Goal: Information Seeking & Learning: Learn about a topic

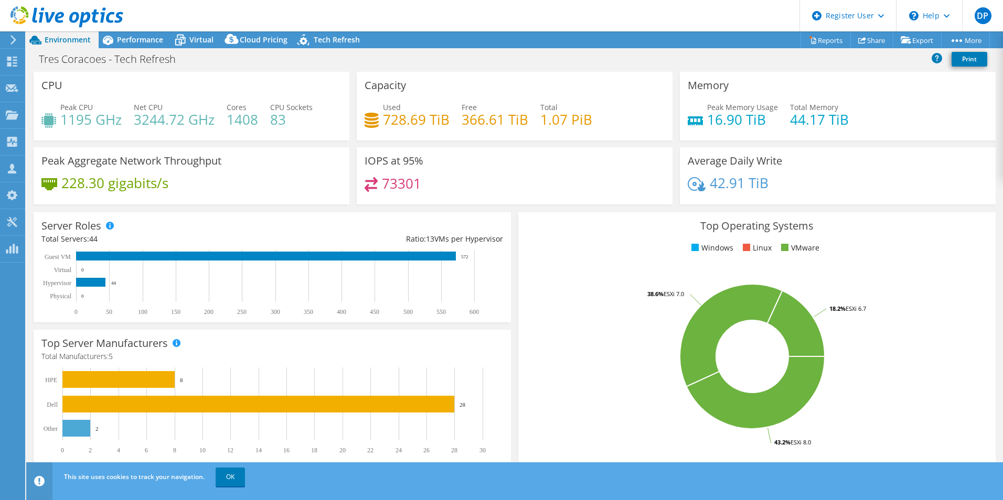
select select "USD"
click at [151, 39] on span "Performance" at bounding box center [140, 40] width 46 height 10
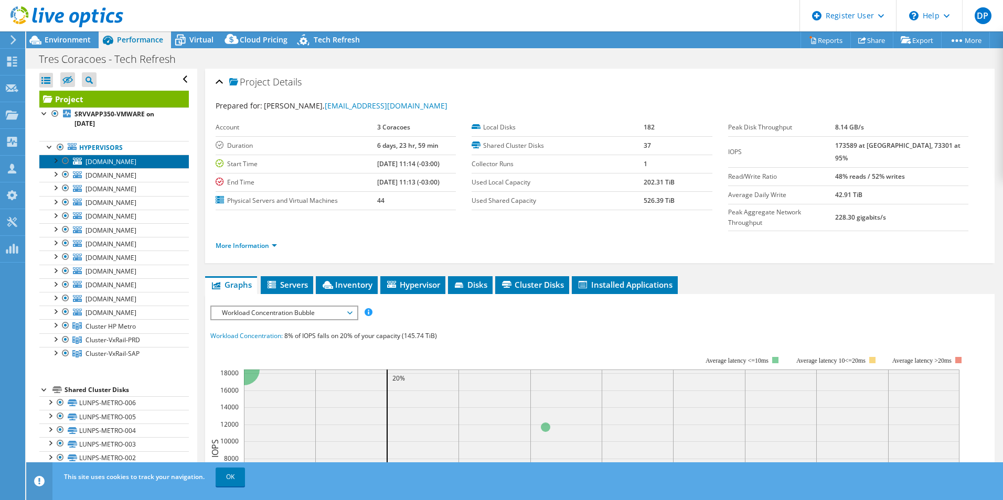
click at [136, 160] on span "[DOMAIN_NAME]" at bounding box center [110, 161] width 51 height 9
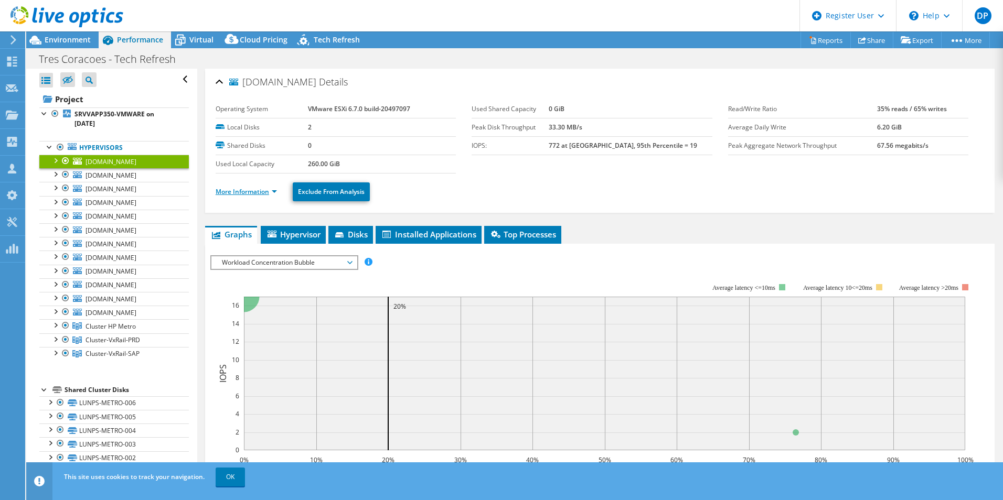
click at [275, 189] on link "More Information" at bounding box center [246, 191] width 61 height 9
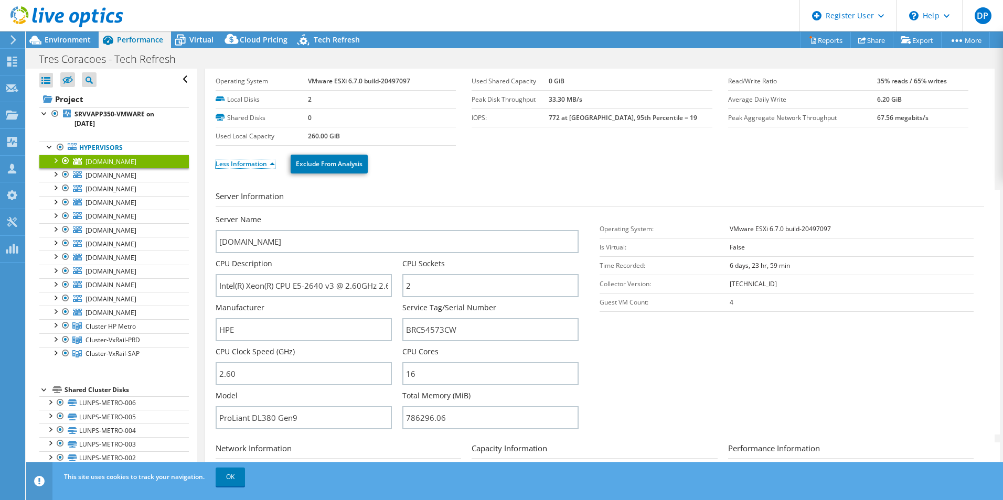
scroll to position [52, 0]
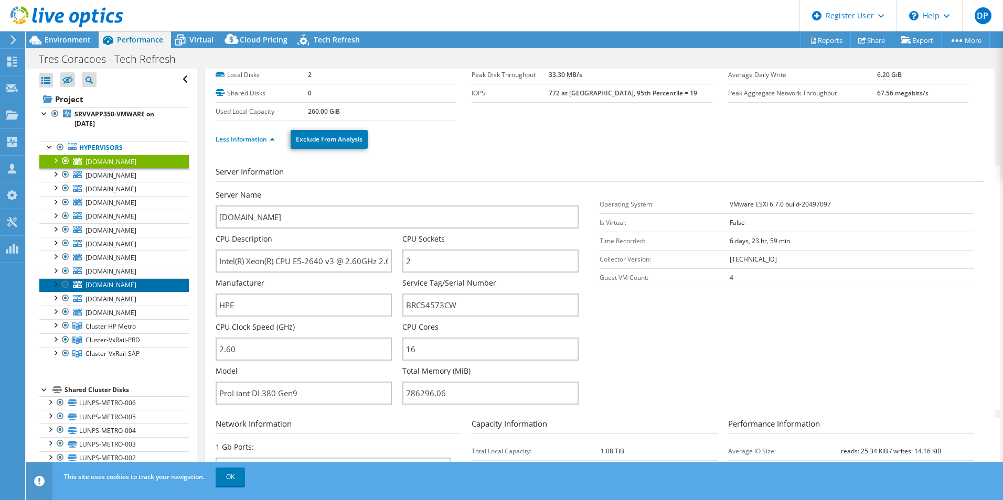
click at [119, 287] on span "[DOMAIN_NAME]" at bounding box center [110, 285] width 51 height 9
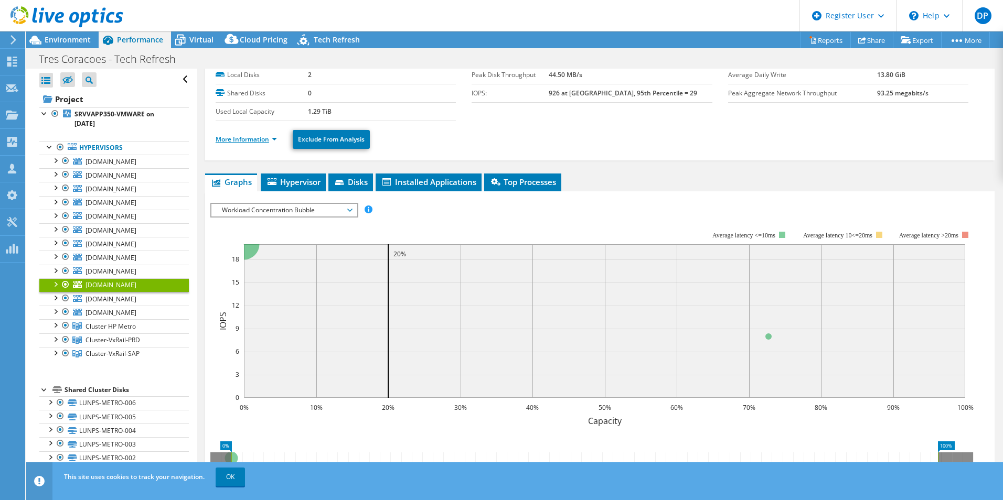
click at [265, 141] on link "More Information" at bounding box center [246, 139] width 61 height 9
click at [102, 284] on span "[DOMAIN_NAME]" at bounding box center [110, 285] width 51 height 9
click at [269, 138] on link "More Information" at bounding box center [246, 139] width 61 height 9
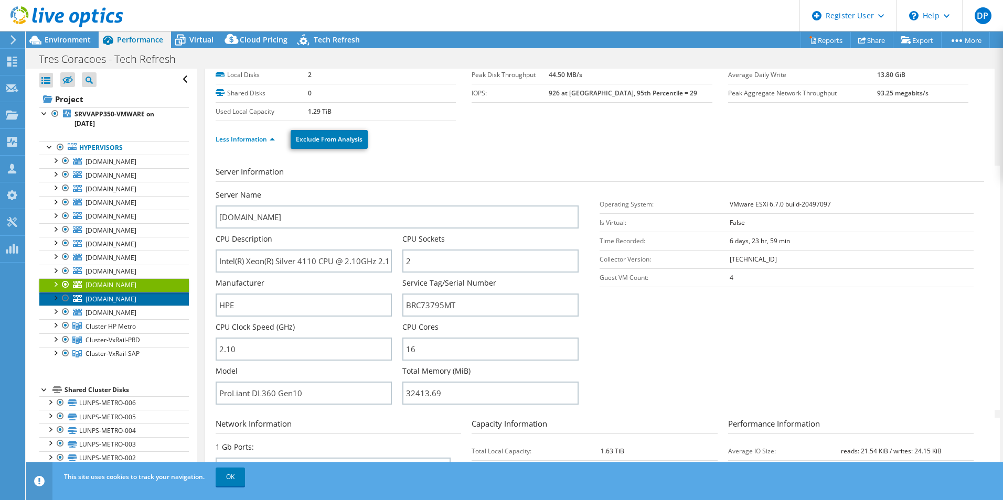
click at [99, 300] on span "[DOMAIN_NAME]" at bounding box center [110, 299] width 51 height 9
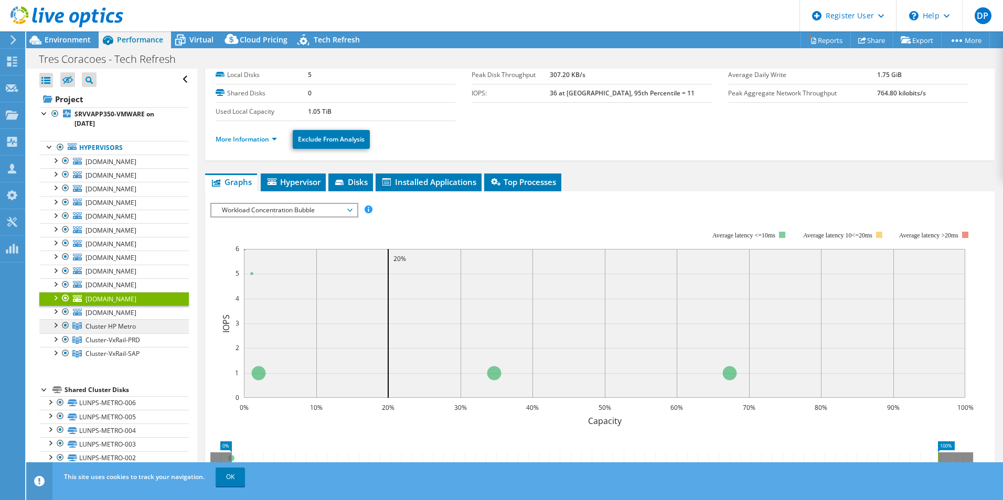
click at [101, 326] on span "Cluster HP Metro" at bounding box center [110, 326] width 50 height 9
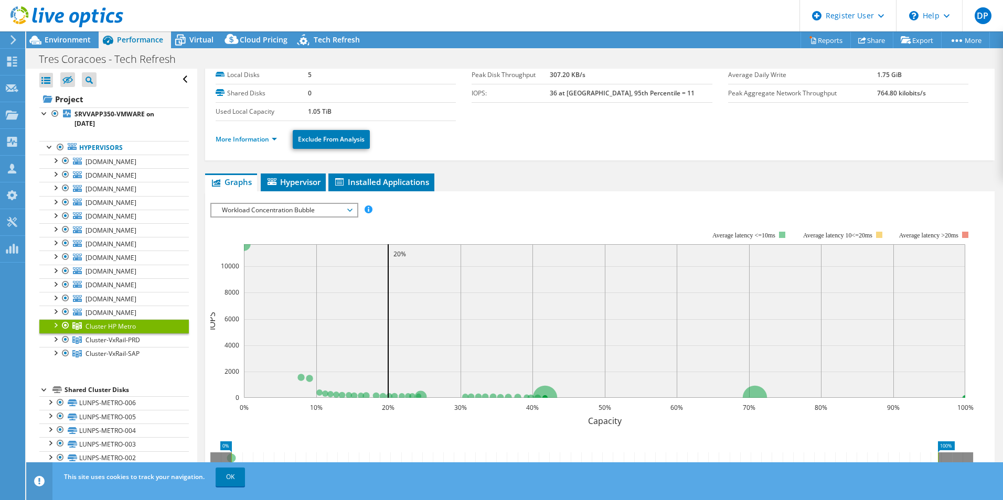
click at [56, 323] on div at bounding box center [55, 324] width 10 height 10
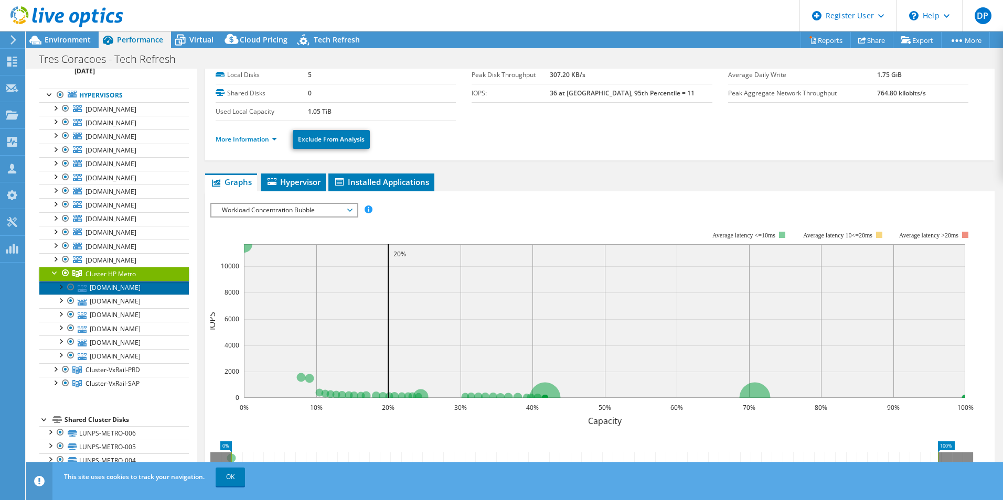
click at [139, 290] on link "[DOMAIN_NAME]" at bounding box center [113, 288] width 149 height 14
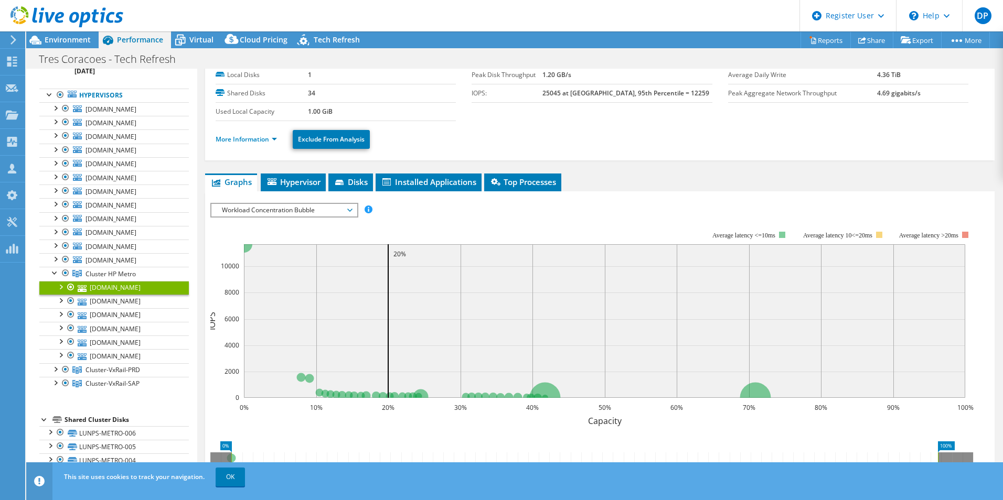
click at [275, 134] on li "More Information" at bounding box center [250, 140] width 68 height 12
click at [275, 142] on link "More Information" at bounding box center [246, 139] width 61 height 9
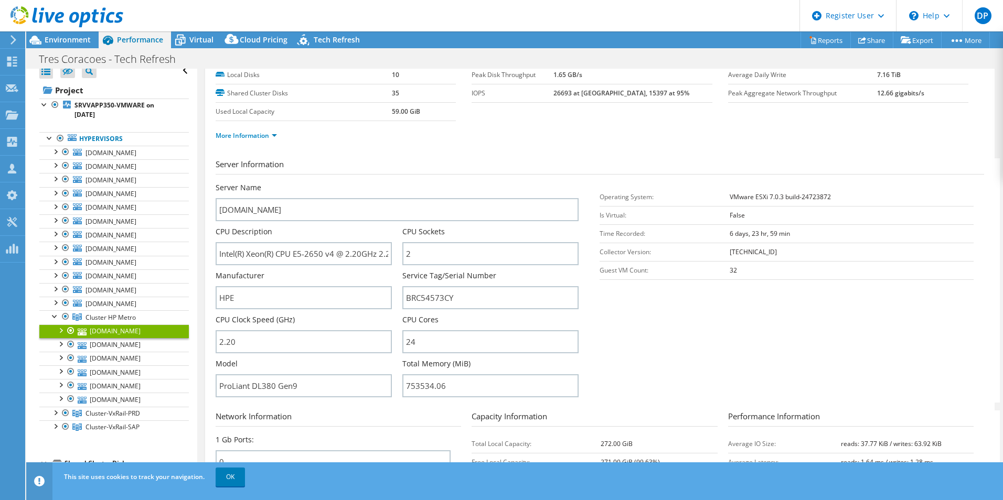
scroll to position [0, 0]
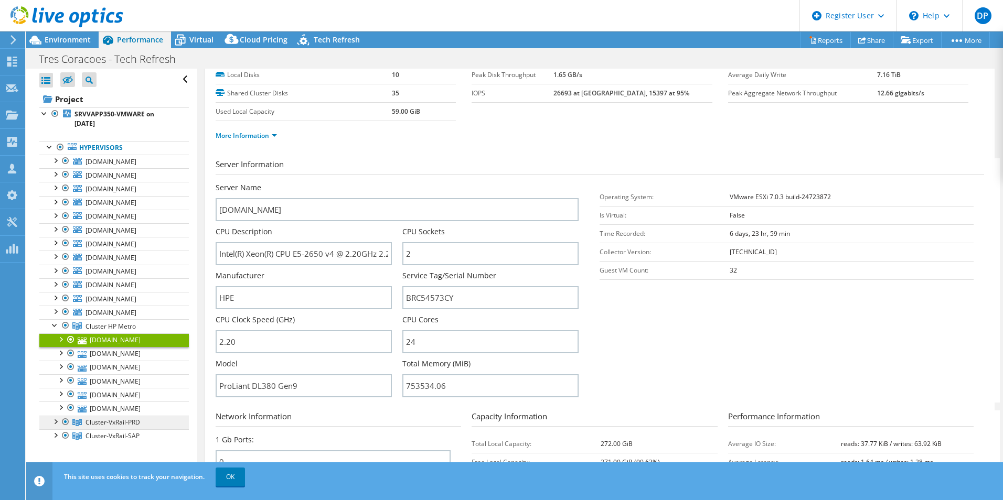
click at [128, 427] on link "Cluster-VxRail-PRD" at bounding box center [113, 423] width 149 height 14
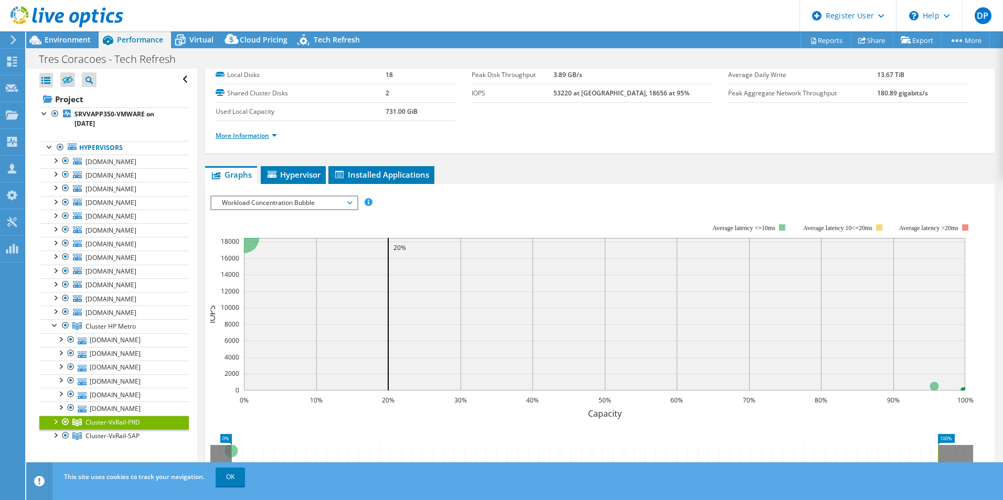
click at [269, 139] on link "More Information" at bounding box center [246, 135] width 61 height 9
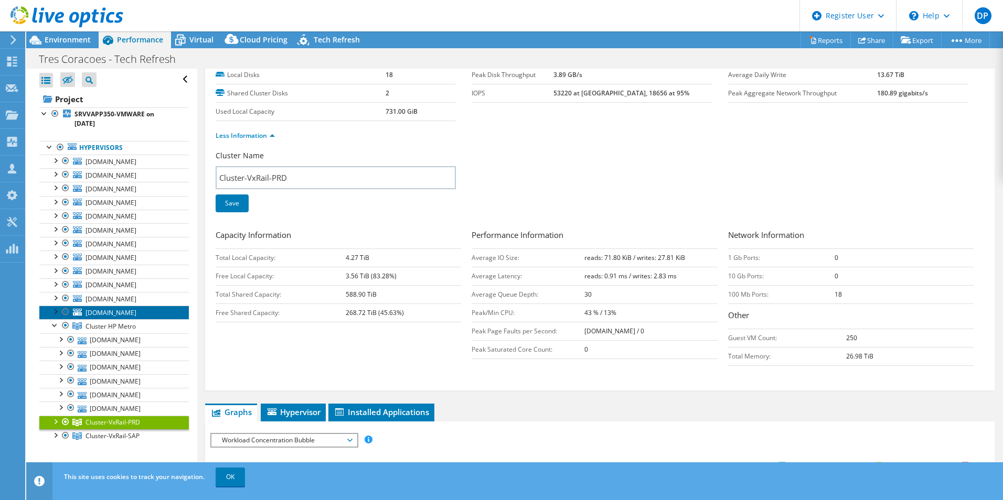
click at [136, 316] on span "[DOMAIN_NAME]" at bounding box center [110, 312] width 51 height 9
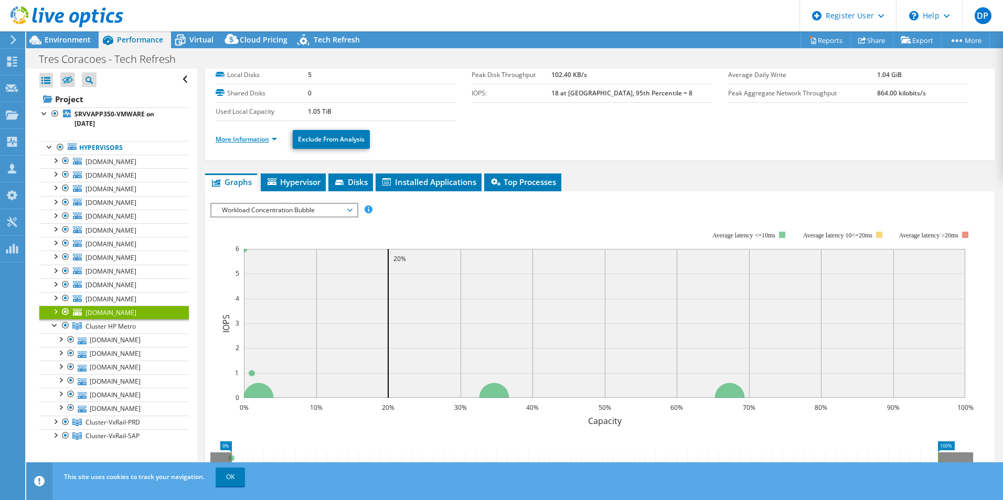
click at [268, 135] on link "More Information" at bounding box center [246, 139] width 61 height 9
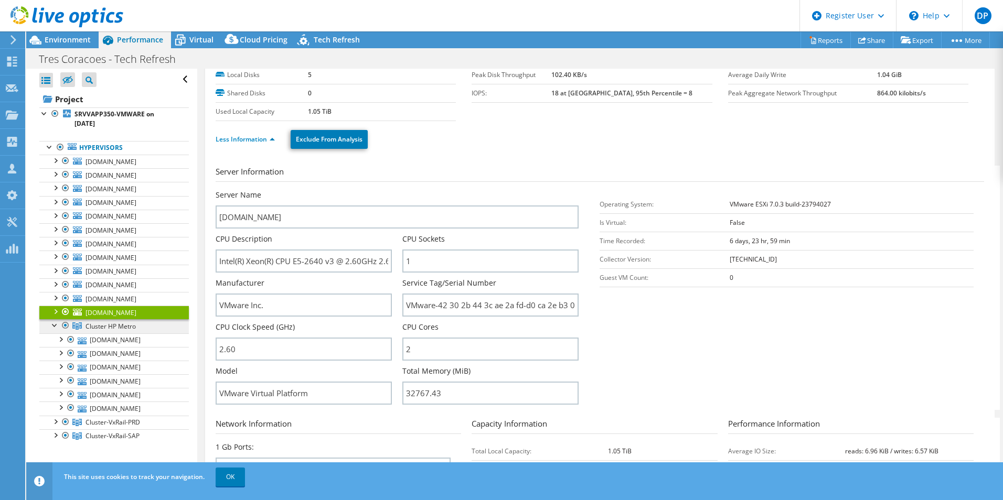
click at [110, 330] on span "Cluster HP Metro" at bounding box center [110, 326] width 50 height 9
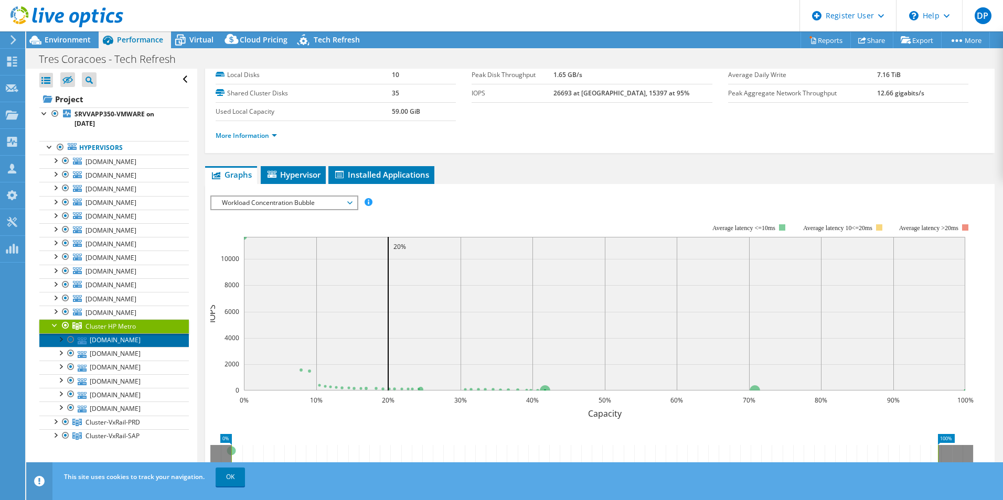
click at [148, 345] on link "[DOMAIN_NAME]" at bounding box center [113, 341] width 149 height 14
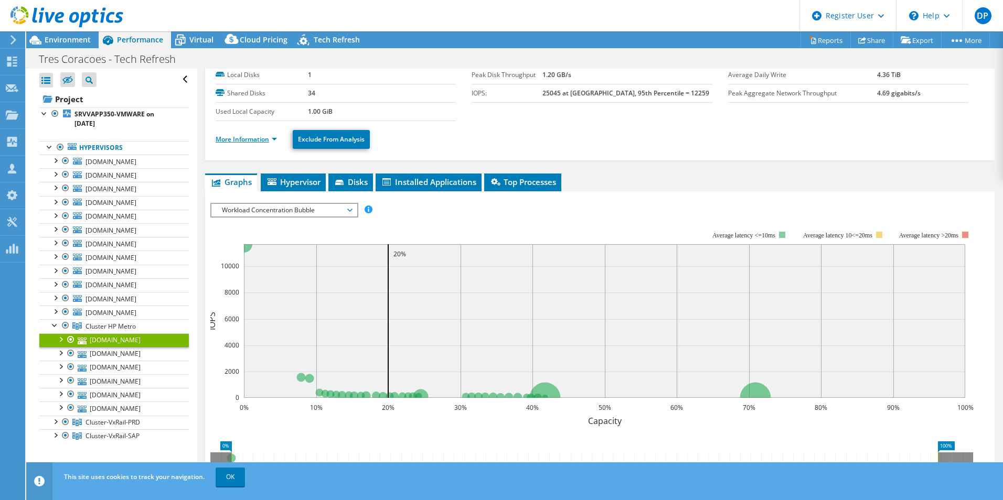
click at [264, 143] on link "More Information" at bounding box center [246, 139] width 61 height 9
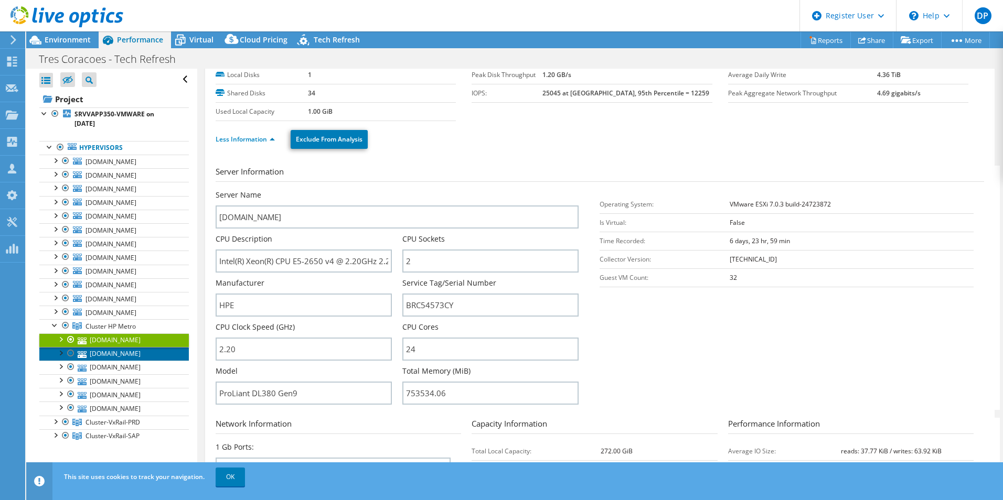
click at [148, 353] on link "[DOMAIN_NAME]" at bounding box center [113, 354] width 149 height 14
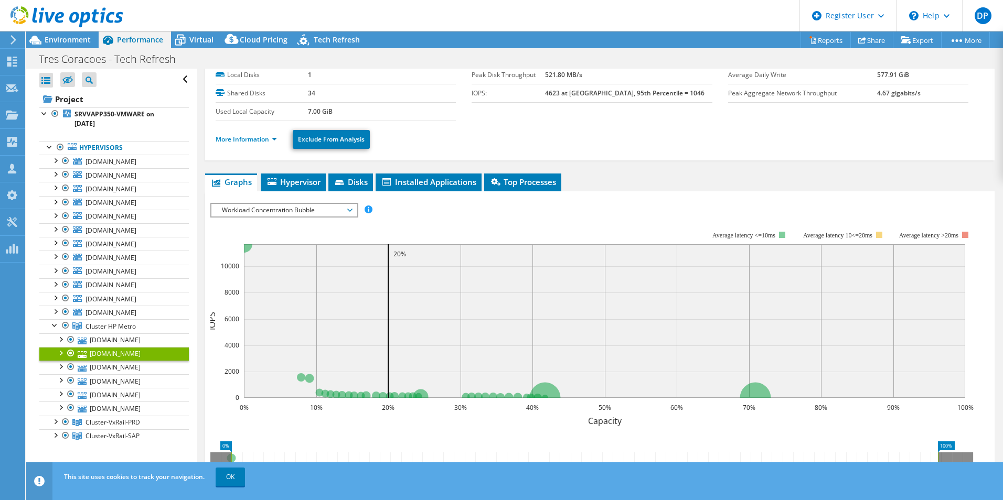
click at [267, 145] on li "More Information" at bounding box center [250, 140] width 68 height 12
click at [264, 137] on link "More Information" at bounding box center [246, 139] width 61 height 9
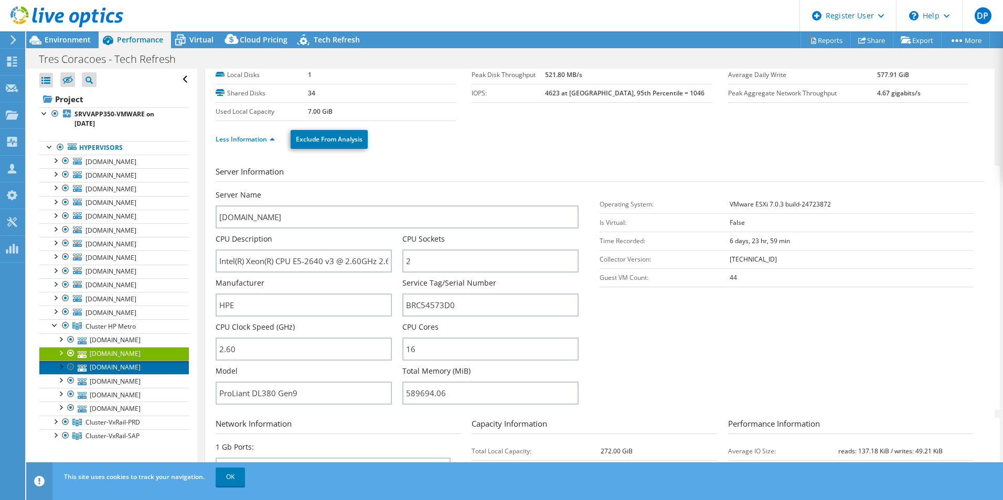
click at [142, 368] on link "[DOMAIN_NAME]" at bounding box center [113, 368] width 149 height 14
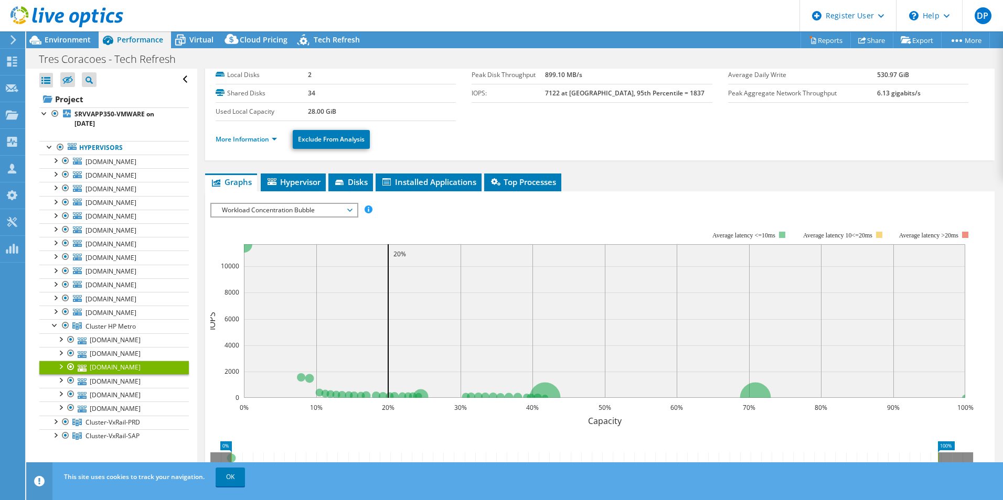
click at [255, 145] on ul "More Information Exclude From Analysis" at bounding box center [600, 138] width 768 height 22
click at [255, 141] on link "More Information" at bounding box center [246, 139] width 61 height 9
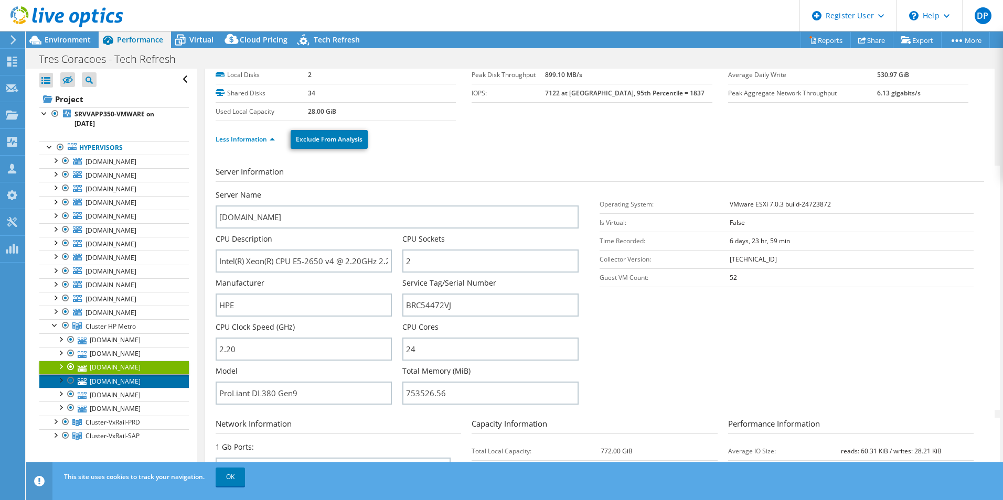
click at [135, 383] on link "[DOMAIN_NAME]" at bounding box center [113, 381] width 149 height 14
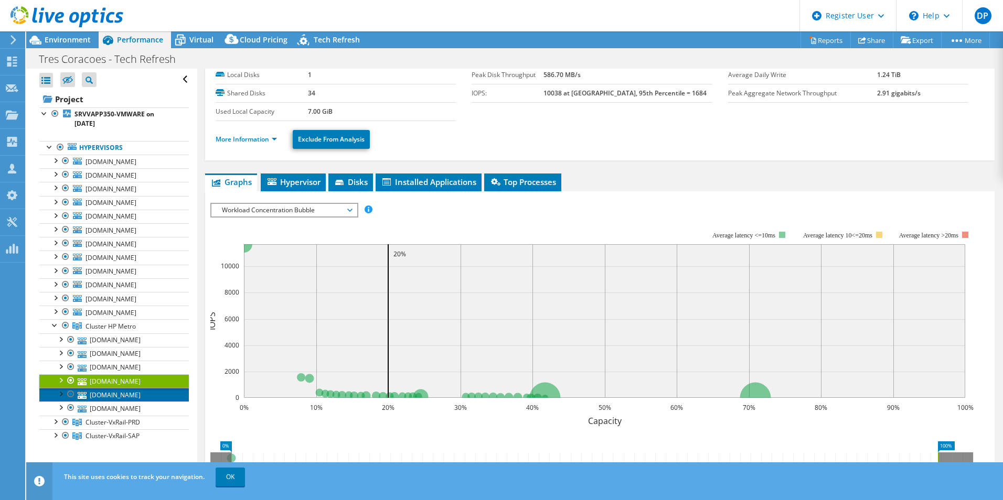
click at [163, 398] on link "[DOMAIN_NAME]" at bounding box center [113, 395] width 149 height 14
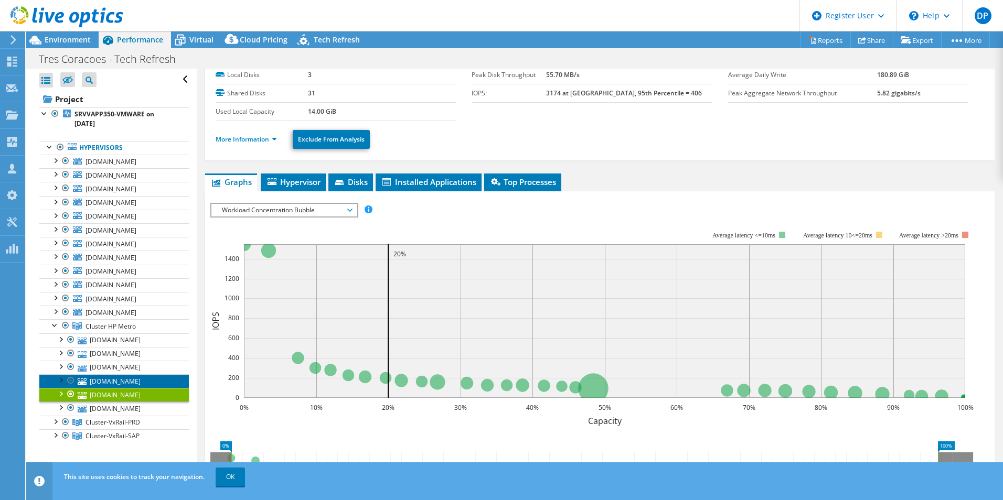
click at [163, 377] on link "[DOMAIN_NAME]" at bounding box center [113, 381] width 149 height 14
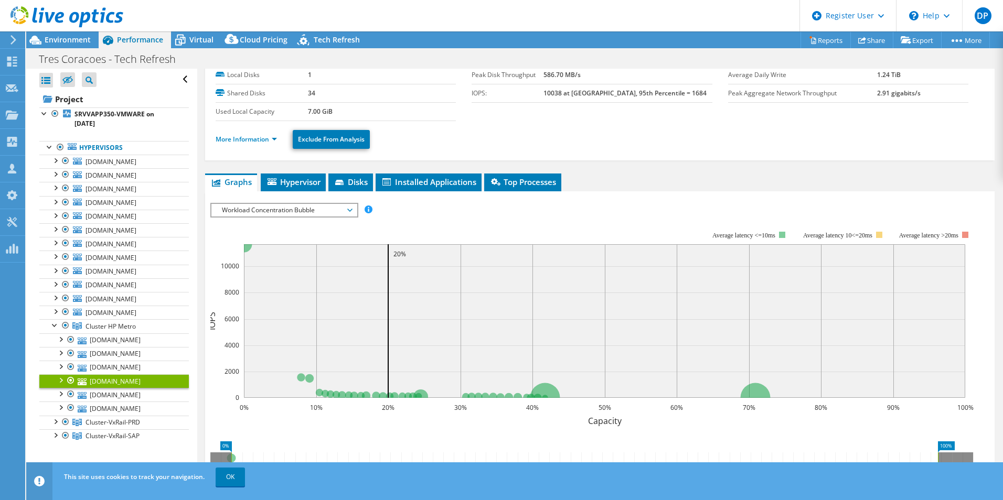
click at [276, 144] on li "More Information" at bounding box center [250, 140] width 68 height 12
click at [262, 143] on link "More Information" at bounding box center [246, 139] width 61 height 9
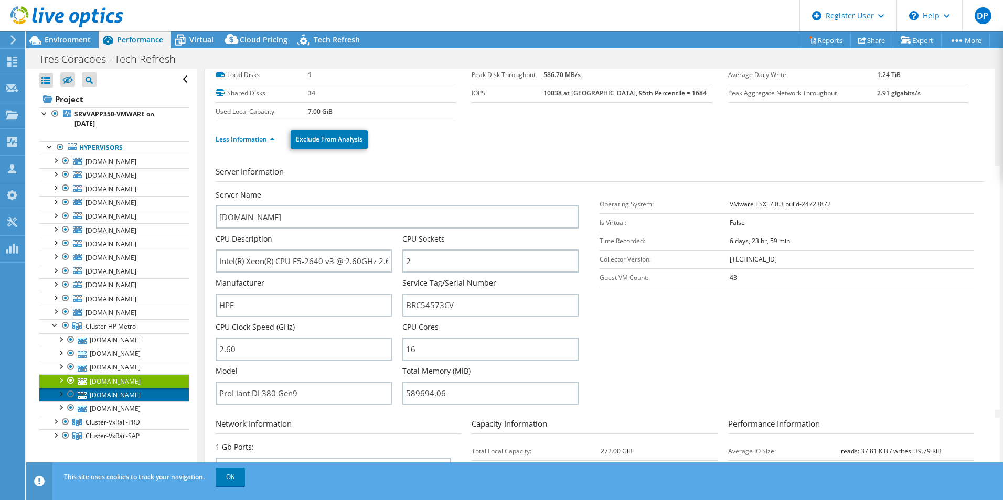
click at [117, 391] on link "[DOMAIN_NAME]" at bounding box center [113, 395] width 149 height 14
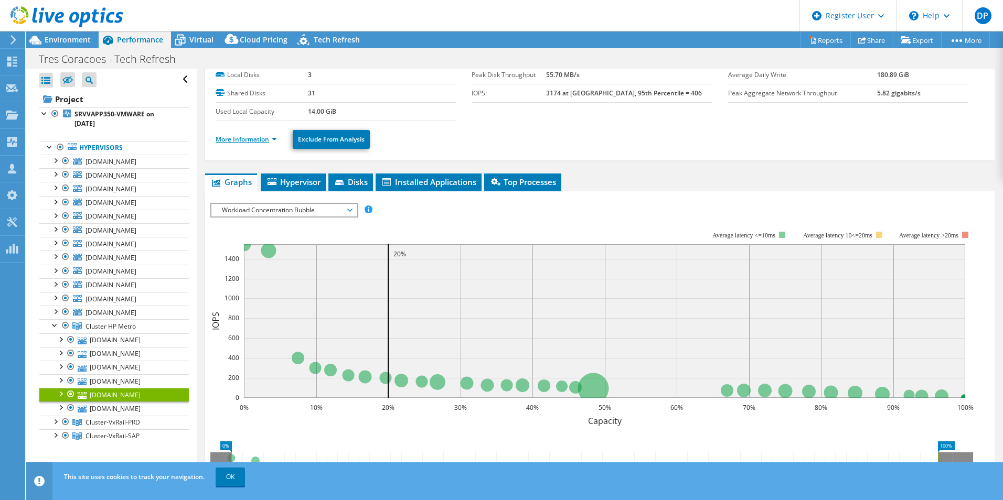
click at [266, 138] on link "More Information" at bounding box center [246, 139] width 61 height 9
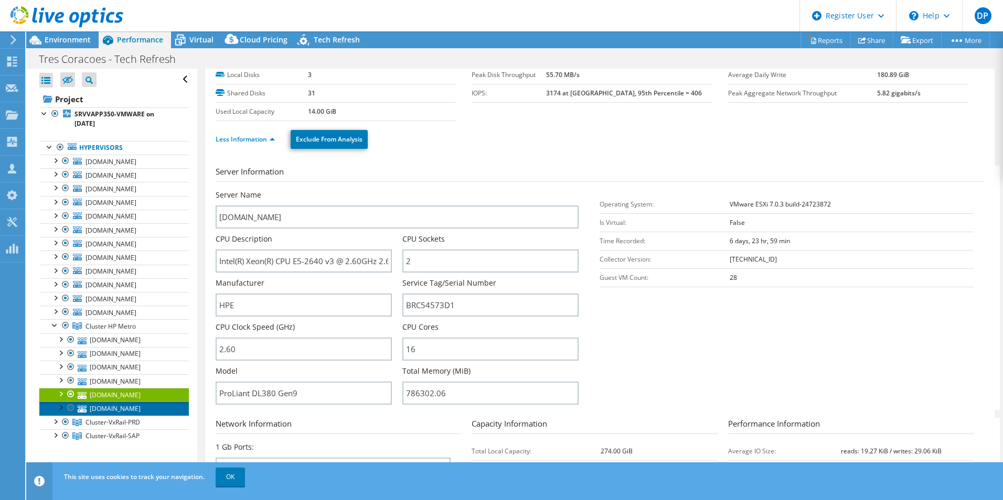
click at [155, 404] on link "[DOMAIN_NAME]" at bounding box center [113, 409] width 149 height 14
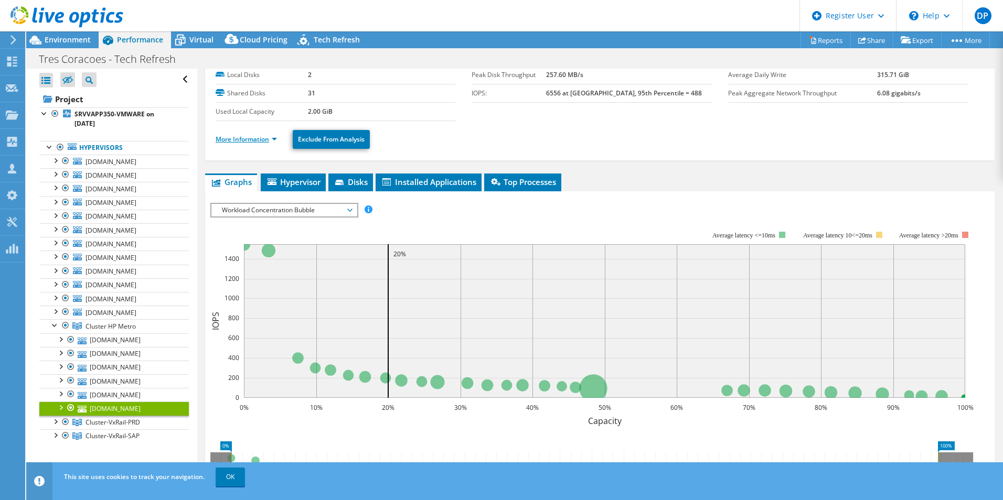
click at [267, 135] on link "More Information" at bounding box center [246, 139] width 61 height 9
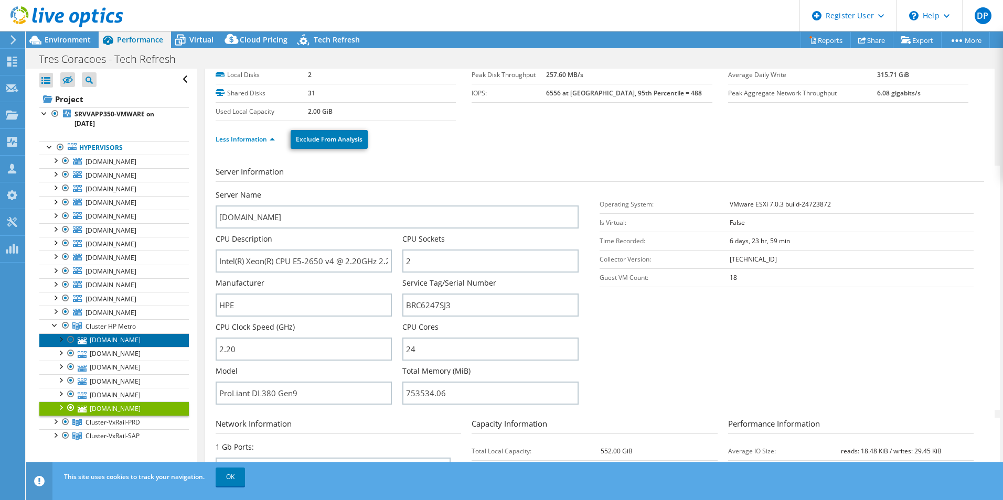
click at [148, 339] on link "[DOMAIN_NAME]" at bounding box center [113, 341] width 149 height 14
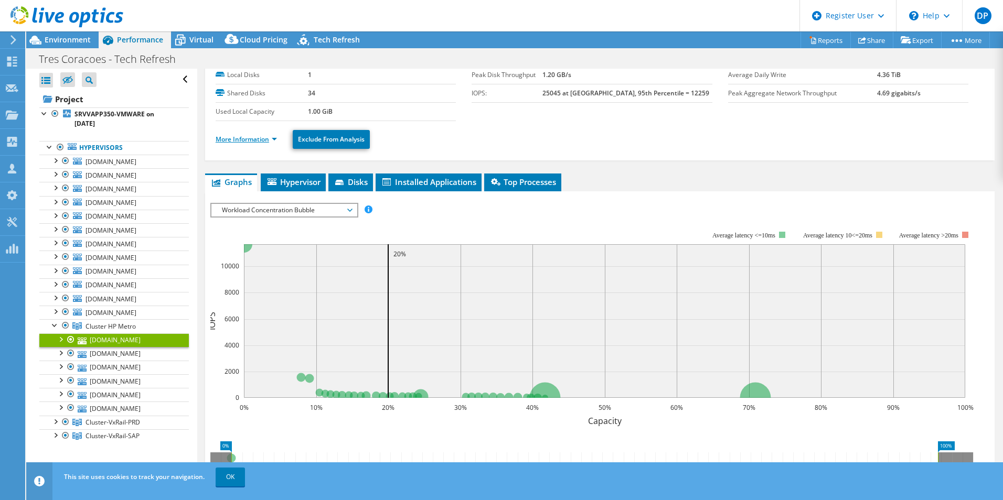
click at [251, 136] on link "More Information" at bounding box center [246, 139] width 61 height 9
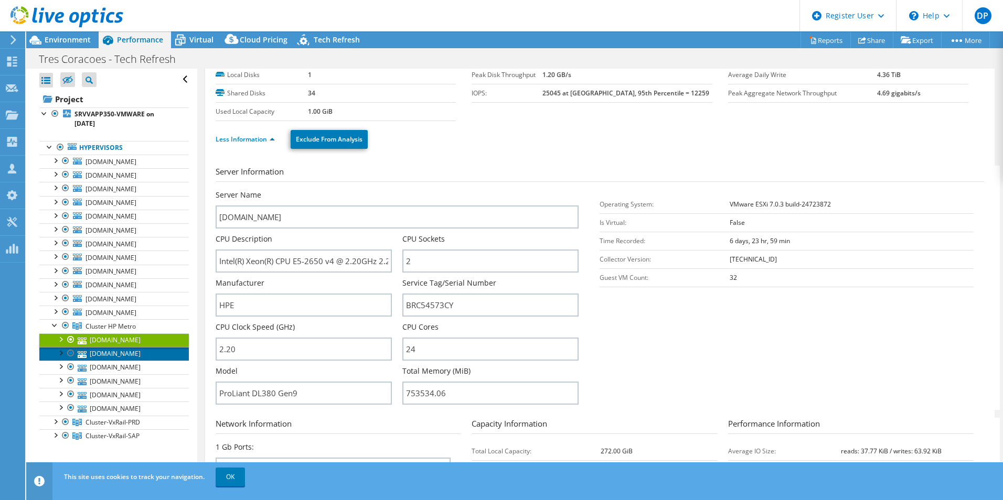
click at [149, 355] on link "[DOMAIN_NAME]" at bounding box center [113, 354] width 149 height 14
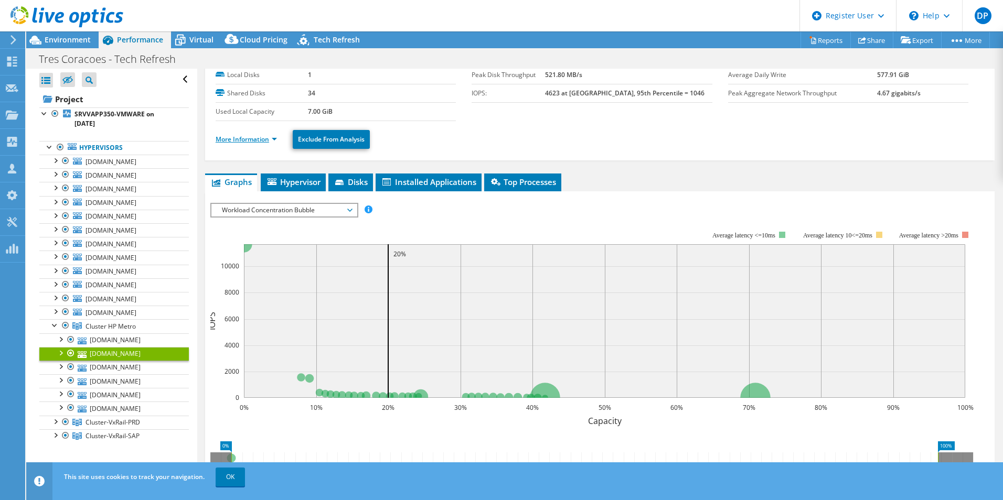
click at [260, 137] on link "More Information" at bounding box center [246, 139] width 61 height 9
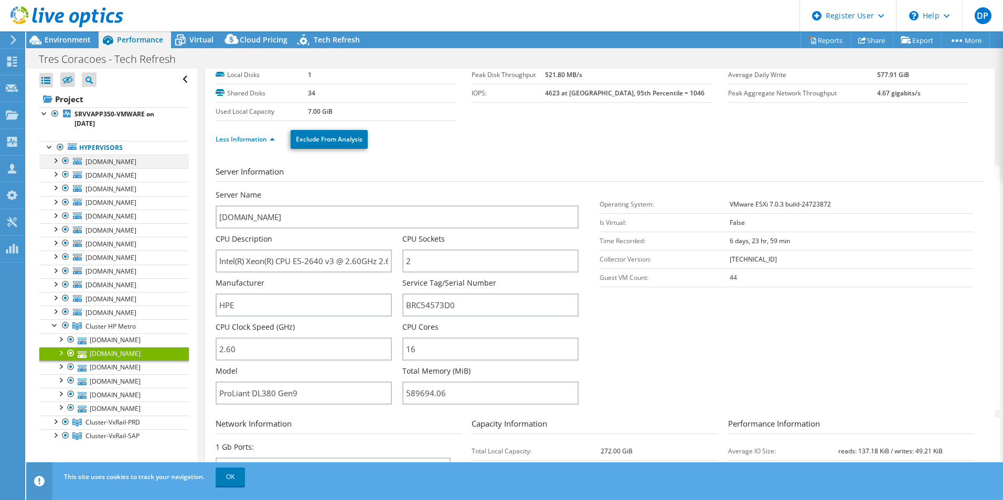
click at [57, 159] on div at bounding box center [55, 160] width 10 height 10
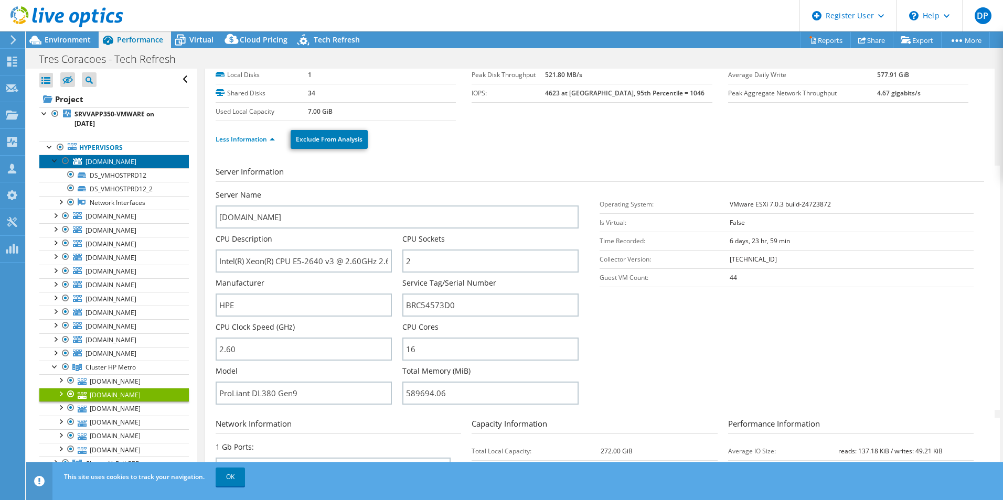
click at [136, 160] on span "[DOMAIN_NAME]" at bounding box center [110, 161] width 51 height 9
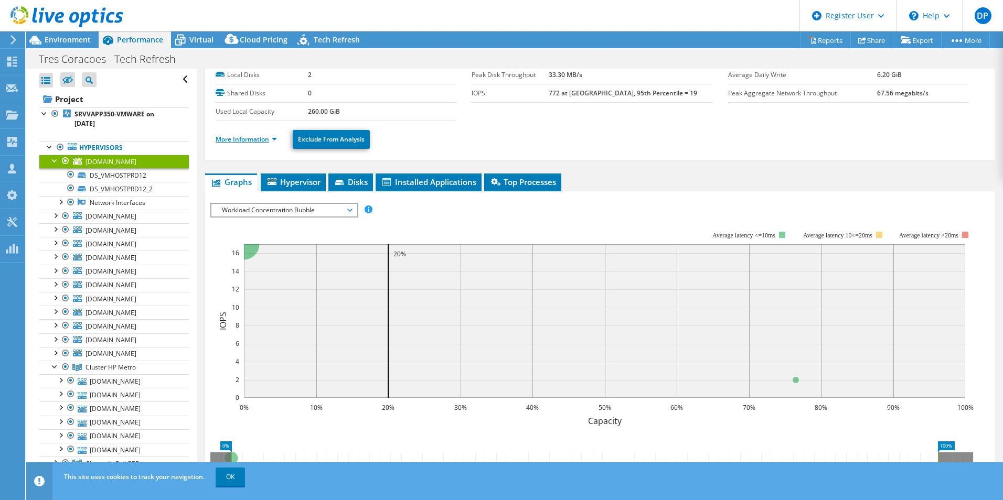
click at [276, 139] on link "More Information" at bounding box center [246, 139] width 61 height 9
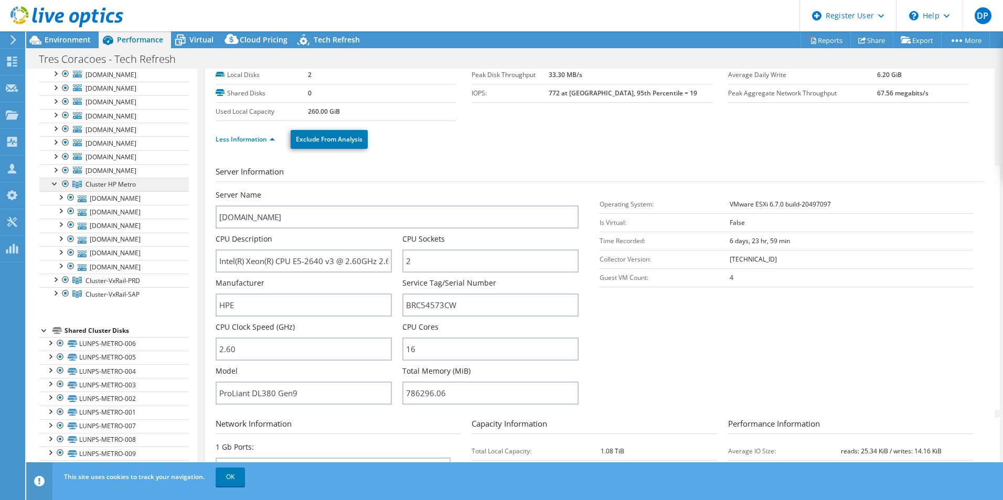
scroll to position [52, 0]
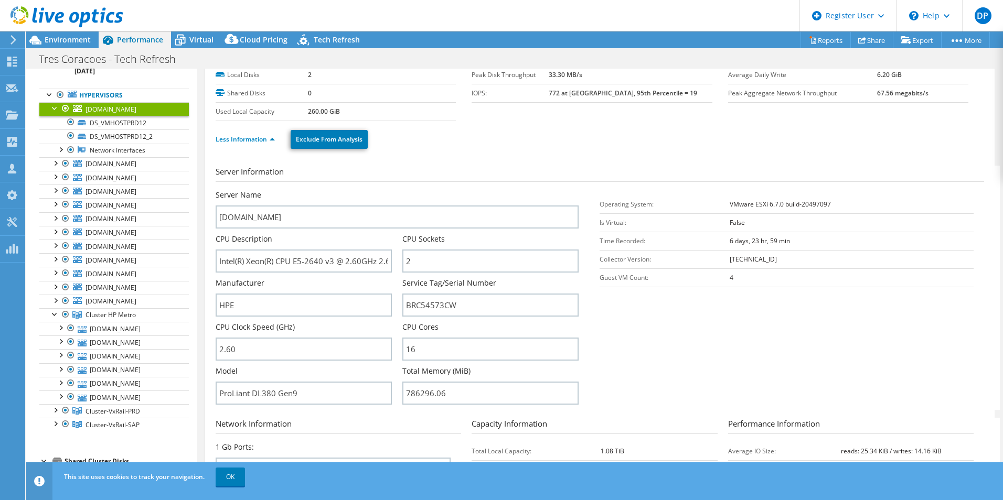
click at [52, 108] on div at bounding box center [55, 107] width 10 height 10
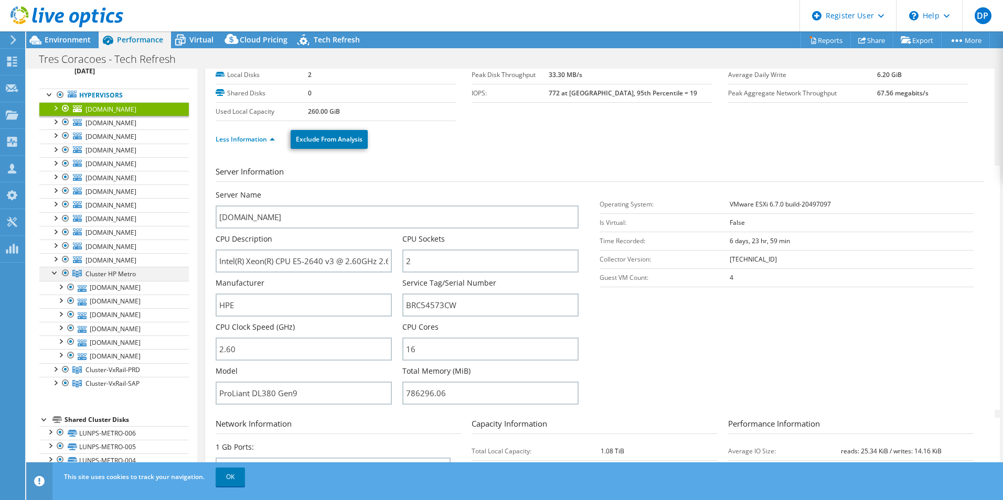
click at [55, 271] on div at bounding box center [55, 272] width 10 height 10
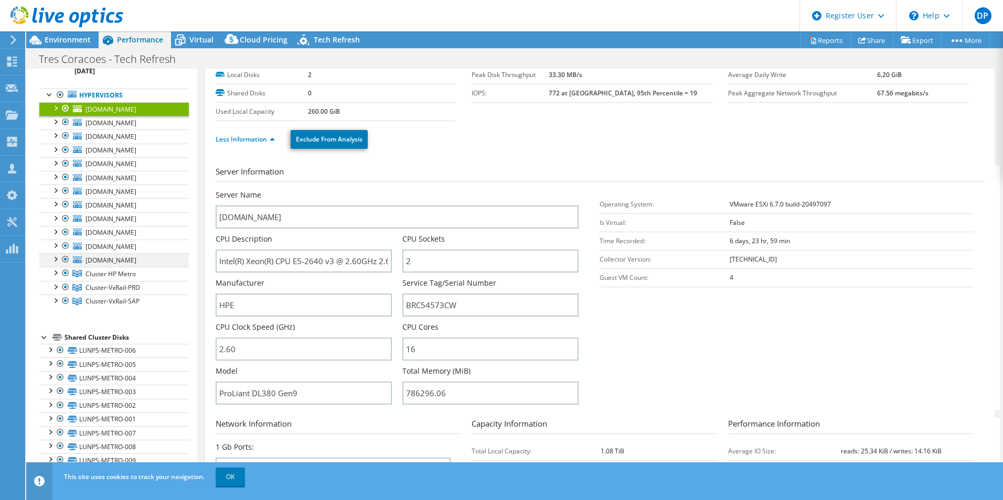
click at [56, 260] on div at bounding box center [55, 258] width 10 height 10
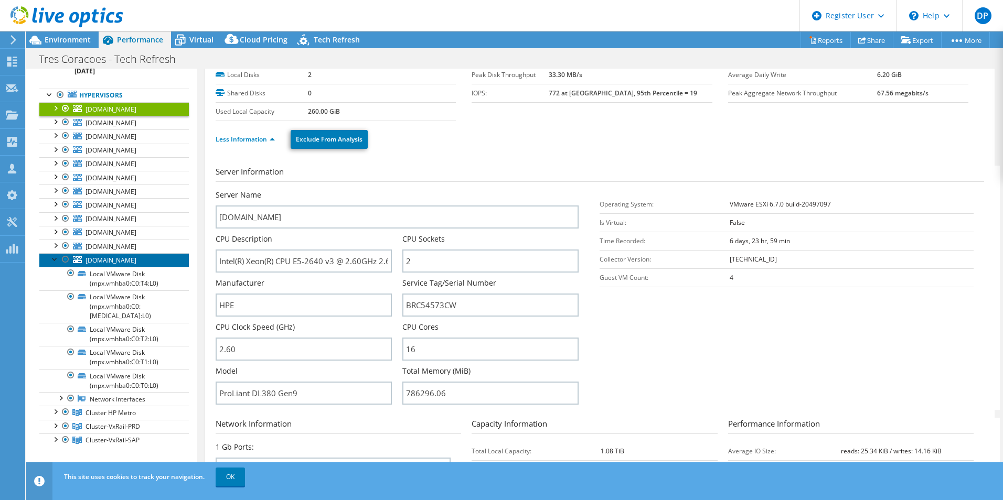
click at [136, 261] on span "[DOMAIN_NAME]" at bounding box center [110, 260] width 51 height 9
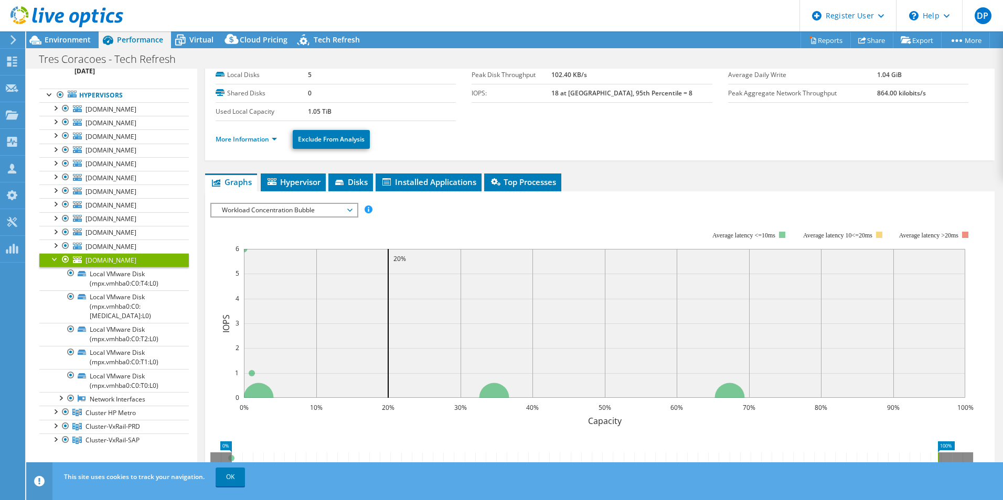
click at [263, 146] on ul "More Information Exclude From Analysis" at bounding box center [600, 138] width 768 height 22
click at [258, 141] on link "More Information" at bounding box center [246, 139] width 61 height 9
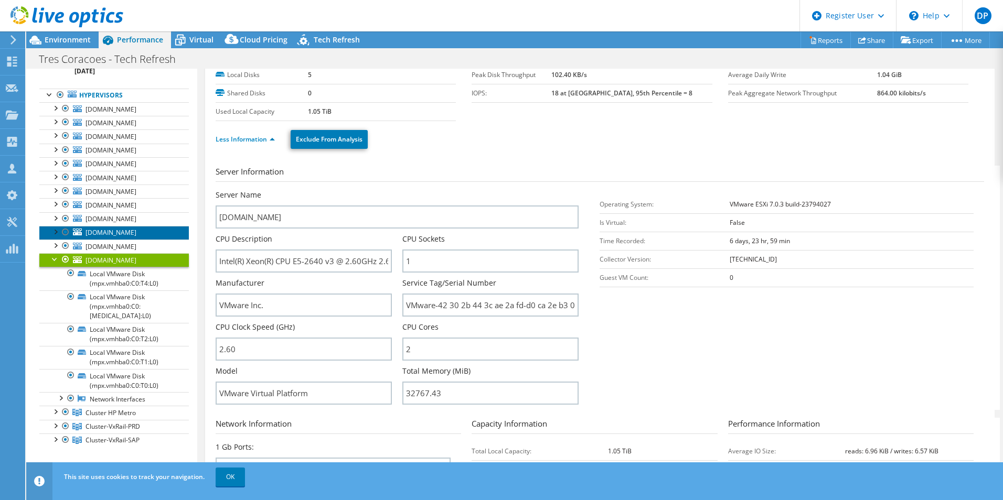
click at [136, 231] on span "[DOMAIN_NAME]" at bounding box center [110, 232] width 51 height 9
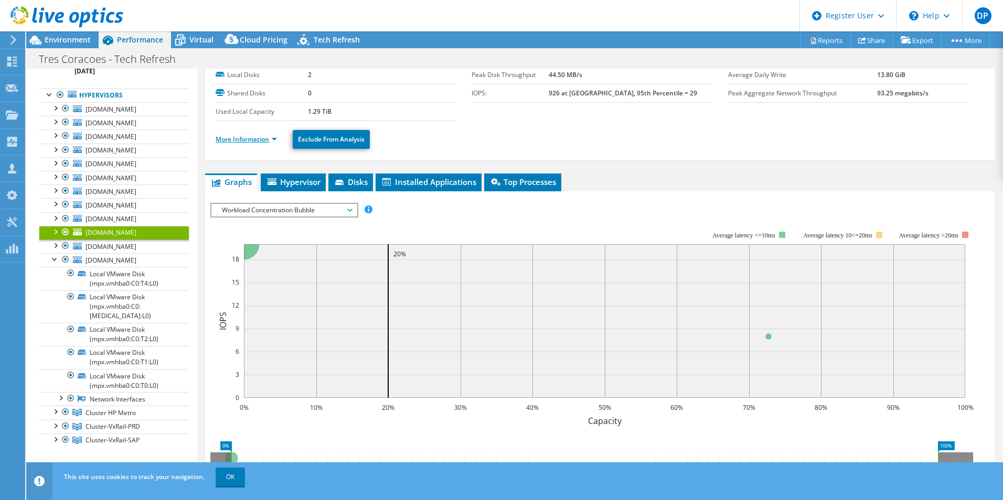
click at [235, 138] on link "More Information" at bounding box center [246, 139] width 61 height 9
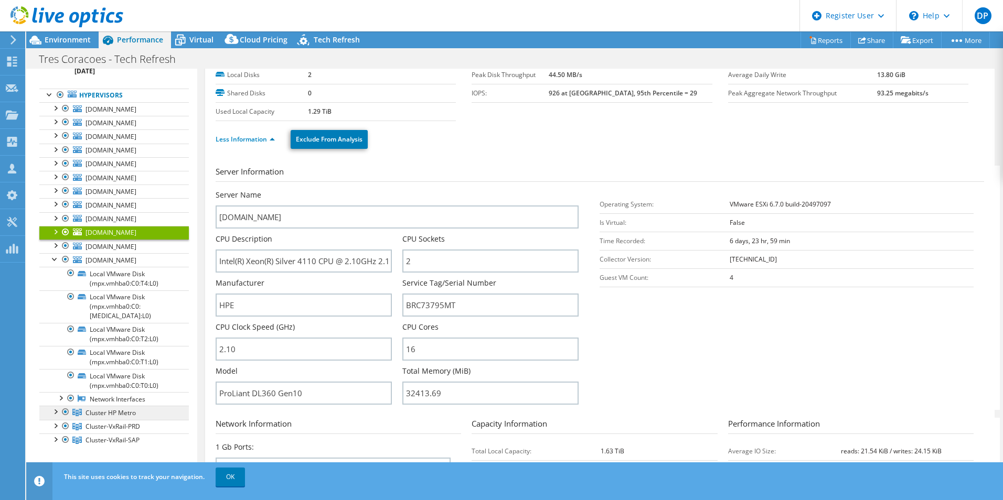
click at [126, 409] on span "Cluster HP Metro" at bounding box center [110, 413] width 50 height 9
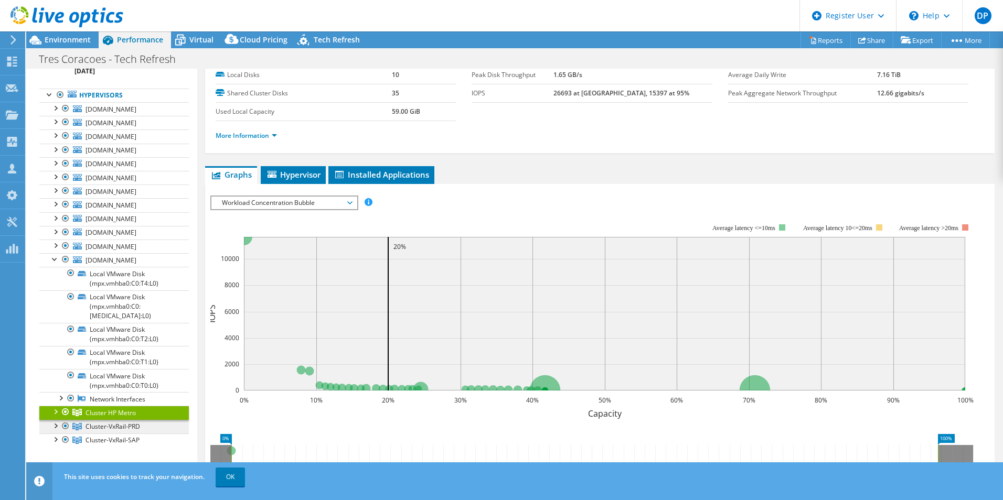
click at [97, 422] on span "Cluster-VxRail-PRD" at bounding box center [112, 426] width 55 height 9
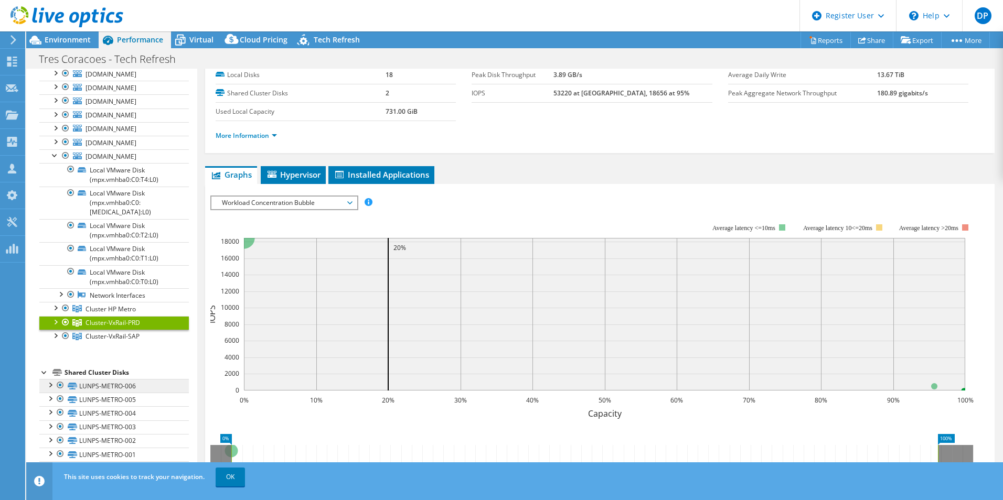
scroll to position [157, 0]
click at [53, 315] on div at bounding box center [55, 320] width 10 height 10
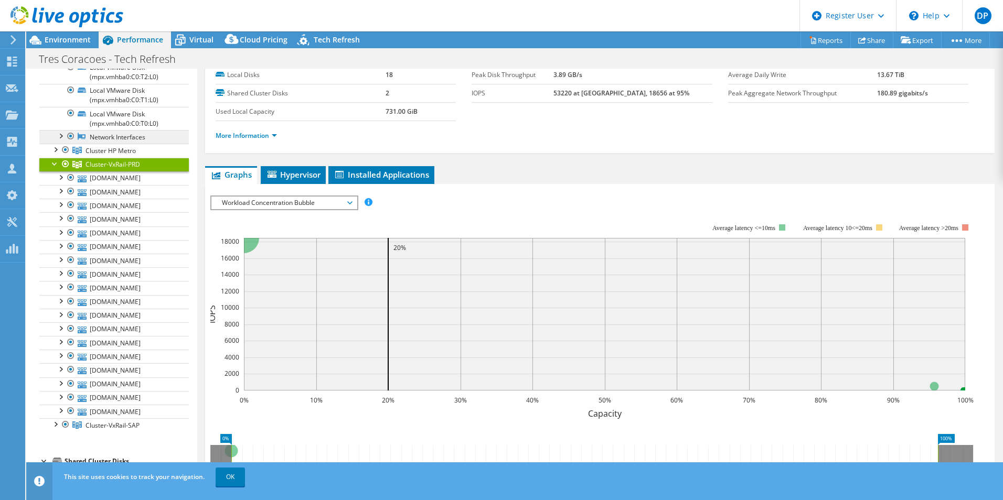
scroll to position [0, 0]
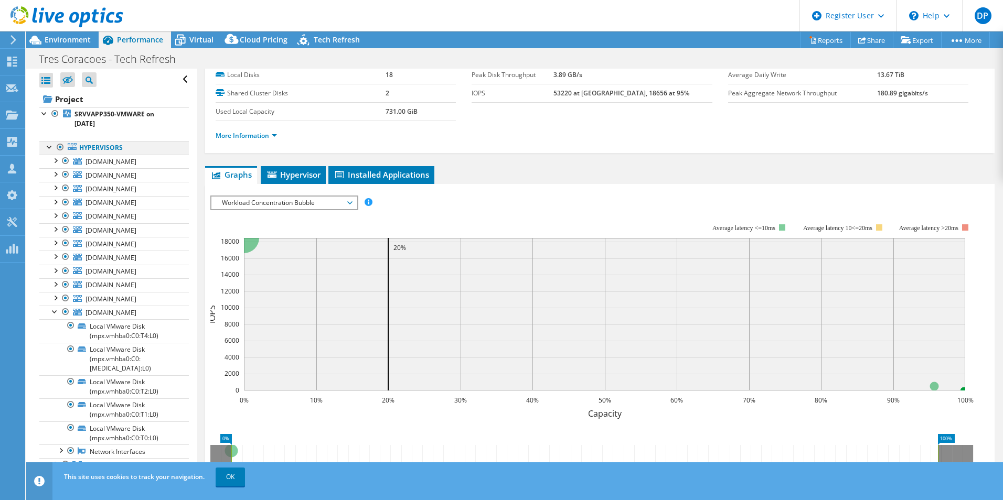
click at [58, 146] on div at bounding box center [60, 147] width 10 height 13
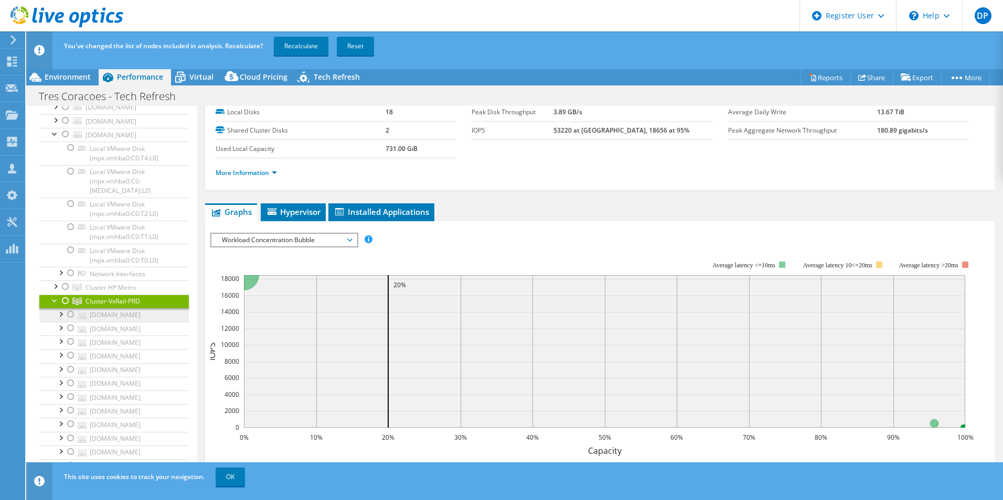
scroll to position [315, 0]
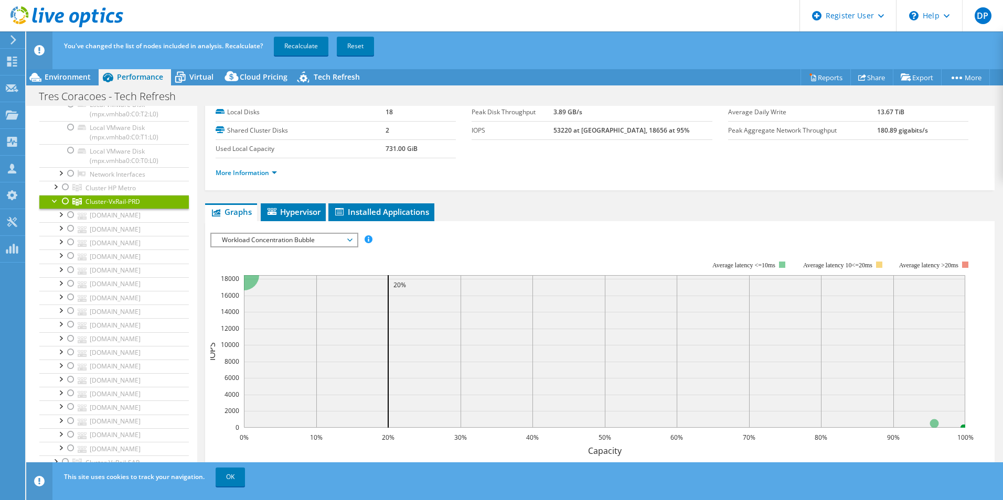
click at [62, 195] on div at bounding box center [65, 201] width 10 height 13
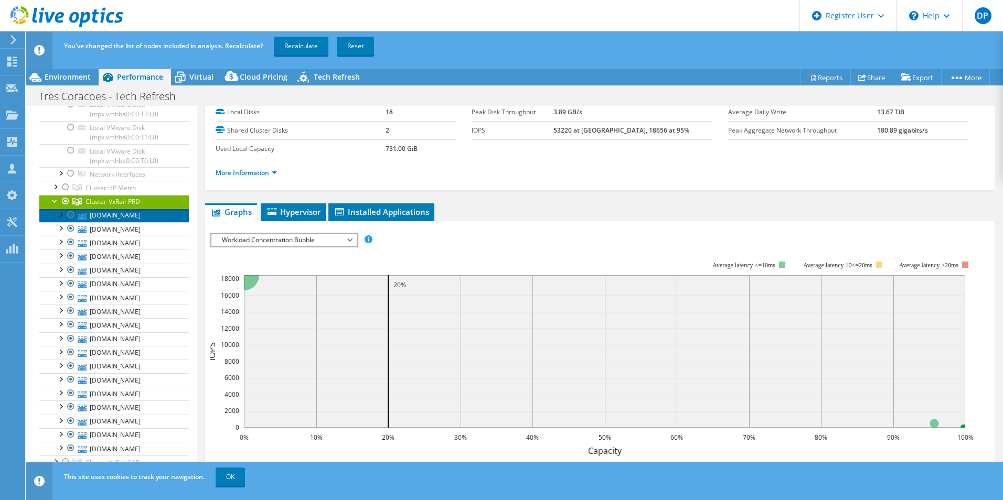
click at [105, 209] on link "[DOMAIN_NAME]" at bounding box center [113, 216] width 149 height 14
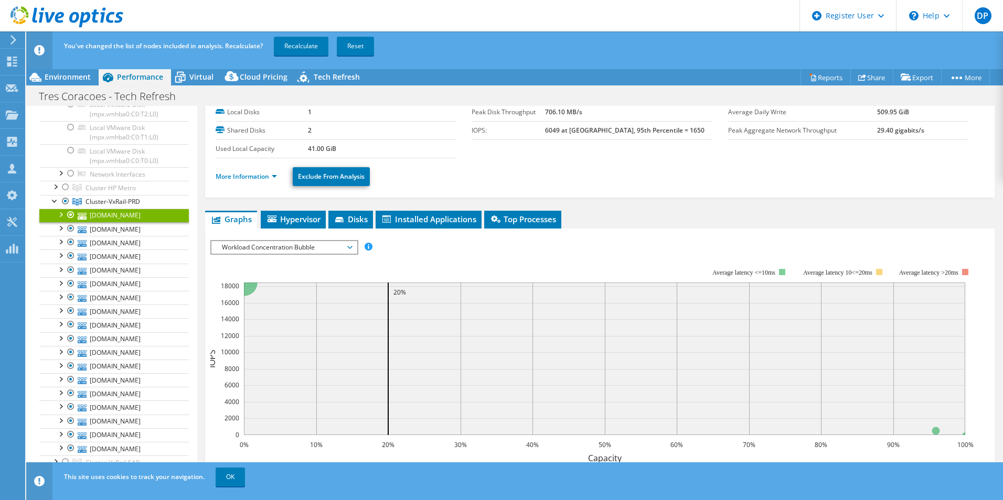
click at [261, 171] on li "More Information" at bounding box center [250, 177] width 68 height 12
click at [262, 175] on link "More Information" at bounding box center [246, 176] width 61 height 9
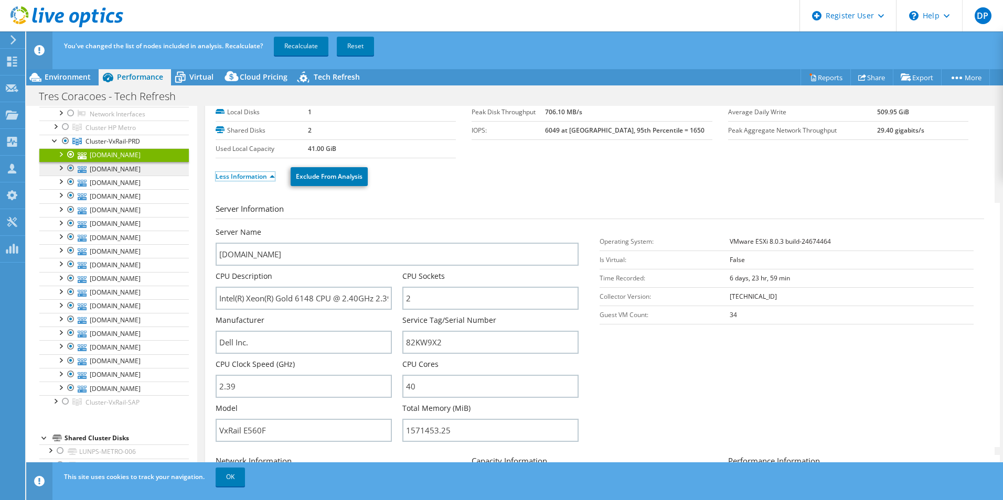
scroll to position [367, 0]
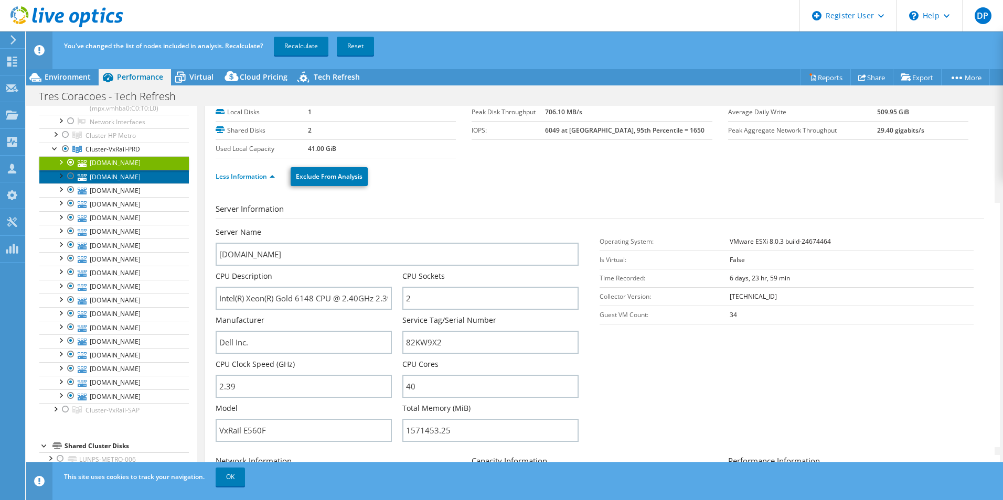
click at [127, 170] on link "[DOMAIN_NAME]" at bounding box center [113, 177] width 149 height 14
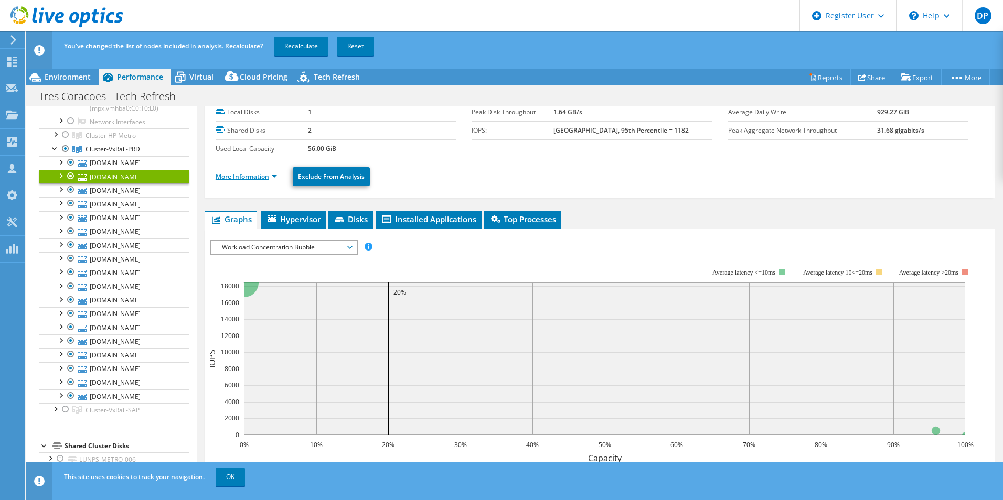
click at [266, 177] on link "More Information" at bounding box center [246, 176] width 61 height 9
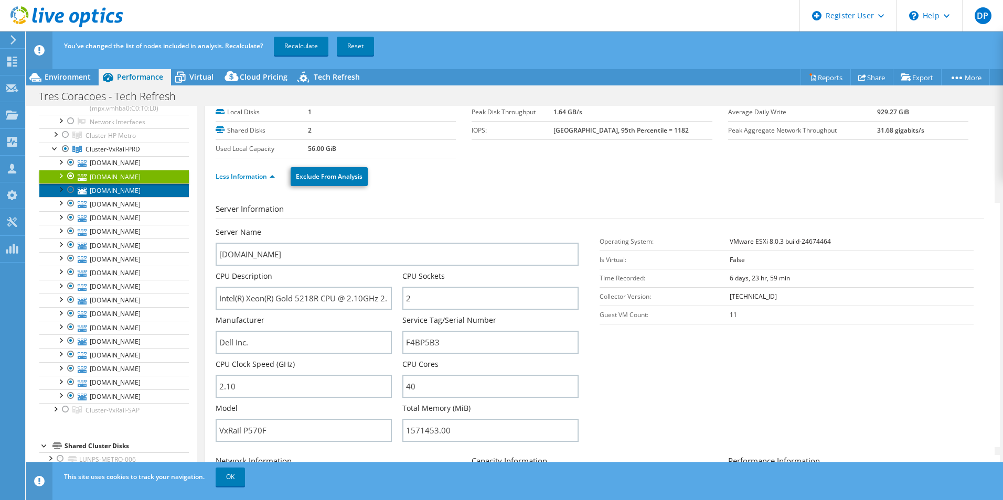
click at [146, 185] on link "[DOMAIN_NAME]" at bounding box center [113, 191] width 149 height 14
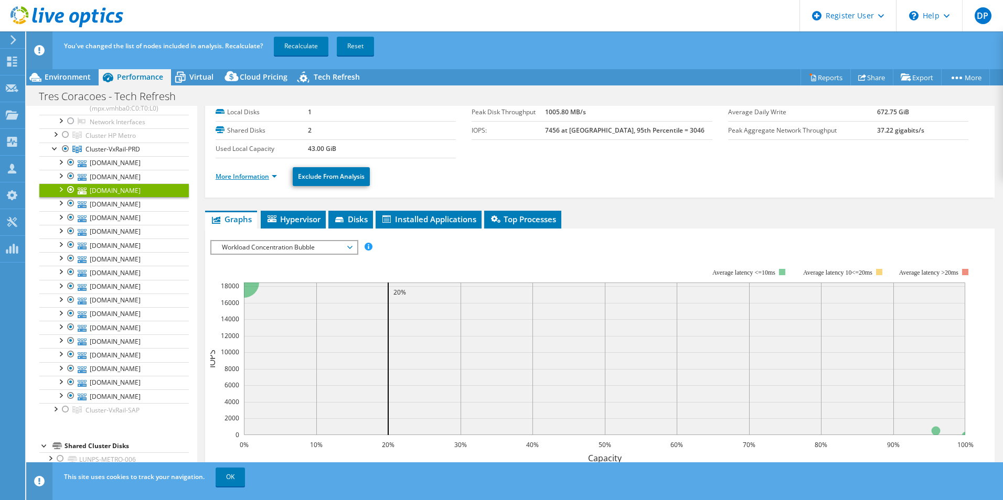
click at [252, 180] on link "More Information" at bounding box center [246, 176] width 61 height 9
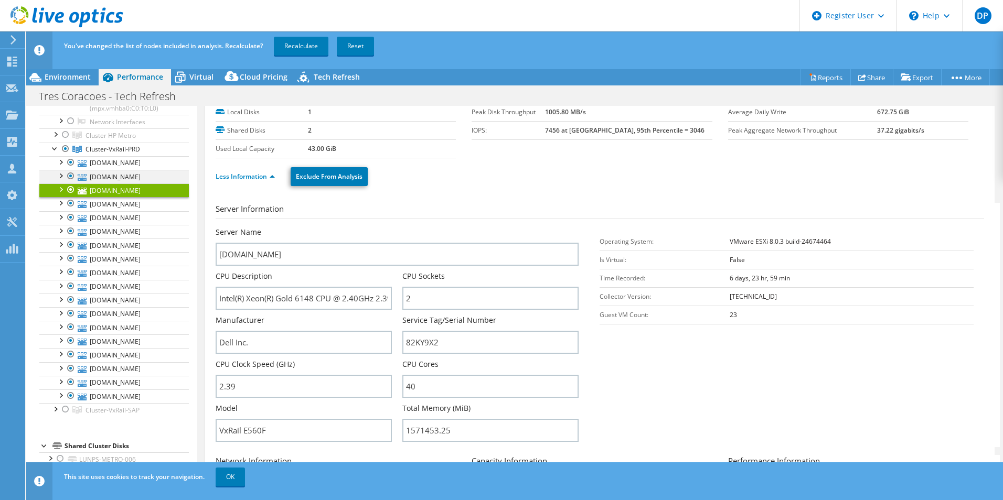
click at [70, 170] on div at bounding box center [71, 176] width 10 height 13
click at [125, 170] on link "[DOMAIN_NAME]" at bounding box center [113, 177] width 149 height 14
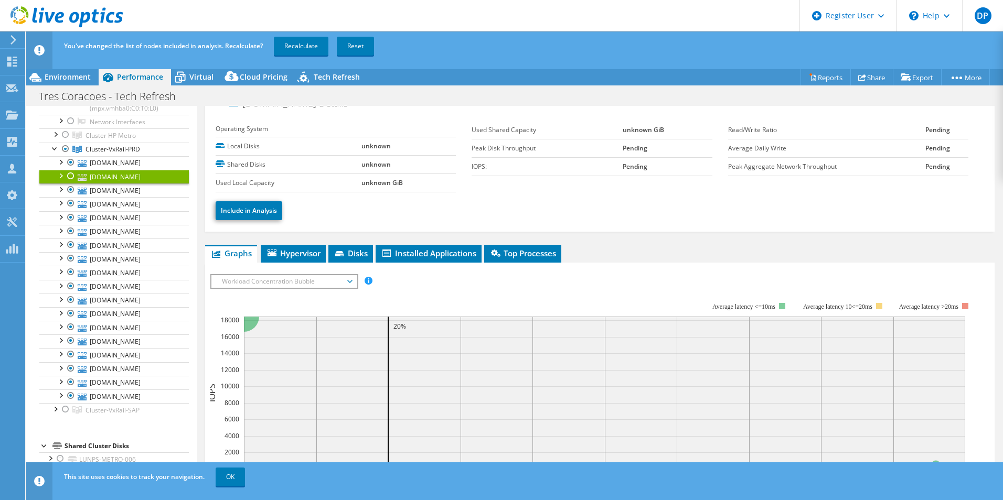
scroll to position [0, 0]
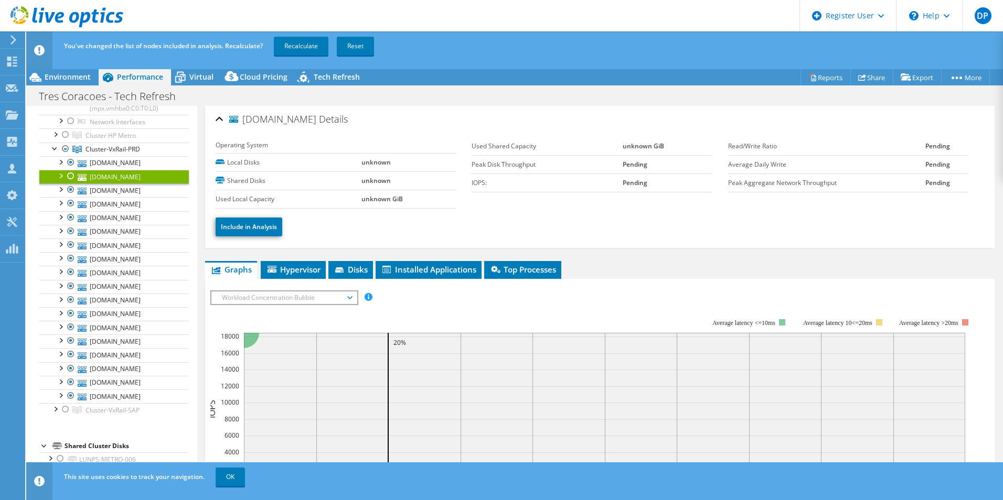
click at [71, 170] on div at bounding box center [71, 176] width 10 height 13
click at [120, 197] on link "[DOMAIN_NAME]" at bounding box center [113, 204] width 149 height 14
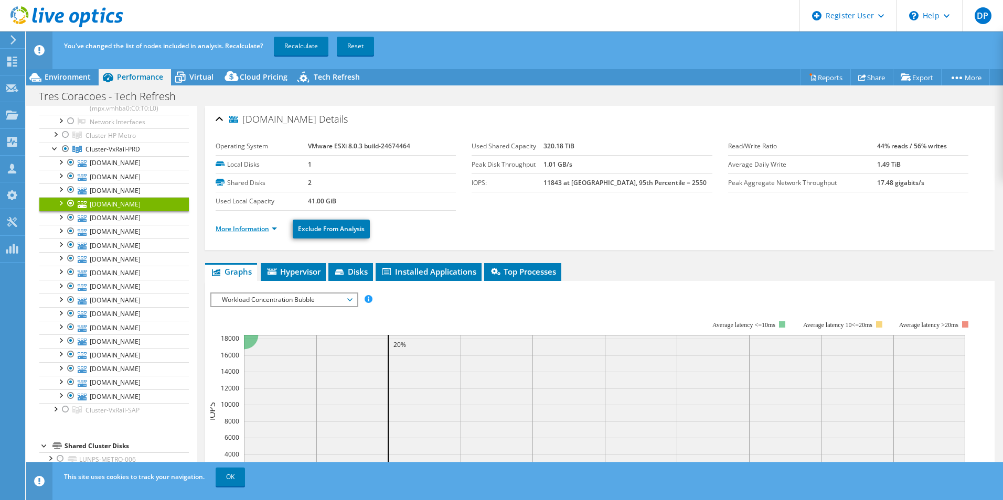
click at [262, 230] on link "More Information" at bounding box center [246, 228] width 61 height 9
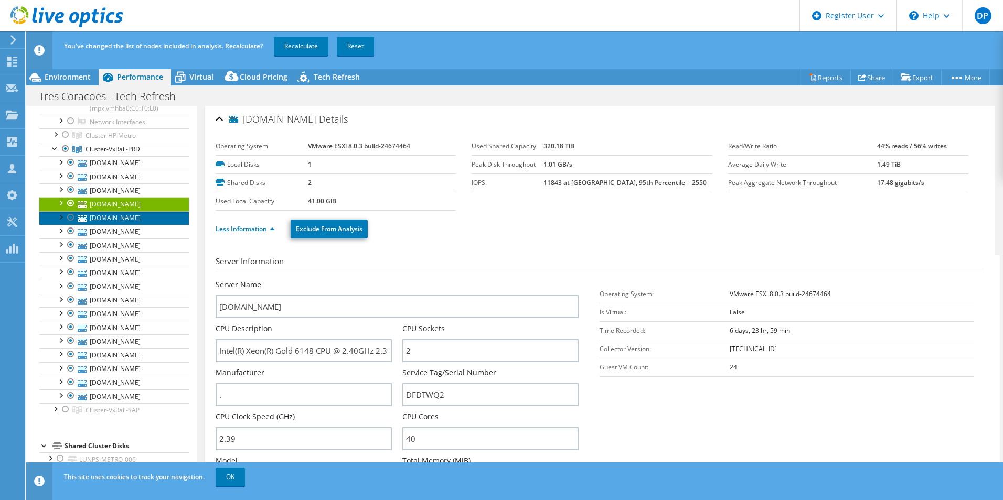
click at [135, 212] on link "[DOMAIN_NAME]" at bounding box center [113, 218] width 149 height 14
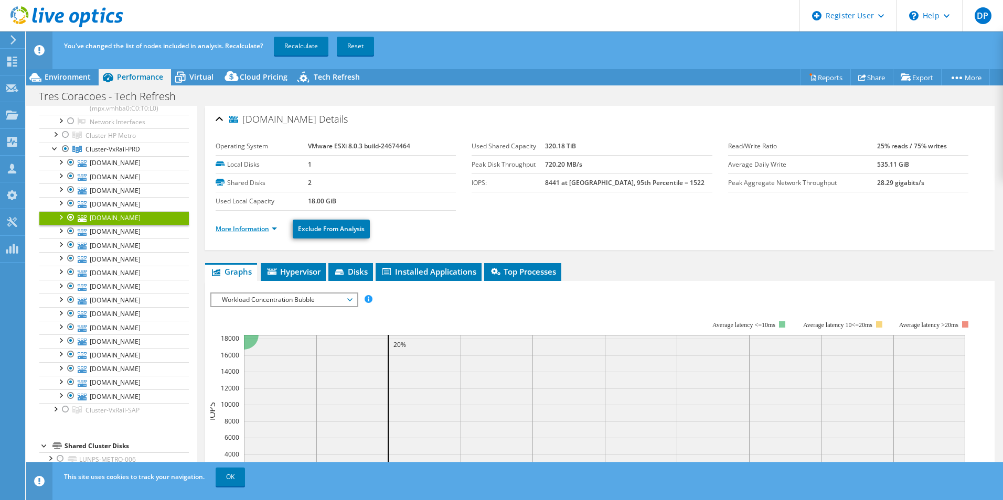
click at [264, 232] on link "More Information" at bounding box center [246, 228] width 61 height 9
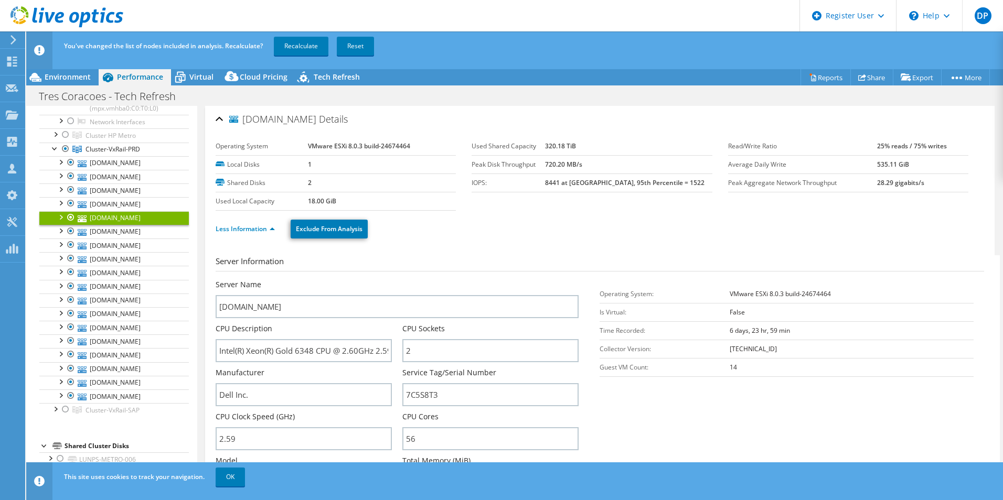
click at [71, 211] on div at bounding box center [71, 217] width 10 height 13
click at [147, 170] on link "[DOMAIN_NAME]" at bounding box center [113, 177] width 149 height 14
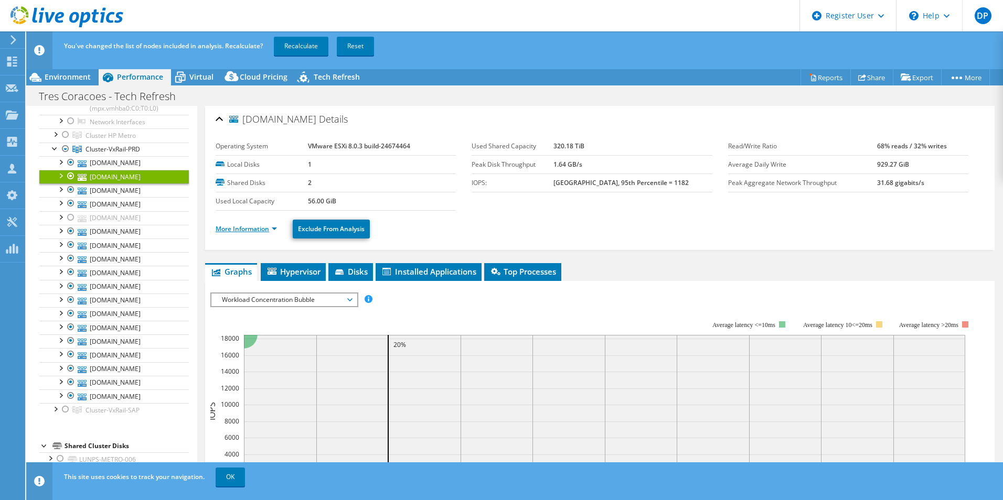
click at [267, 228] on link "More Information" at bounding box center [246, 228] width 61 height 9
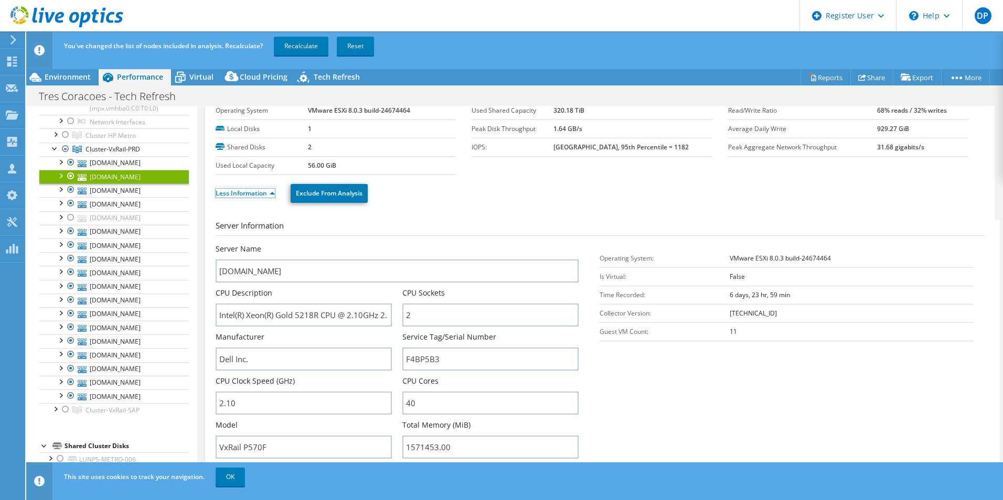
scroll to position [52, 0]
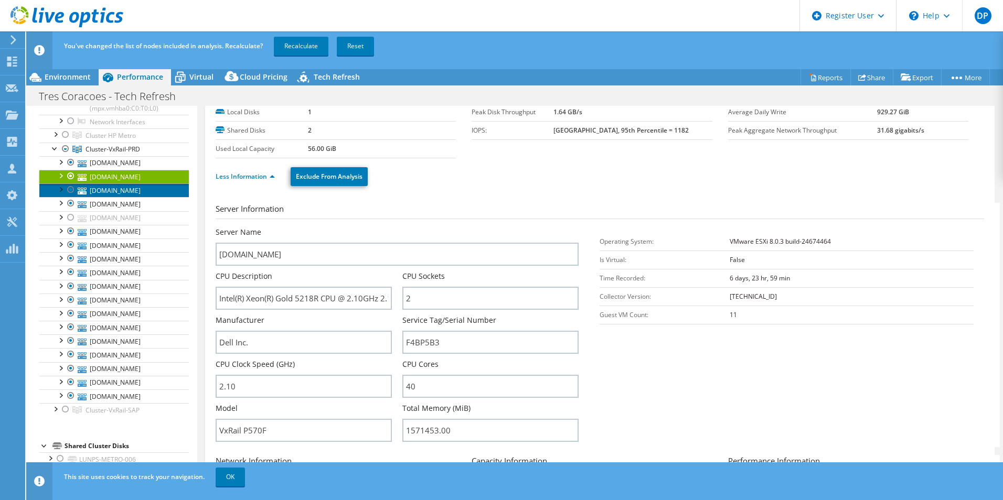
click at [112, 184] on link "[DOMAIN_NAME]" at bounding box center [113, 191] width 149 height 14
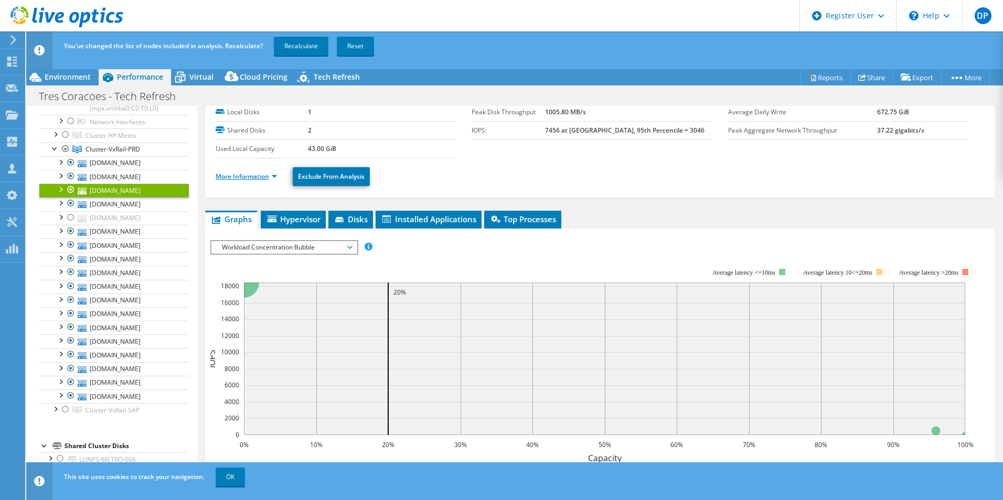
click at [243, 175] on link "More Information" at bounding box center [246, 176] width 61 height 9
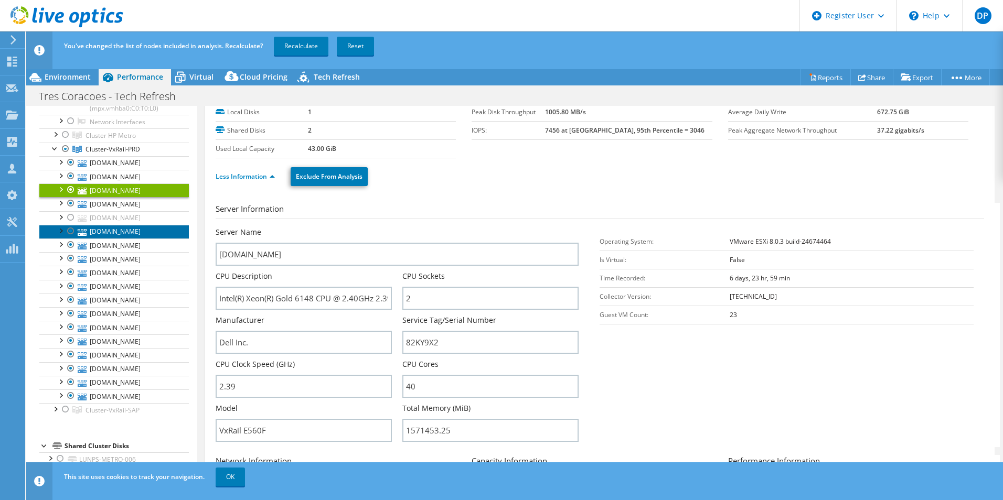
click at [117, 227] on link "[DOMAIN_NAME]" at bounding box center [113, 232] width 149 height 14
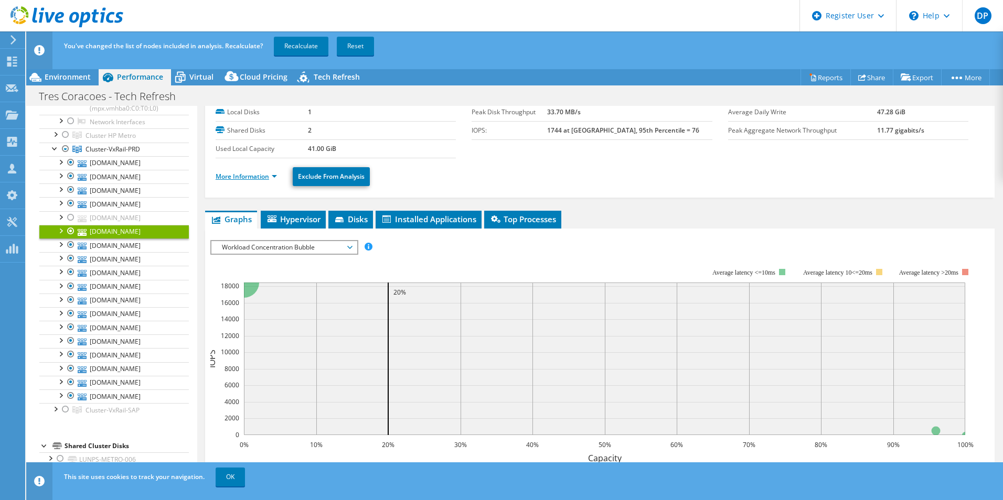
click at [251, 179] on link "More Information" at bounding box center [246, 176] width 61 height 9
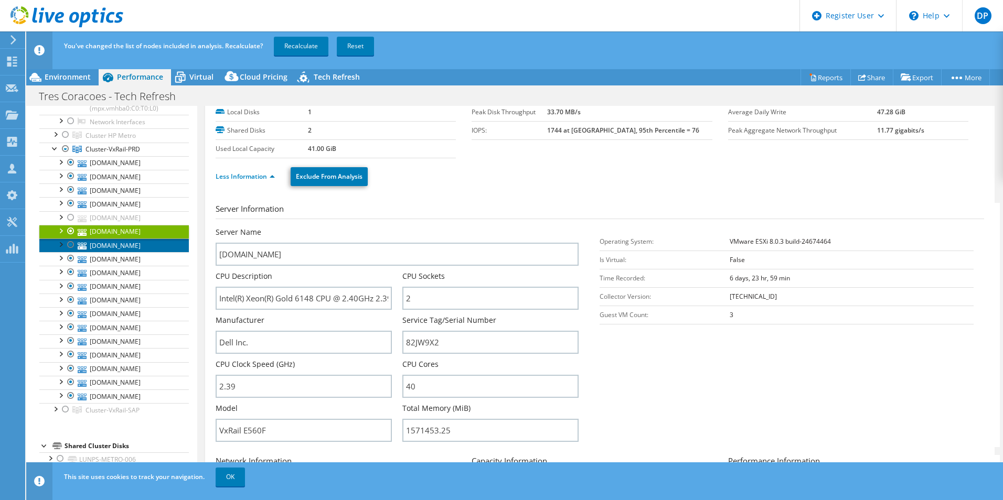
click at [128, 239] on link "[DOMAIN_NAME]" at bounding box center [113, 246] width 149 height 14
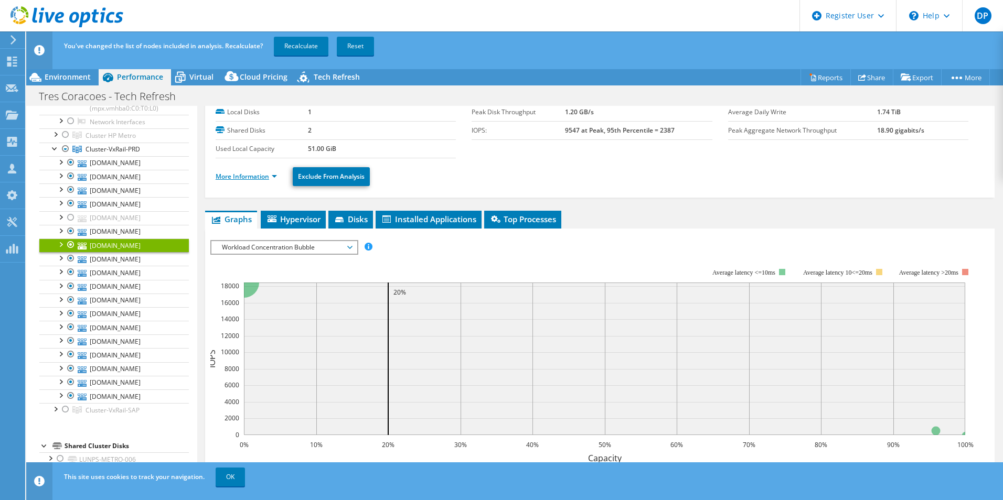
click at [265, 178] on link "More Information" at bounding box center [246, 176] width 61 height 9
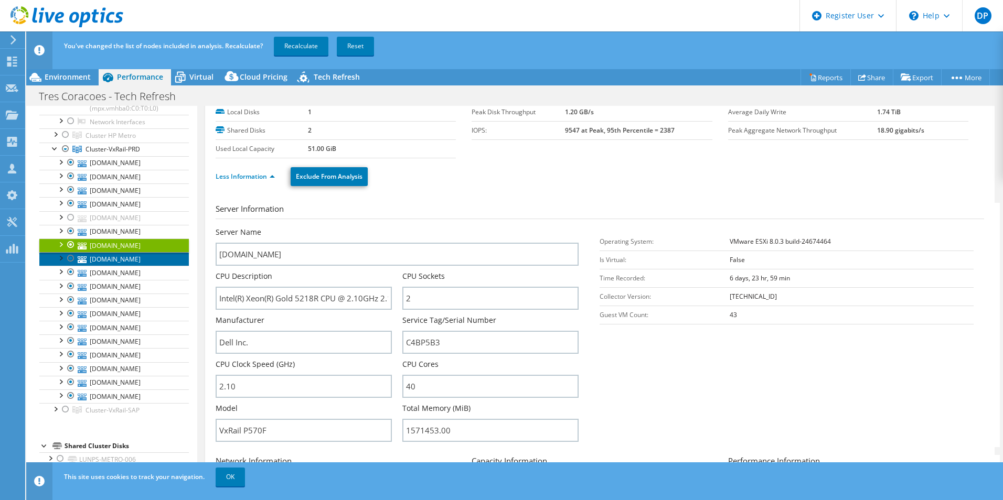
drag, startPoint x: 127, startPoint y: 249, endPoint x: 126, endPoint y: 255, distance: 5.9
click at [127, 252] on link "[DOMAIN_NAME]" at bounding box center [113, 259] width 149 height 14
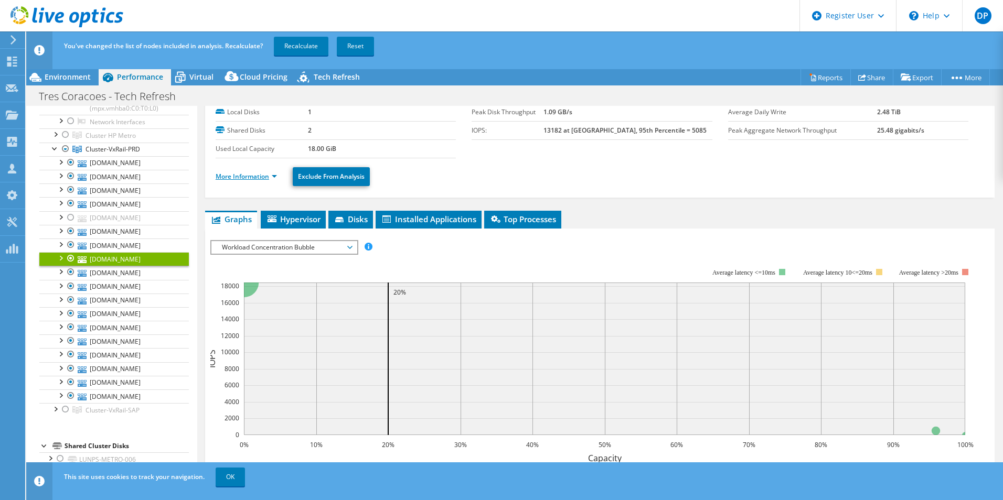
click at [270, 177] on link "More Information" at bounding box center [246, 176] width 61 height 9
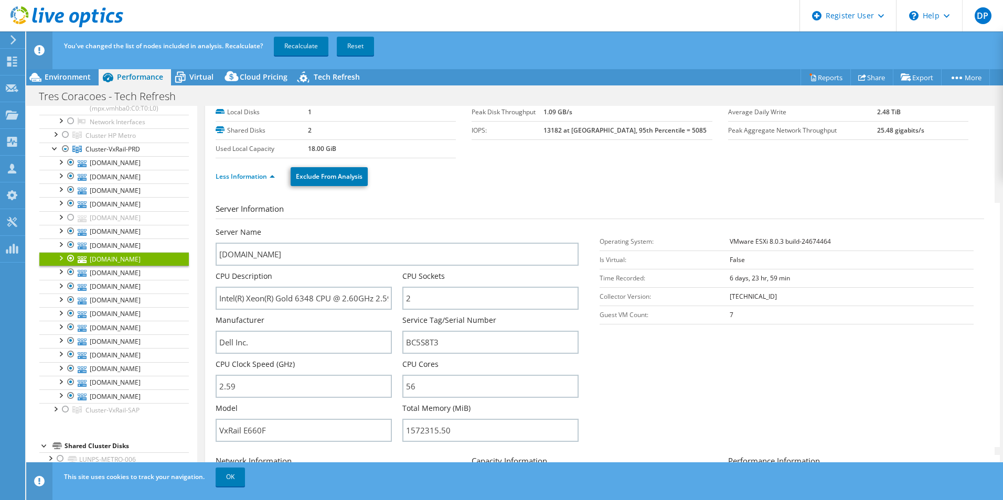
click at [70, 252] on div at bounding box center [71, 258] width 10 height 13
click at [152, 266] on link "[DOMAIN_NAME]" at bounding box center [113, 273] width 149 height 14
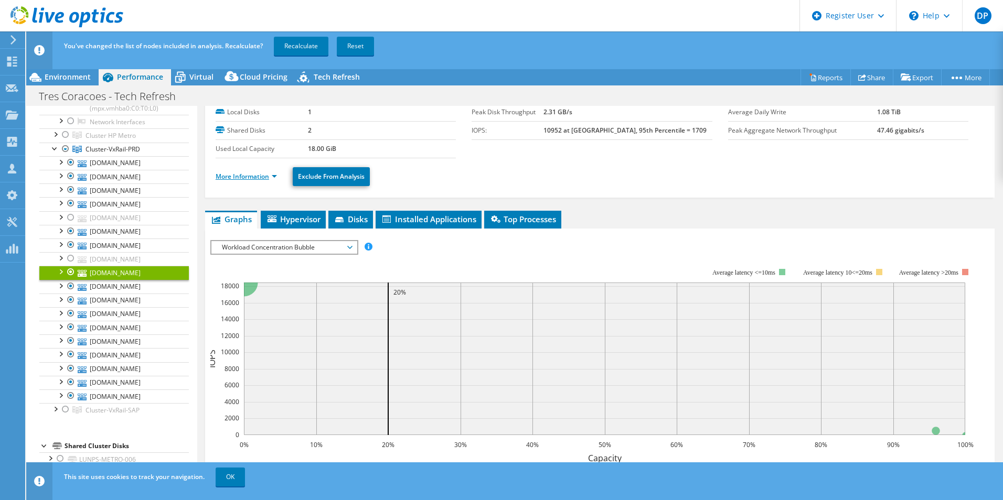
click at [260, 178] on link "More Information" at bounding box center [246, 176] width 61 height 9
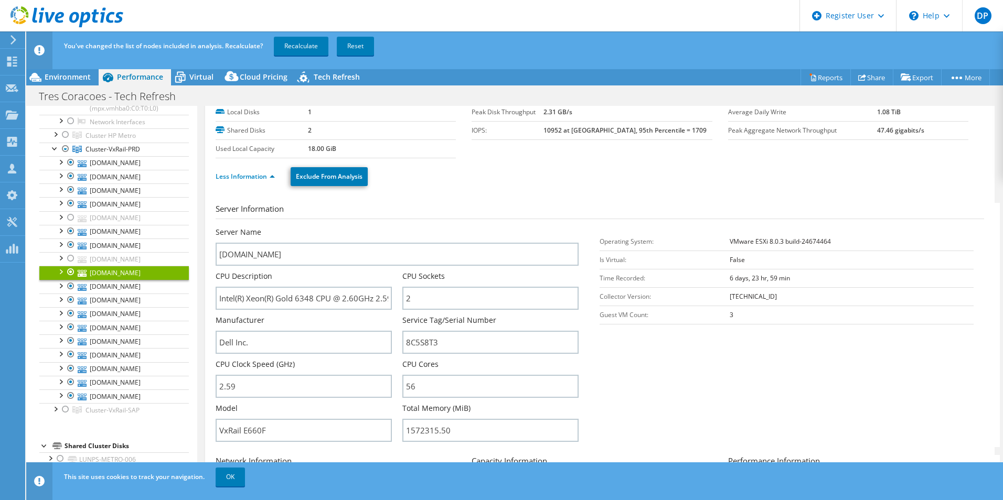
click at [69, 266] on div at bounding box center [71, 272] width 10 height 13
click at [145, 280] on link "[DOMAIN_NAME]" at bounding box center [113, 287] width 149 height 14
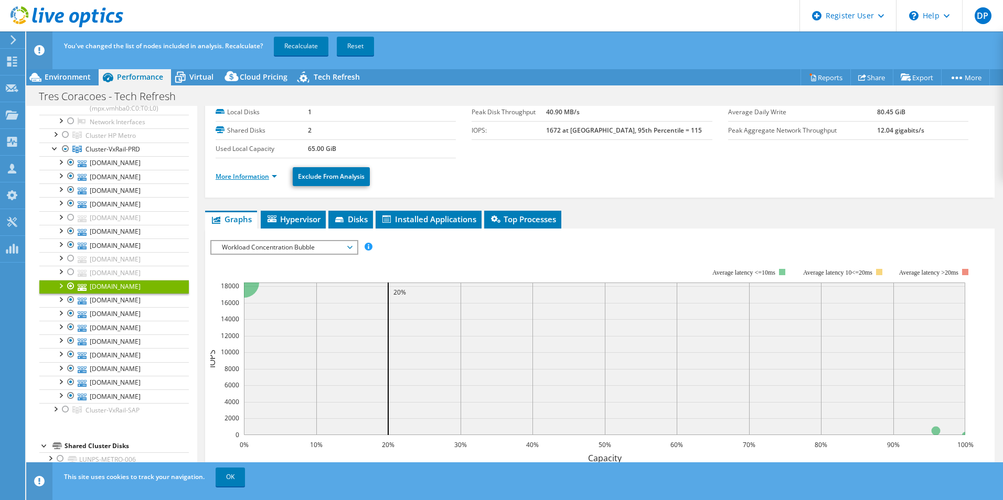
click at [260, 179] on link "More Information" at bounding box center [246, 176] width 61 height 9
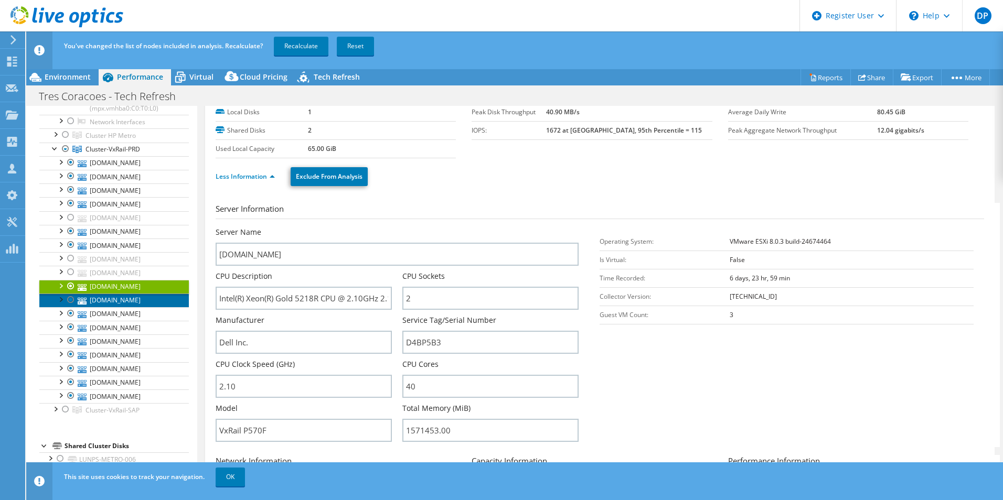
click at [92, 294] on link "[DOMAIN_NAME]" at bounding box center [113, 301] width 149 height 14
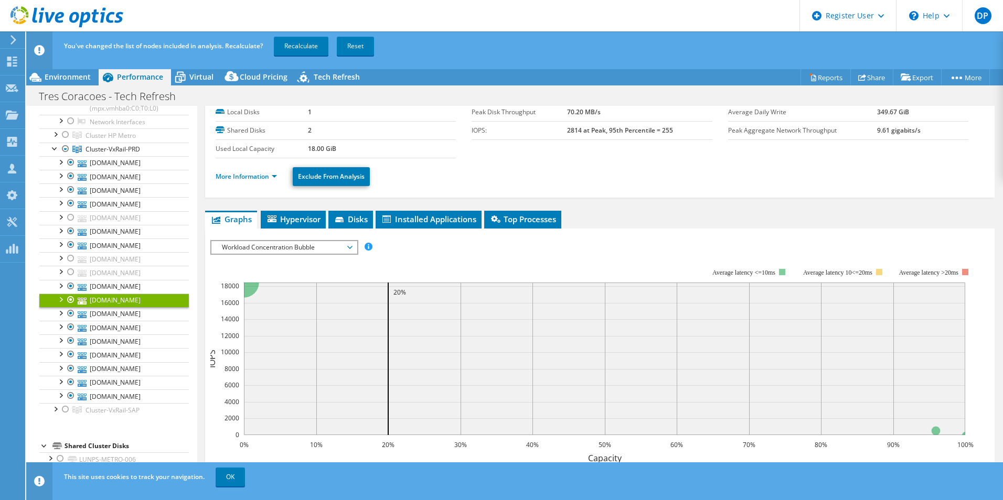
click at [267, 182] on li "More Information" at bounding box center [250, 177] width 68 height 12
click at [263, 176] on link "More Information" at bounding box center [246, 176] width 61 height 9
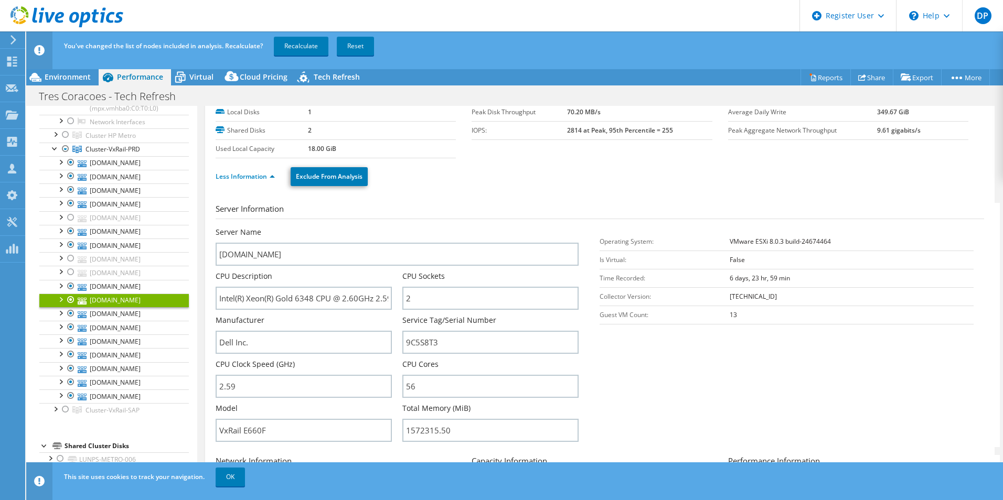
click at [68, 294] on div at bounding box center [71, 300] width 10 height 13
click at [119, 307] on link "[DOMAIN_NAME]" at bounding box center [113, 314] width 149 height 14
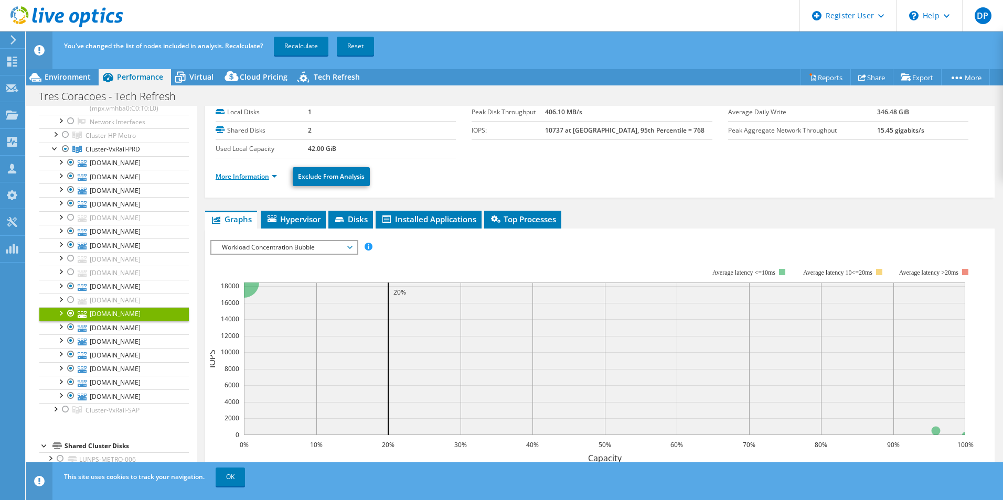
click at [237, 177] on link "More Information" at bounding box center [246, 176] width 61 height 9
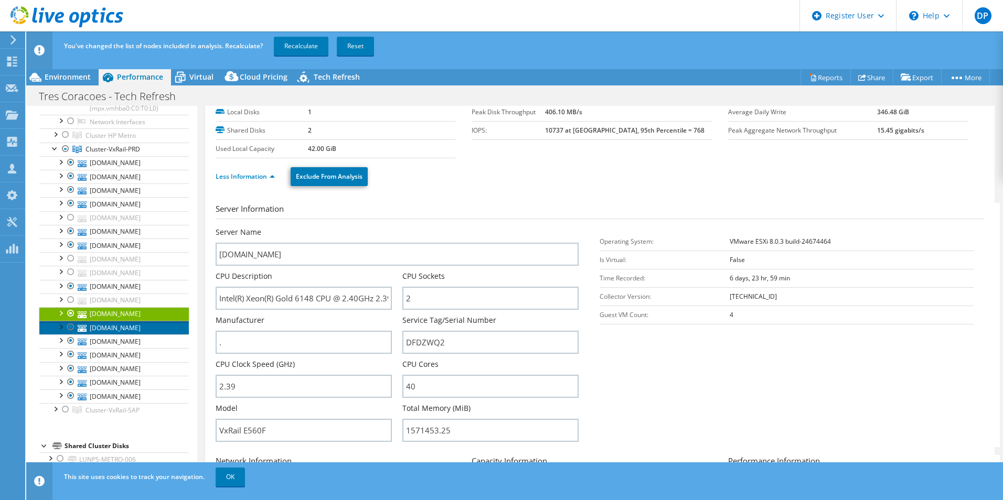
click at [113, 321] on link "[DOMAIN_NAME]" at bounding box center [113, 328] width 149 height 14
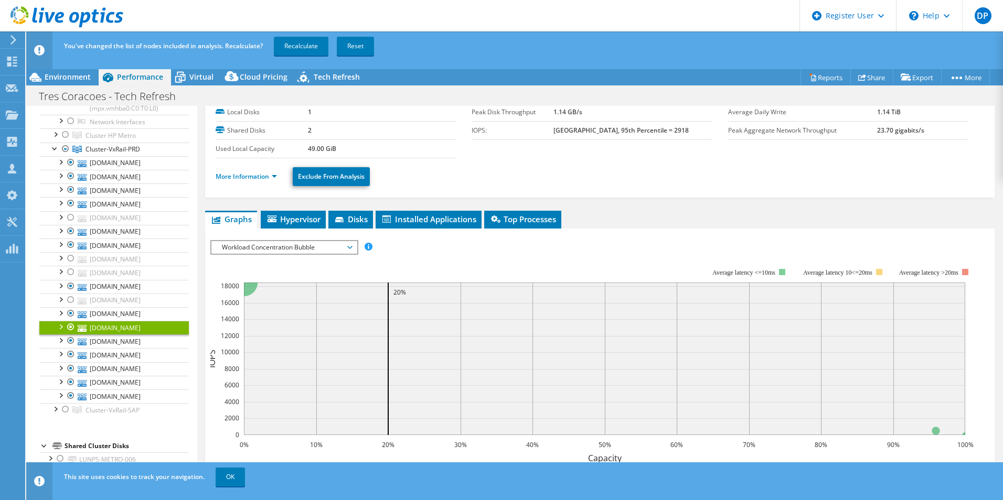
click at [262, 181] on li "More Information" at bounding box center [250, 177] width 68 height 12
click at [261, 177] on link "More Information" at bounding box center [246, 176] width 61 height 9
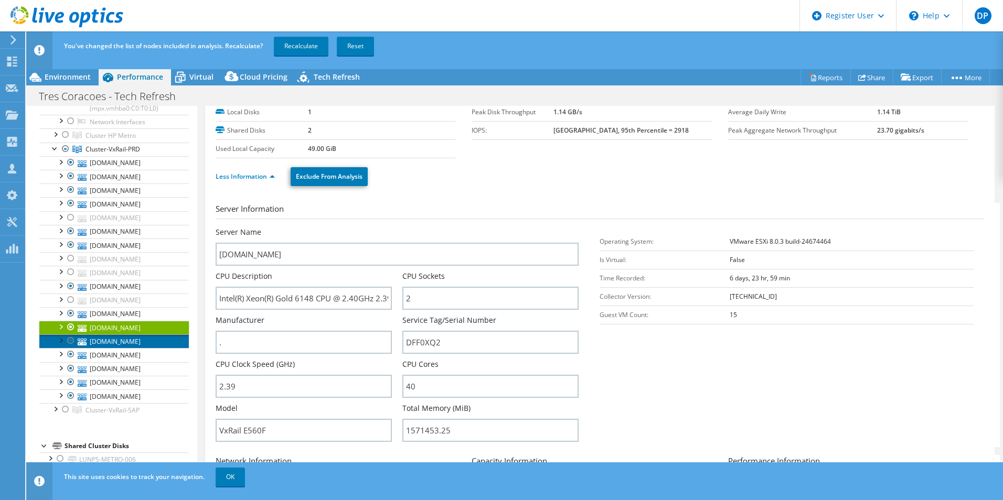
click at [135, 335] on link "[DOMAIN_NAME]" at bounding box center [113, 342] width 149 height 14
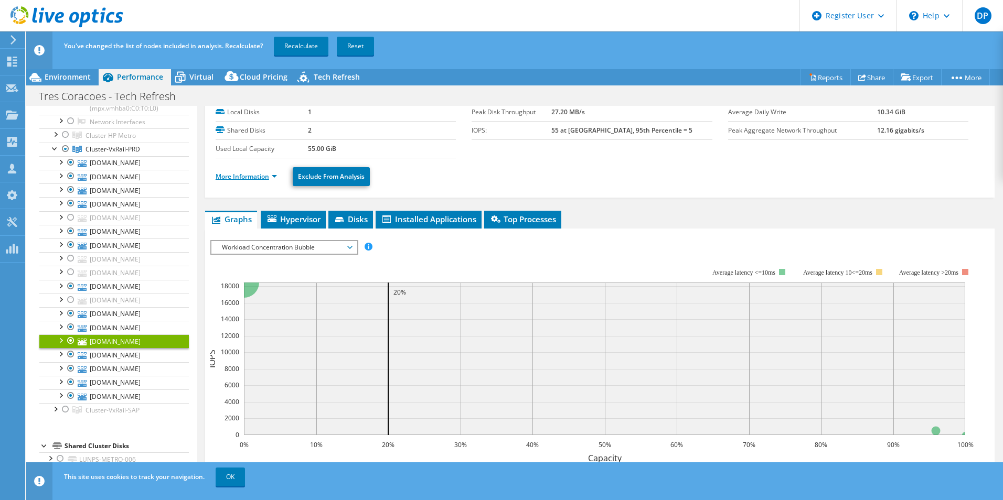
click at [271, 176] on link "More Information" at bounding box center [246, 176] width 61 height 9
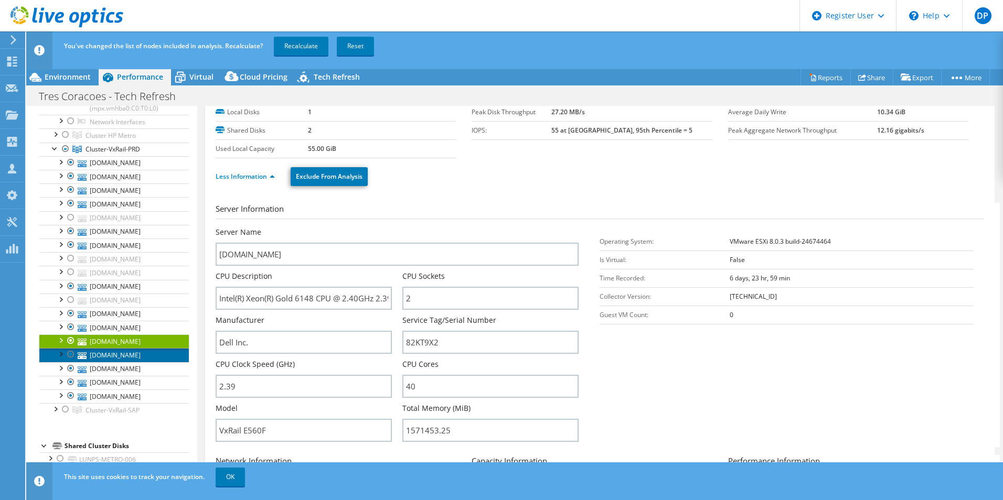
click at [135, 348] on link "[DOMAIN_NAME]" at bounding box center [113, 355] width 149 height 14
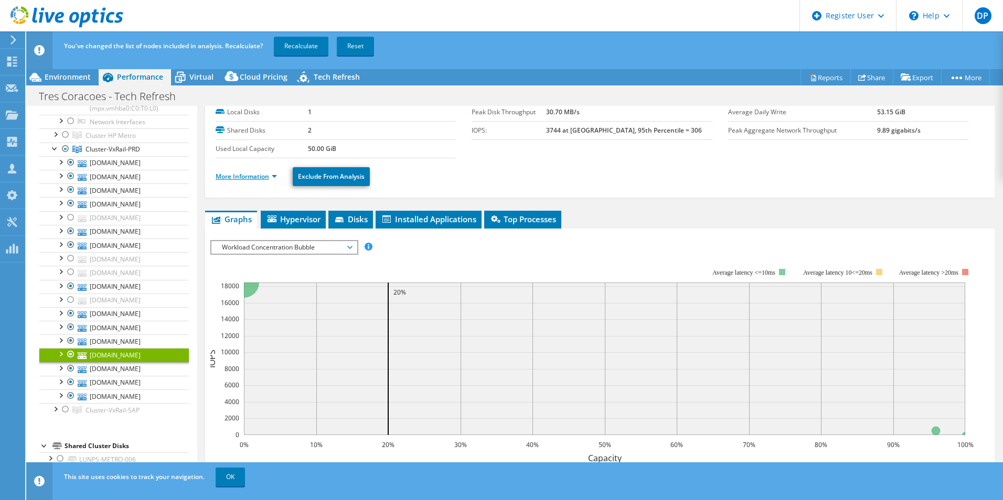
click at [256, 174] on link "More Information" at bounding box center [246, 176] width 61 height 9
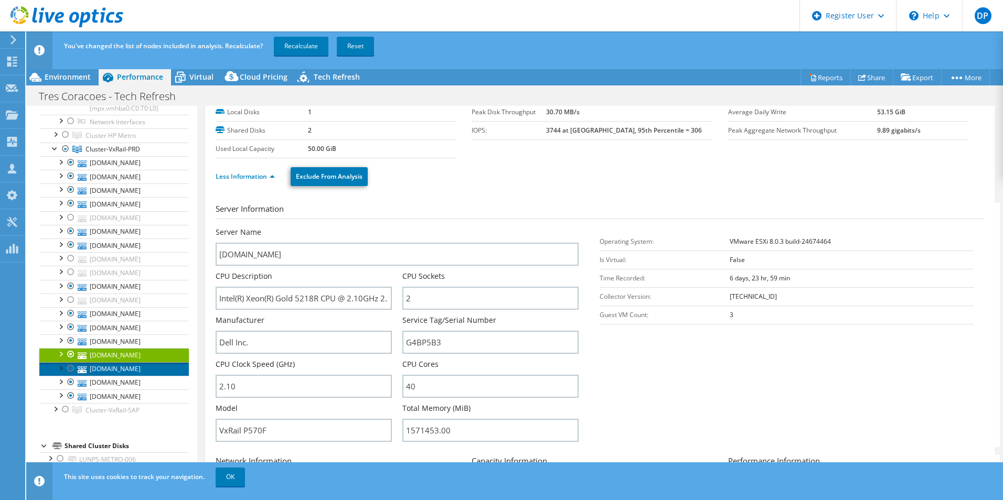
click at [144, 362] on link "[DOMAIN_NAME]" at bounding box center [113, 369] width 149 height 14
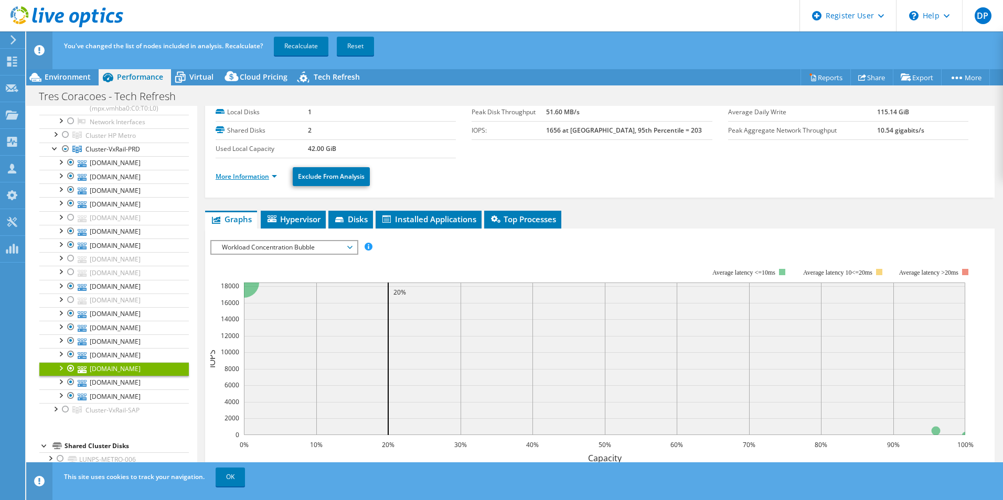
click at [261, 174] on link "More Information" at bounding box center [246, 176] width 61 height 9
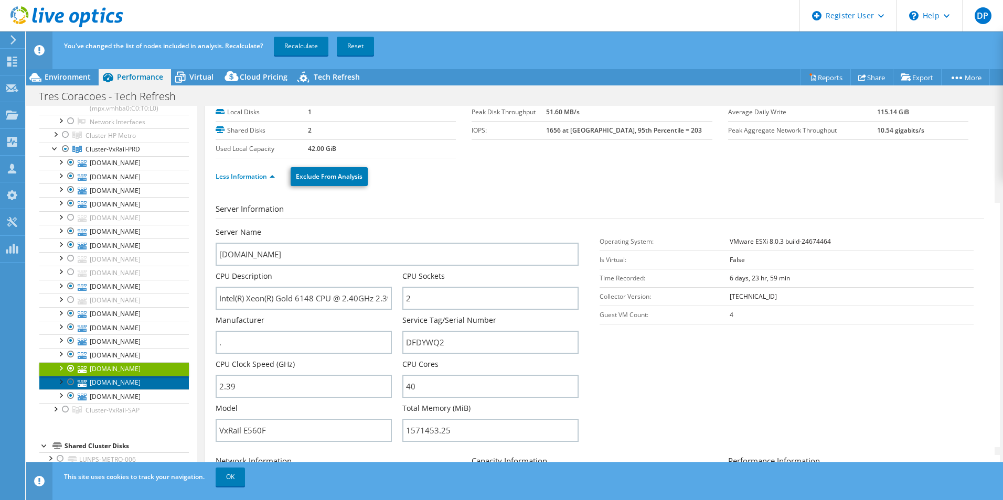
click at [147, 376] on link "[DOMAIN_NAME]" at bounding box center [113, 383] width 149 height 14
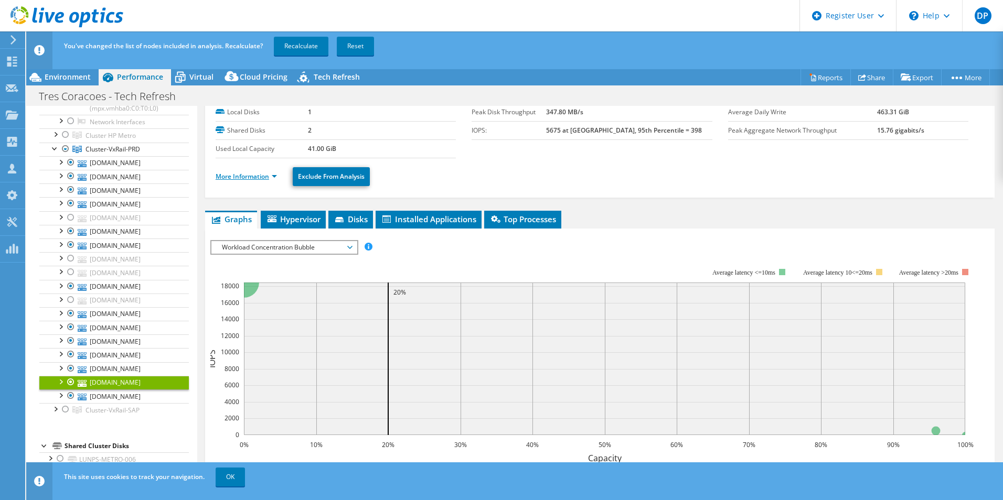
click at [253, 176] on link "More Information" at bounding box center [246, 176] width 61 height 9
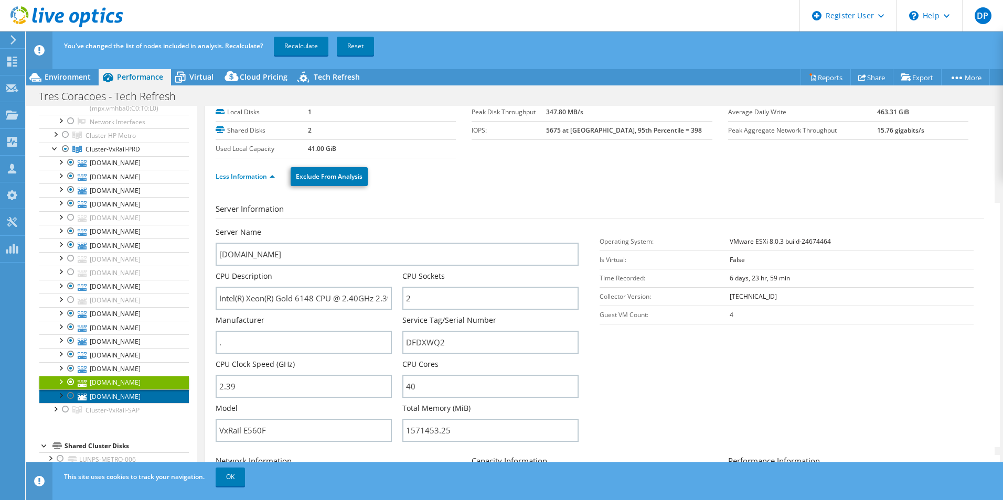
click at [133, 390] on link "[DOMAIN_NAME]" at bounding box center [113, 397] width 149 height 14
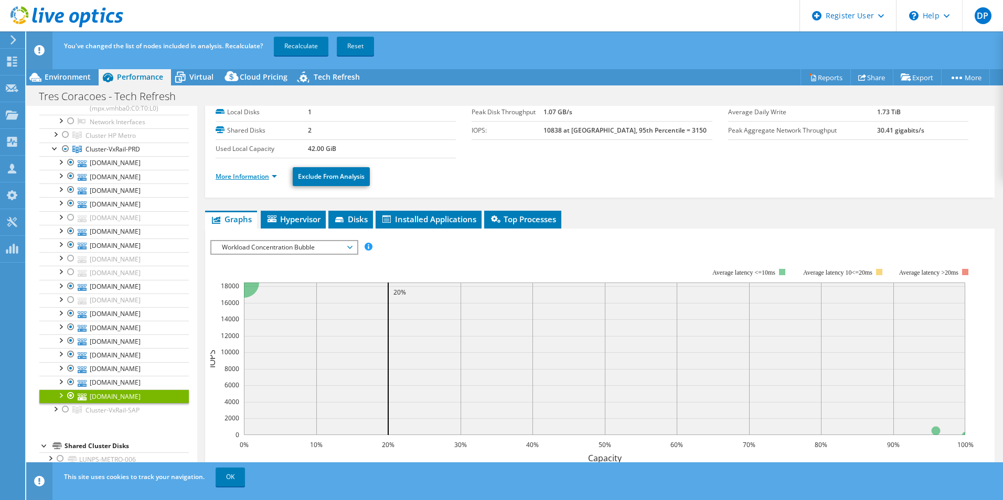
click at [271, 175] on link "More Information" at bounding box center [246, 176] width 61 height 9
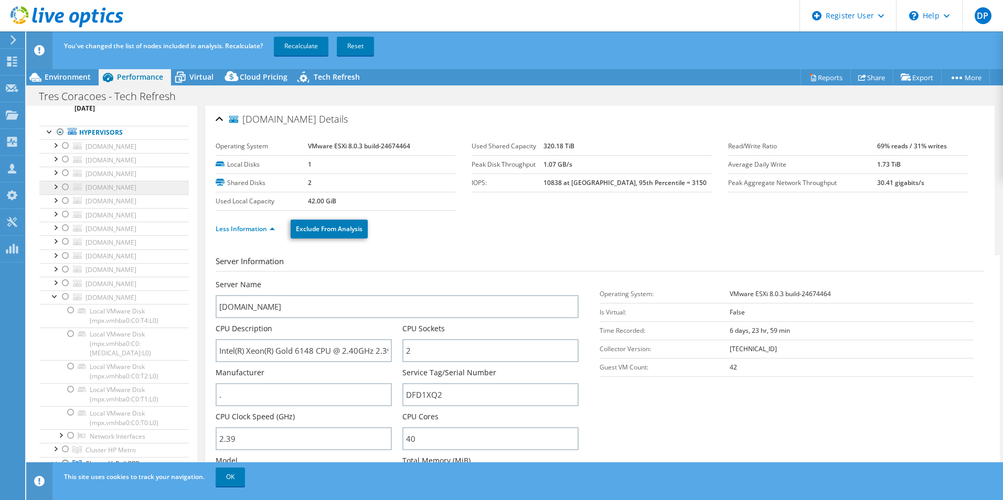
scroll to position [0, 0]
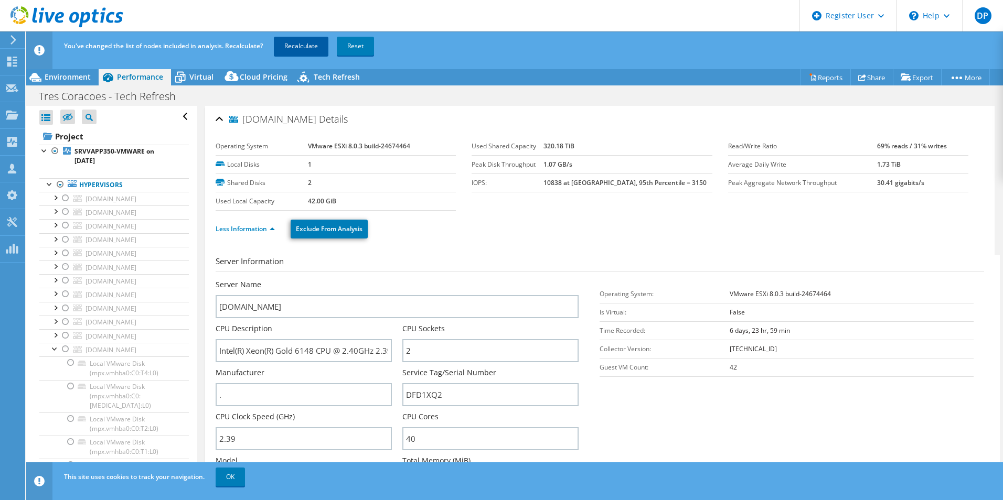
click at [310, 40] on link "Recalculate" at bounding box center [301, 46] width 55 height 19
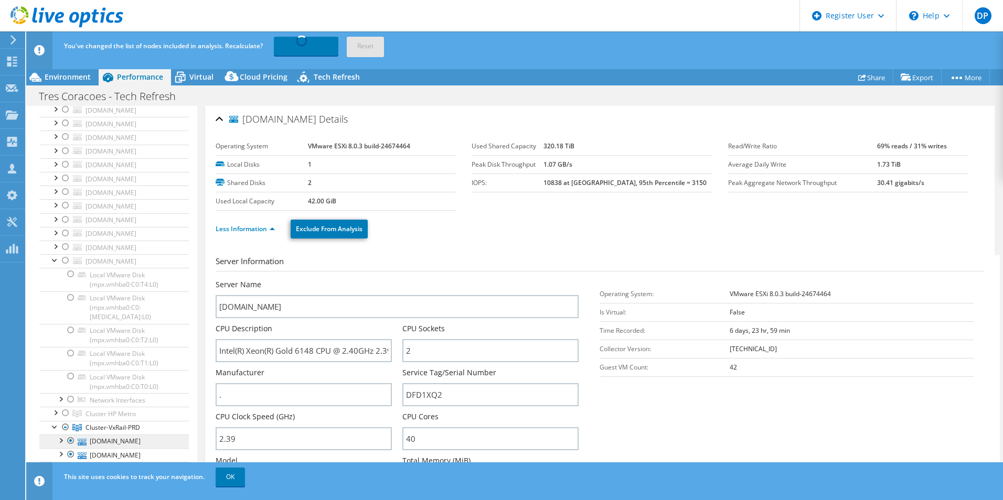
scroll to position [157, 0]
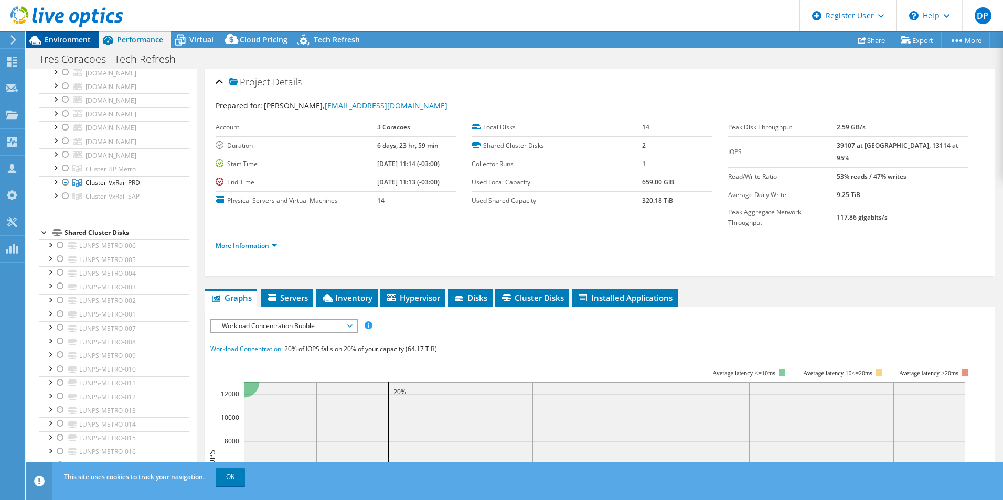
click at [62, 36] on span "Environment" at bounding box center [68, 40] width 46 height 10
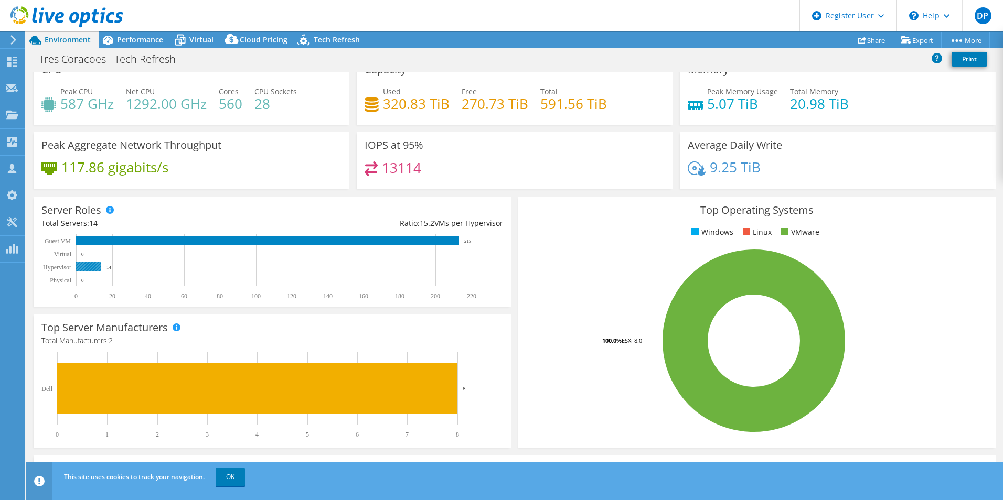
scroll to position [0, 0]
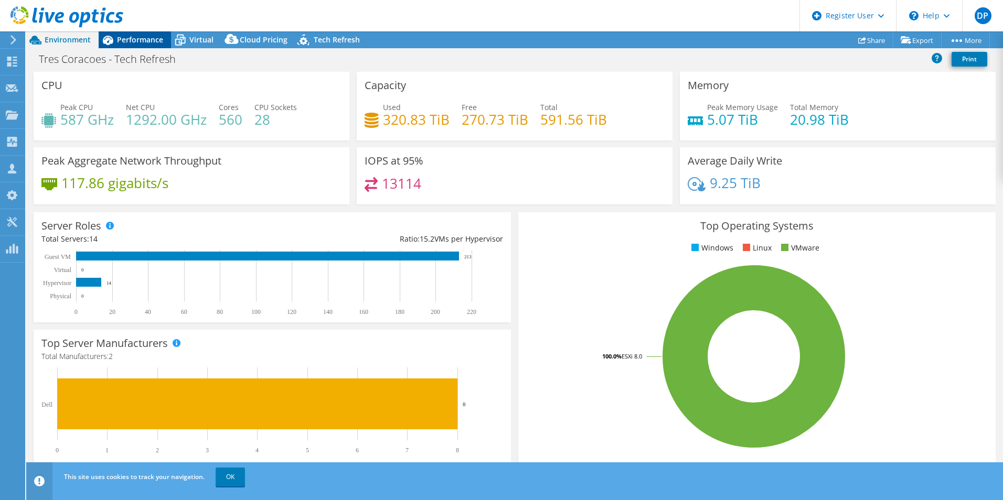
click at [141, 41] on span "Performance" at bounding box center [140, 40] width 46 height 10
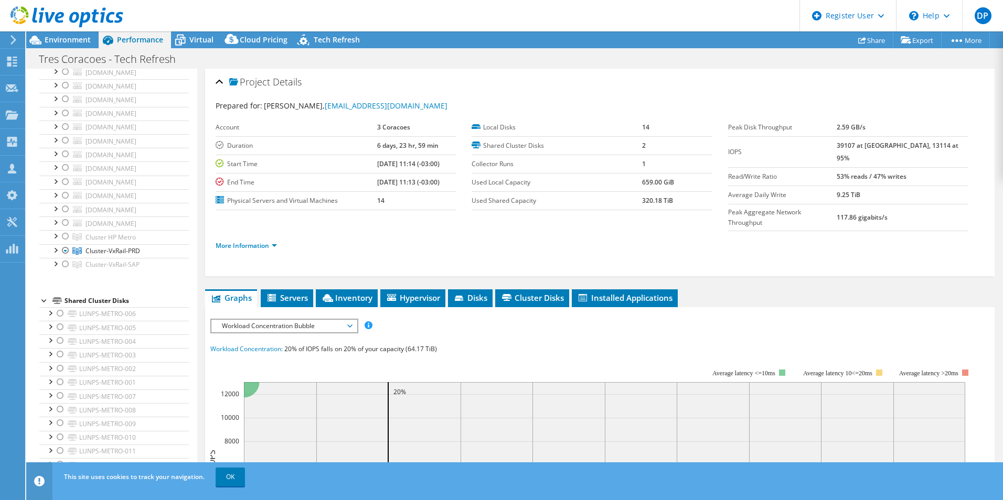
scroll to position [105, 0]
click at [57, 235] on div at bounding box center [55, 234] width 10 height 10
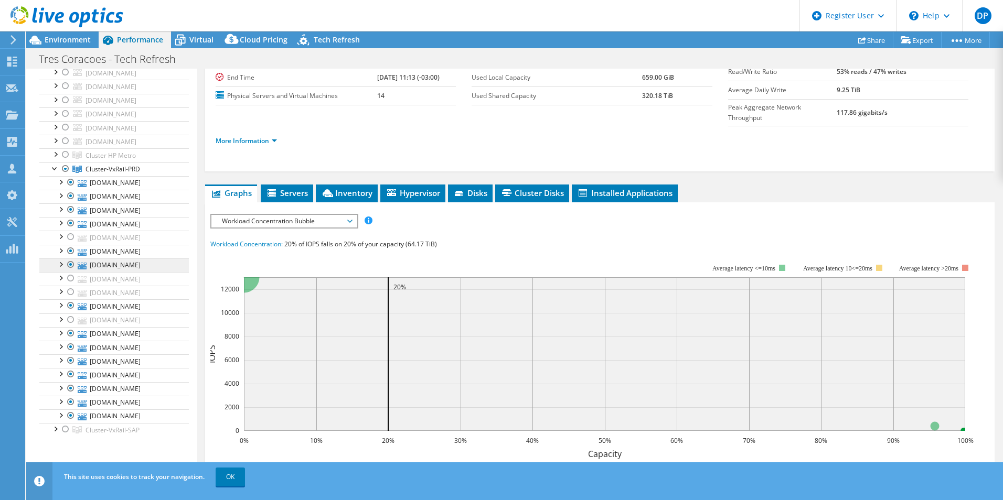
scroll to position [262, 0]
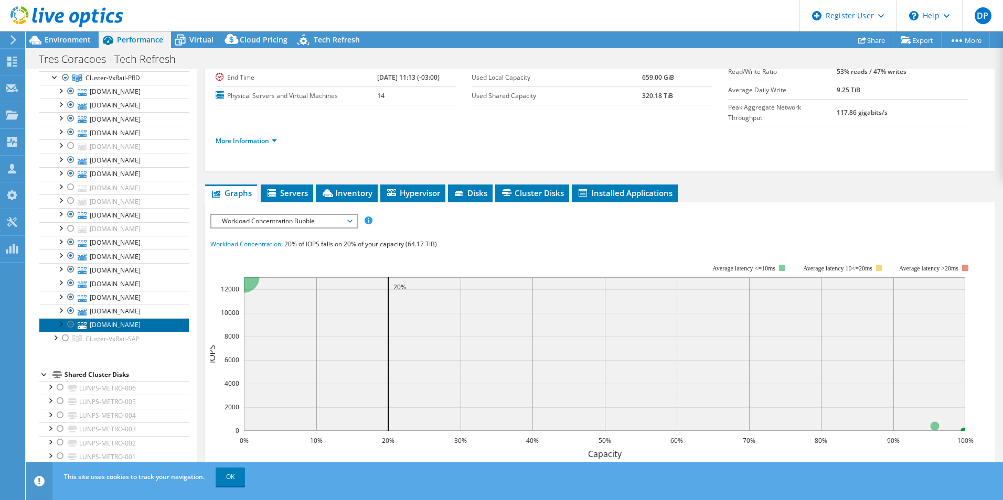
click at [143, 326] on link "[DOMAIN_NAME]" at bounding box center [113, 325] width 149 height 14
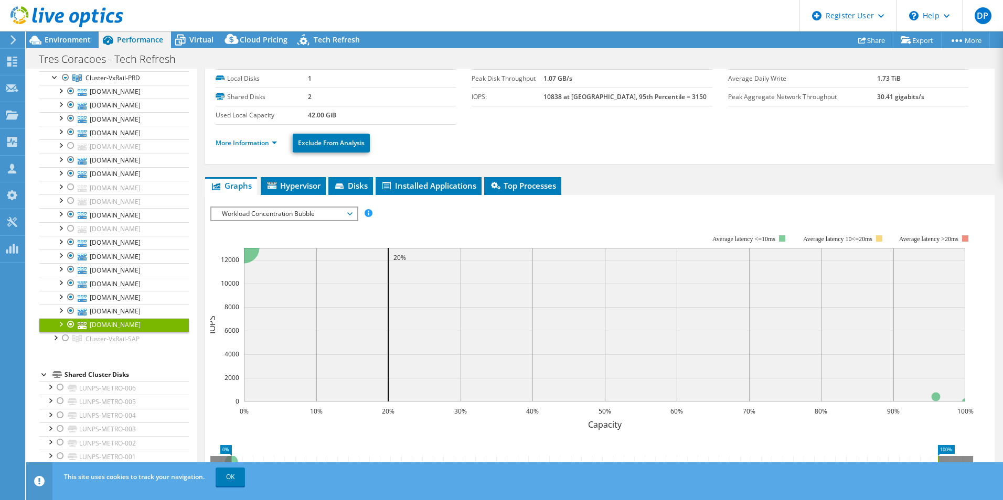
scroll to position [0, 0]
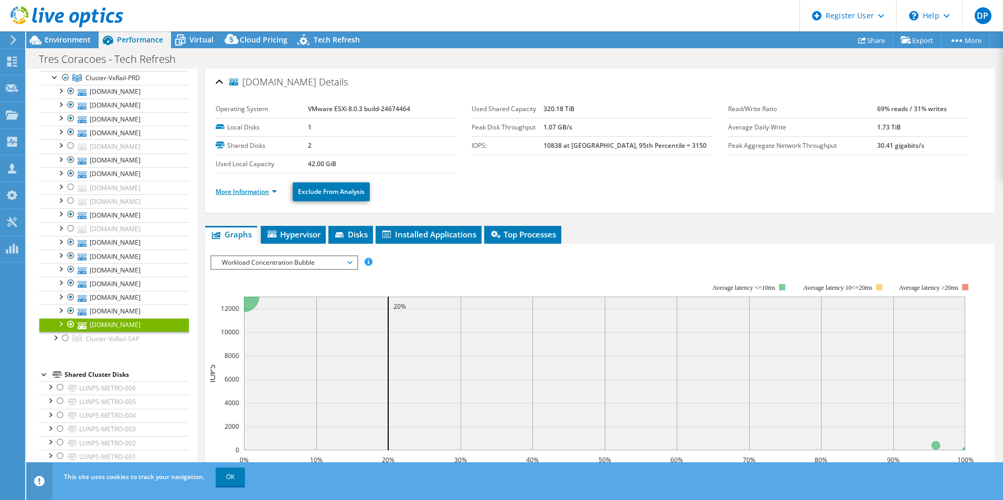
click at [268, 191] on link "More Information" at bounding box center [246, 191] width 61 height 9
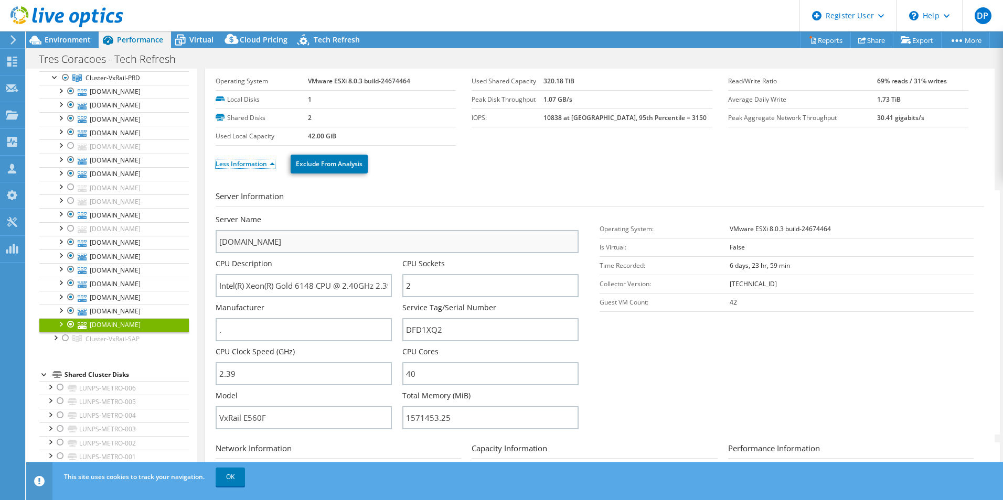
scroll to position [52, 0]
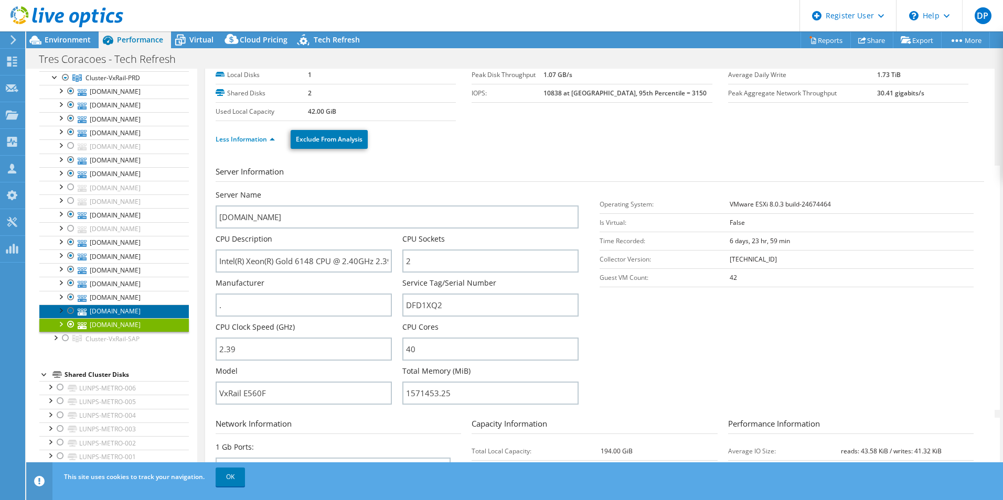
click at [153, 309] on link "[DOMAIN_NAME]" at bounding box center [113, 312] width 149 height 14
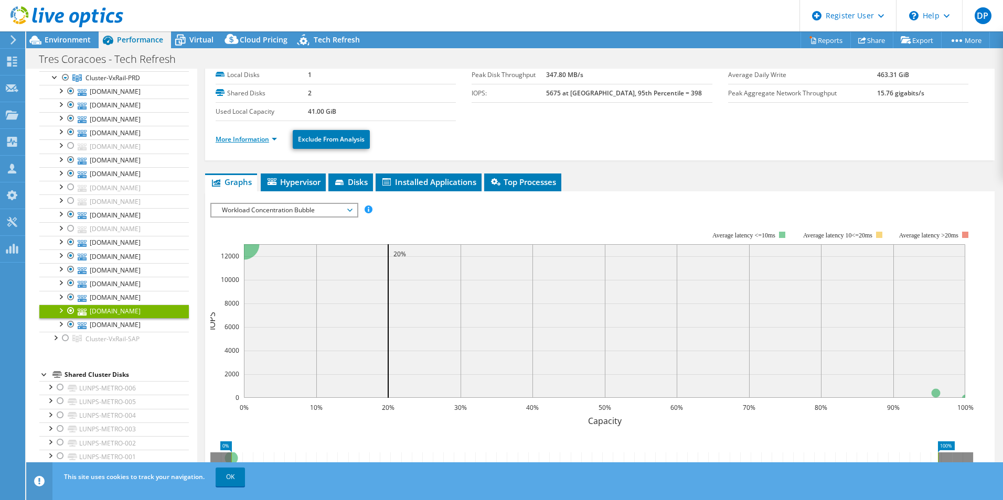
click at [251, 143] on link "More Information" at bounding box center [246, 139] width 61 height 9
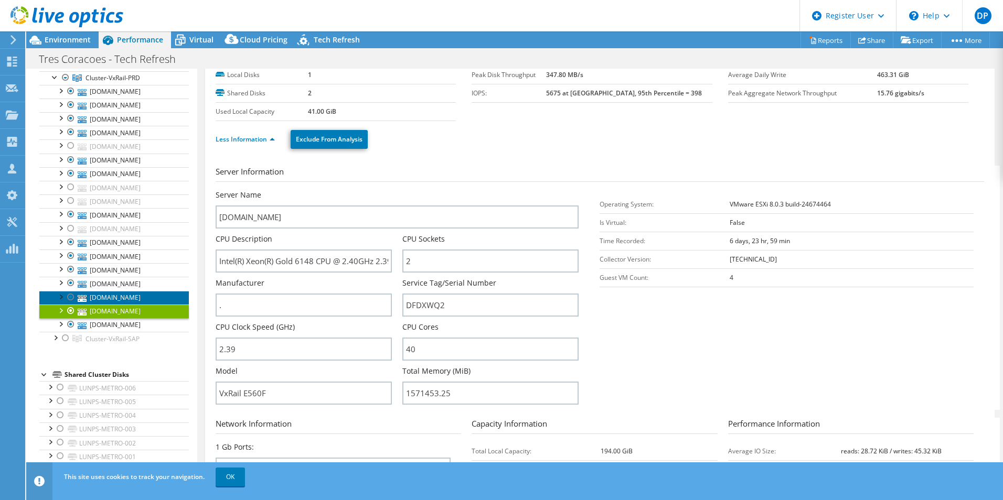
click at [142, 296] on link "[DOMAIN_NAME]" at bounding box center [113, 298] width 149 height 14
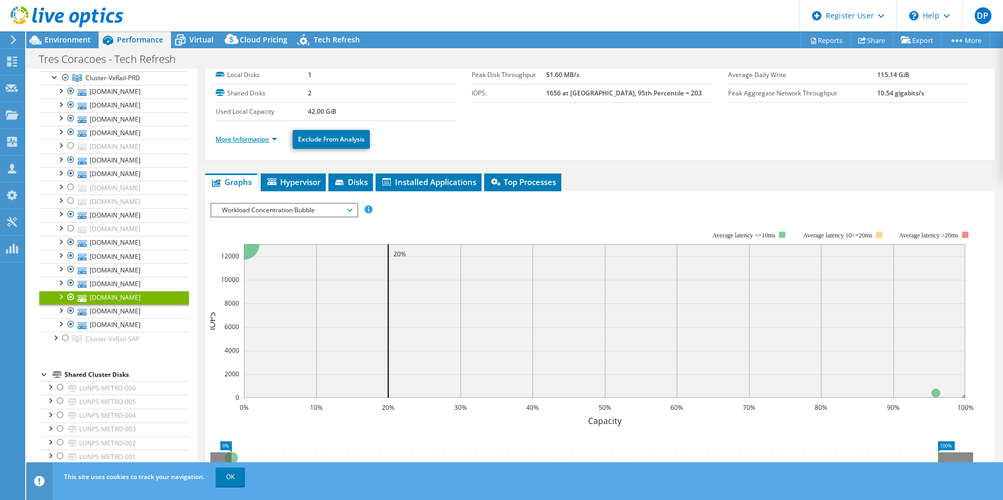
click at [265, 143] on link "More Information" at bounding box center [246, 139] width 61 height 9
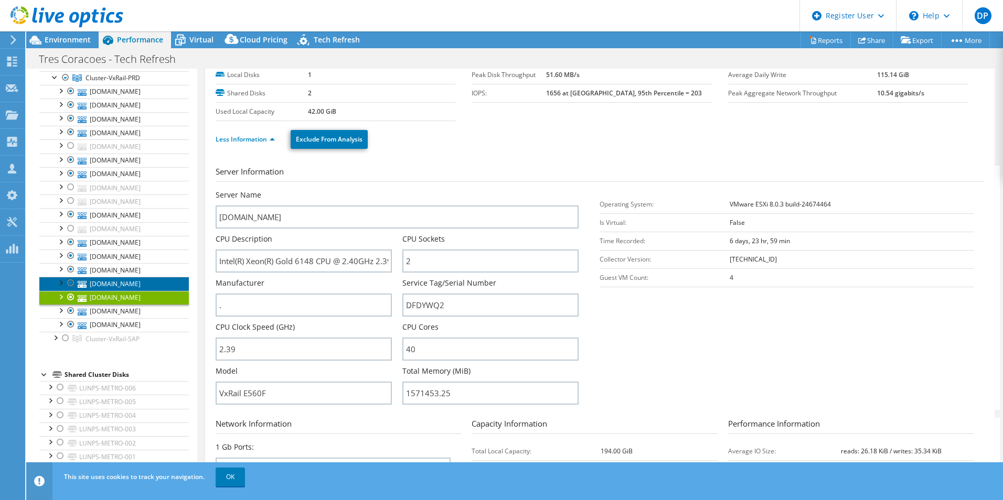
click at [145, 283] on link "[DOMAIN_NAME]" at bounding box center [113, 284] width 149 height 14
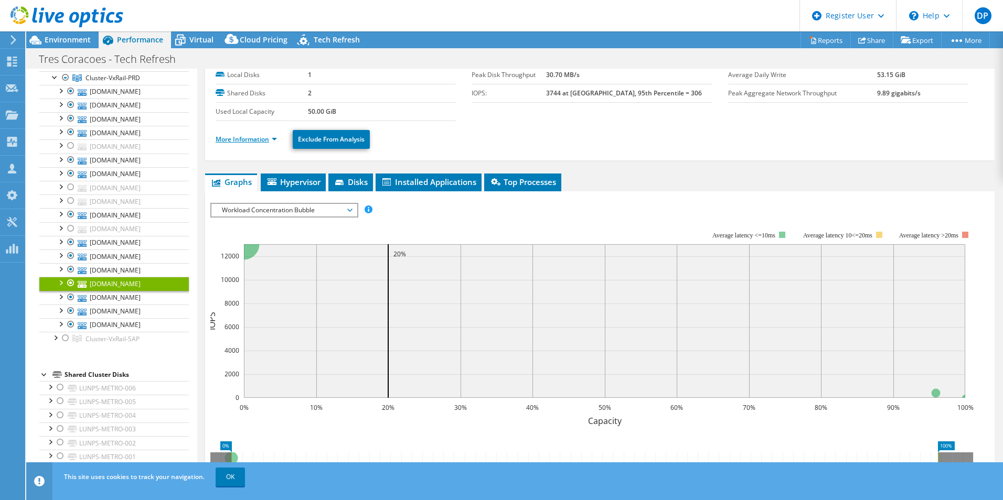
click at [267, 141] on link "More Information" at bounding box center [246, 139] width 61 height 9
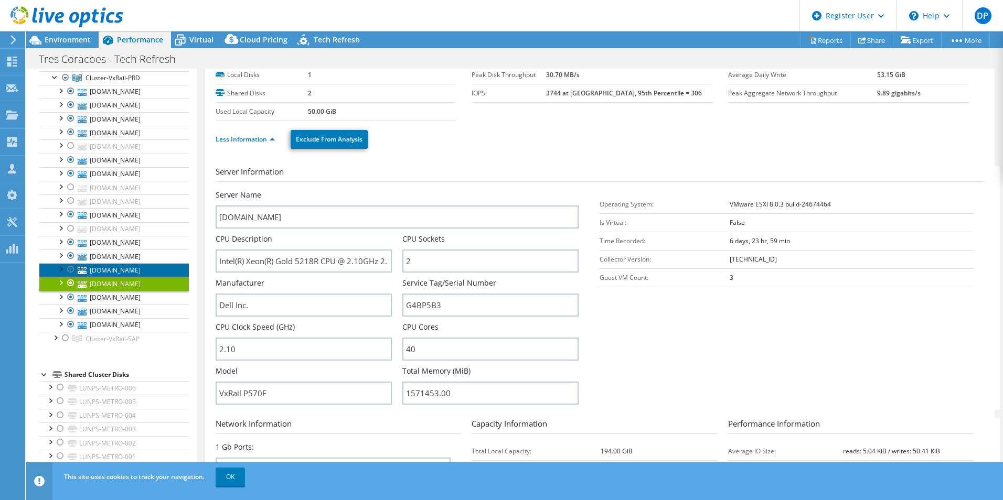
click at [156, 267] on link "[DOMAIN_NAME]" at bounding box center [113, 270] width 149 height 14
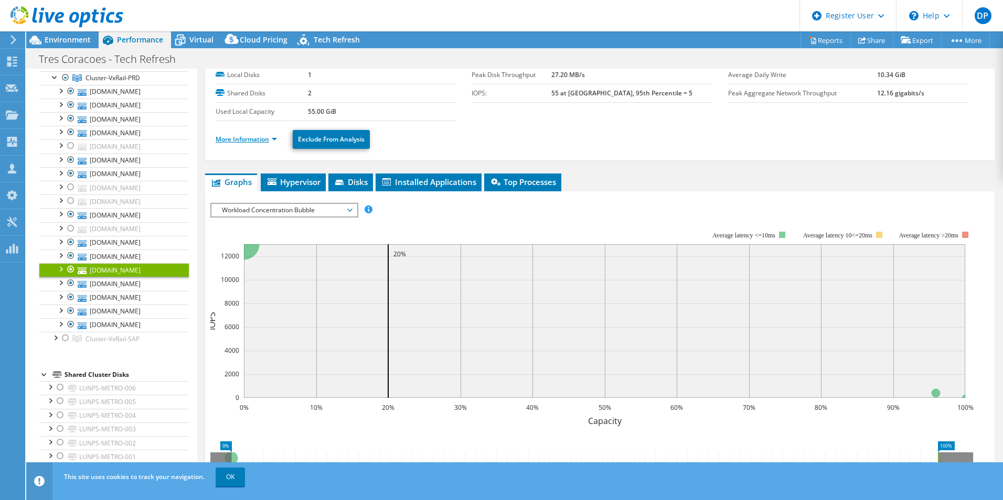
click at [247, 143] on link "More Information" at bounding box center [246, 139] width 61 height 9
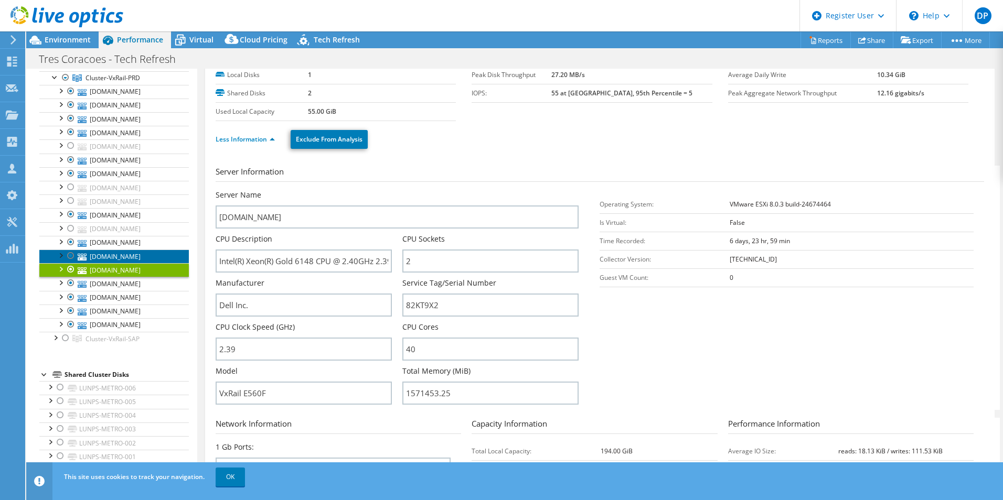
click at [147, 256] on link "[DOMAIN_NAME]" at bounding box center [113, 257] width 149 height 14
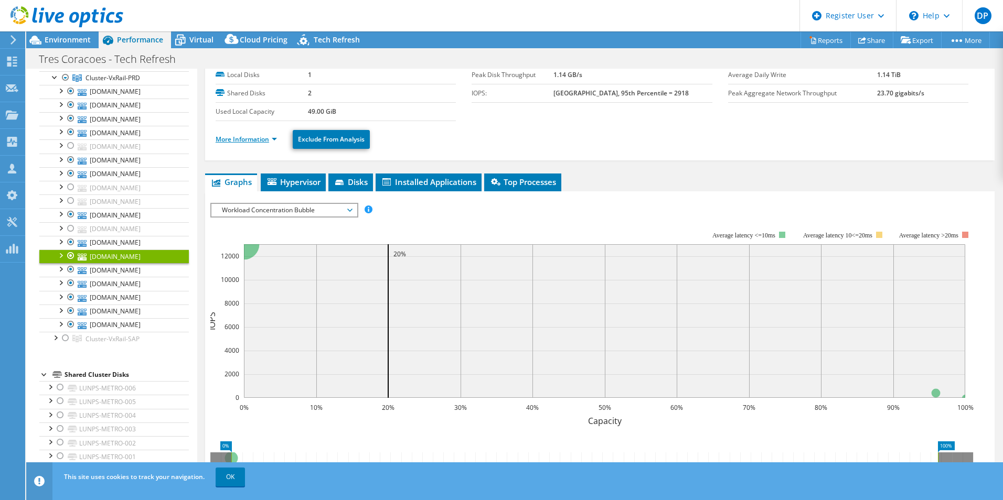
click at [253, 142] on link "More Information" at bounding box center [246, 139] width 61 height 9
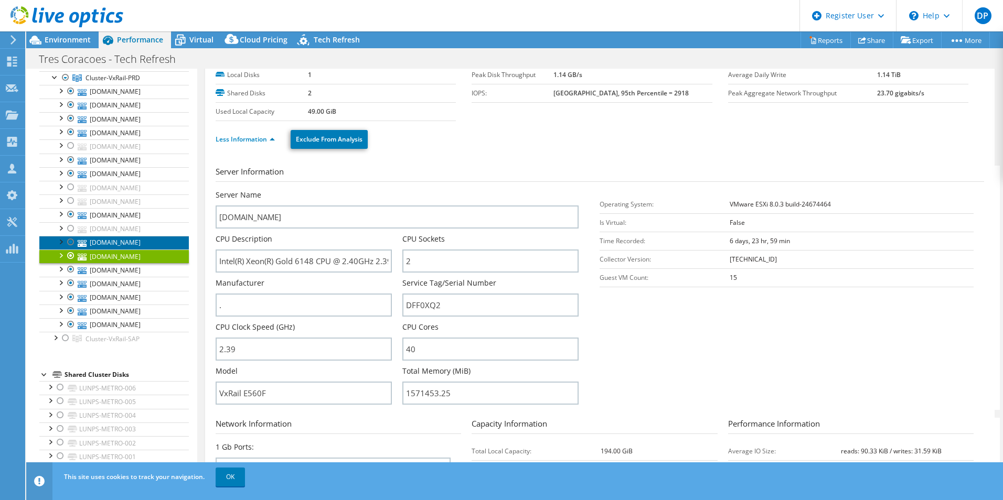
click at [163, 242] on link "[DOMAIN_NAME]" at bounding box center [113, 243] width 149 height 14
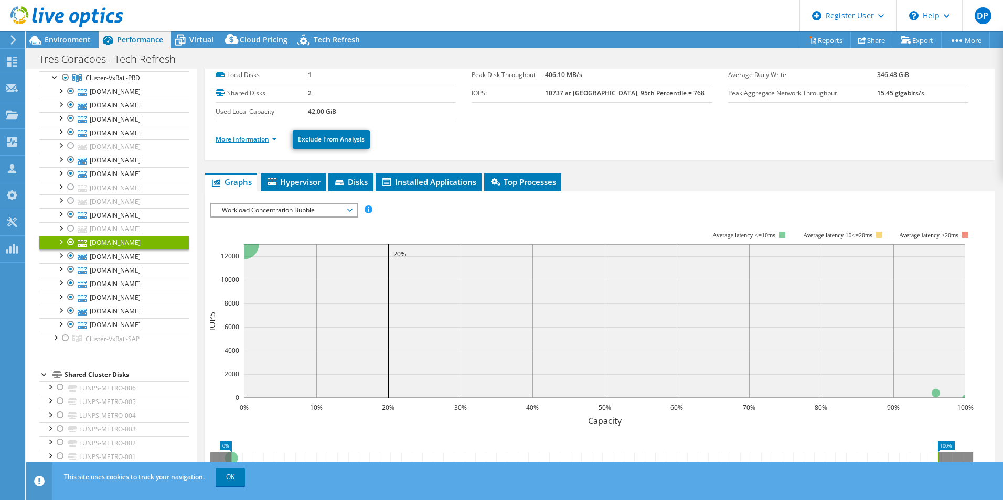
click at [265, 136] on link "More Information" at bounding box center [246, 139] width 61 height 9
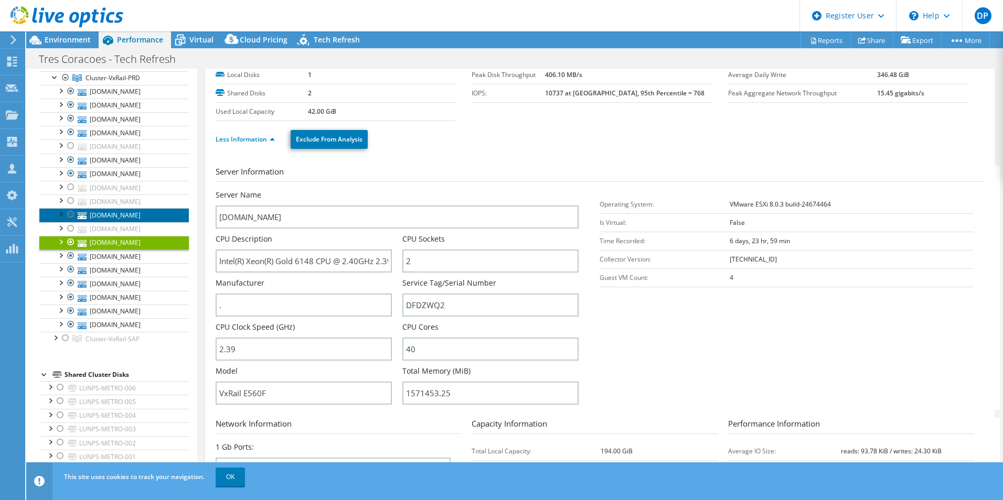
click at [128, 215] on link "[DOMAIN_NAME]" at bounding box center [113, 215] width 149 height 14
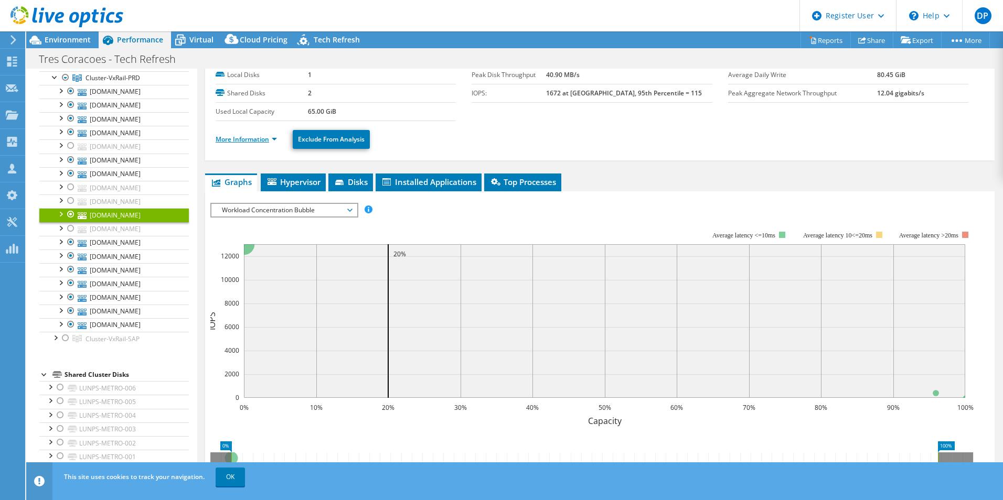
click at [265, 139] on link "More Information" at bounding box center [246, 139] width 61 height 9
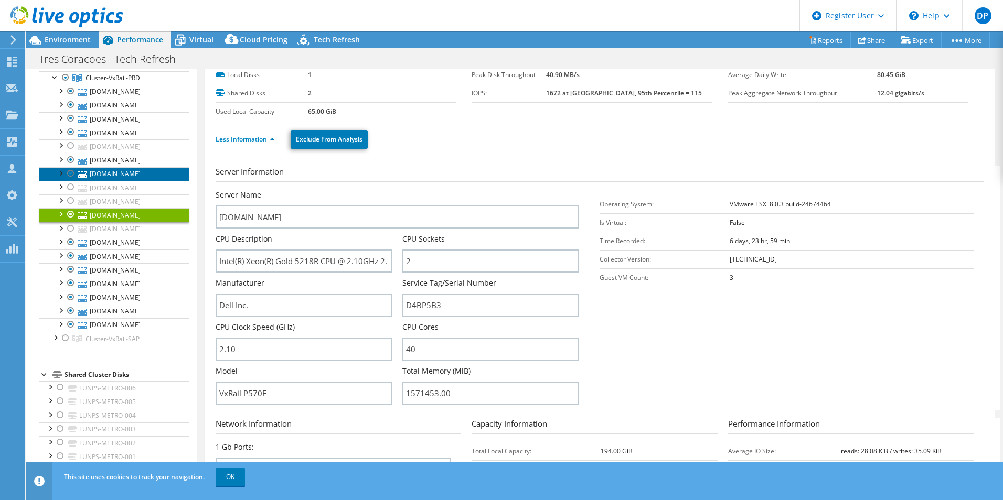
click at [145, 170] on link "[DOMAIN_NAME]" at bounding box center [113, 174] width 149 height 14
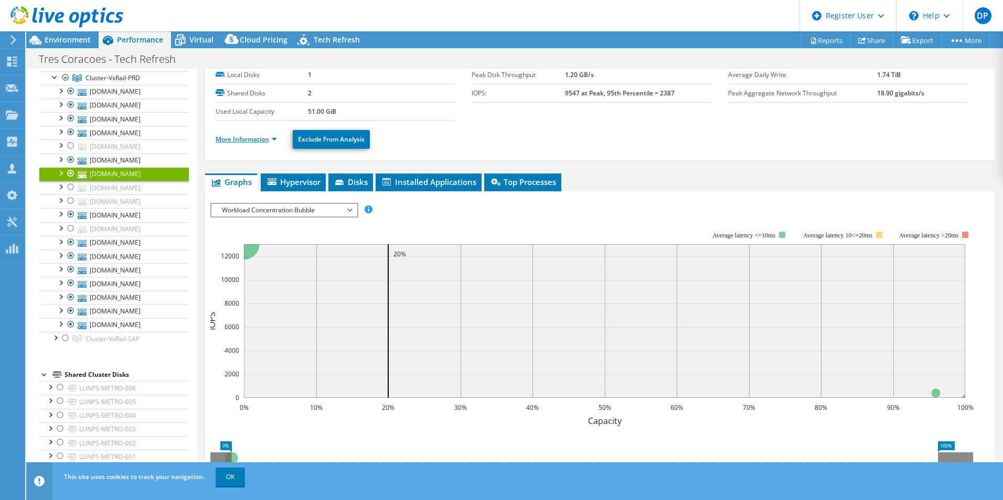
click at [261, 141] on link "More Information" at bounding box center [246, 139] width 61 height 9
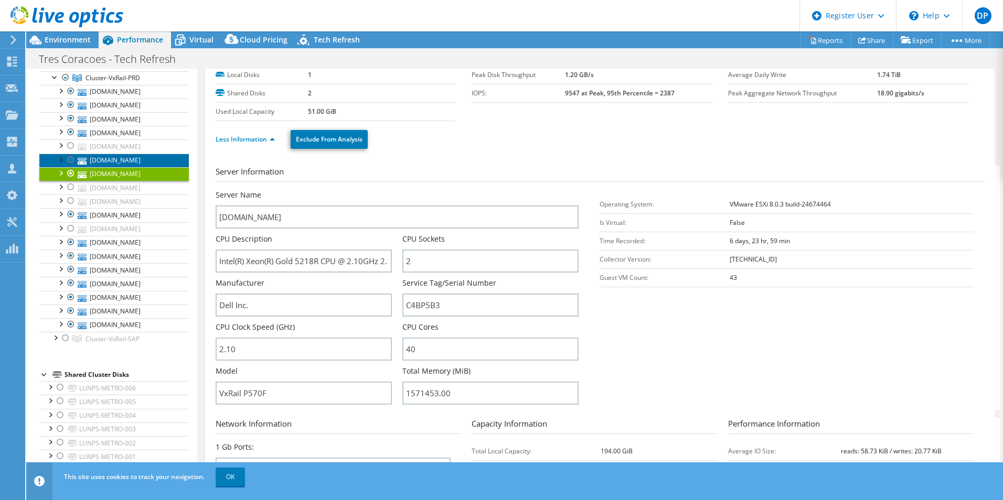
click at [160, 157] on link "[DOMAIN_NAME]" at bounding box center [113, 161] width 149 height 14
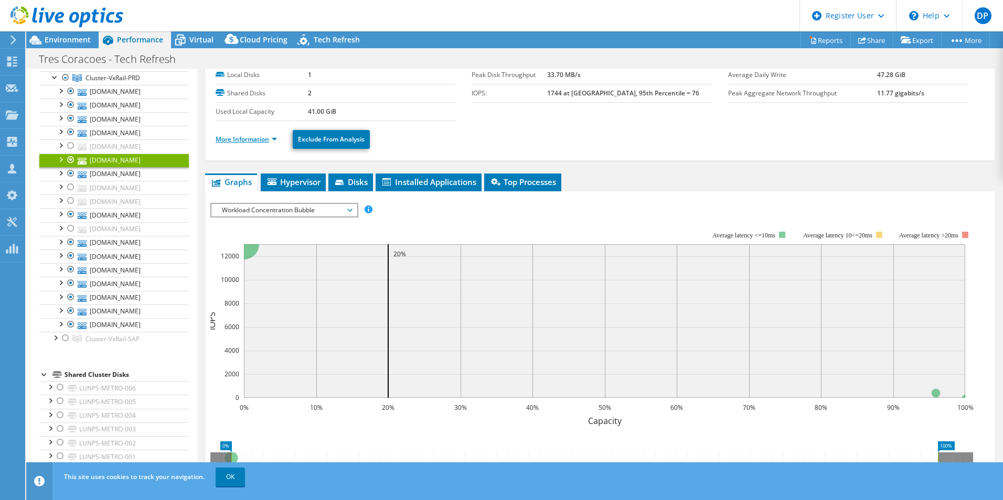
click at [253, 139] on link "More Information" at bounding box center [246, 139] width 61 height 9
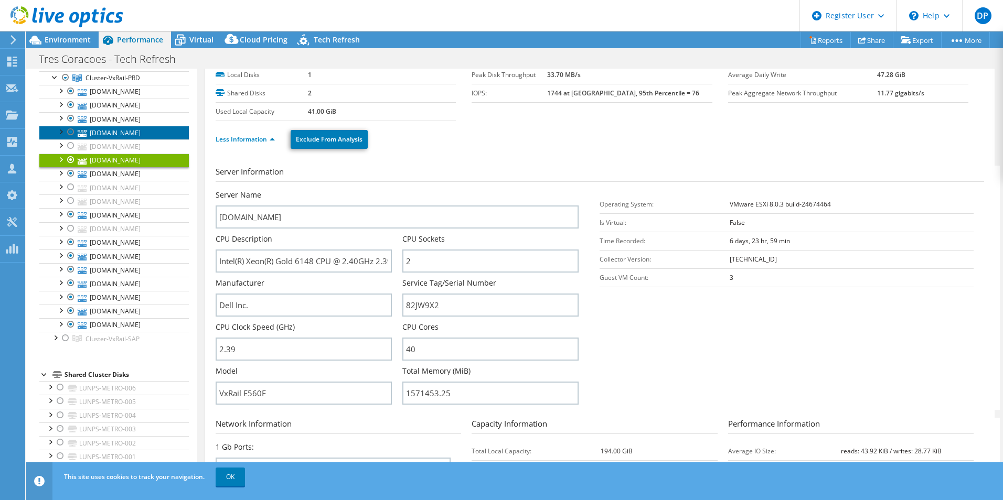
click at [123, 131] on link "[DOMAIN_NAME]" at bounding box center [113, 133] width 149 height 14
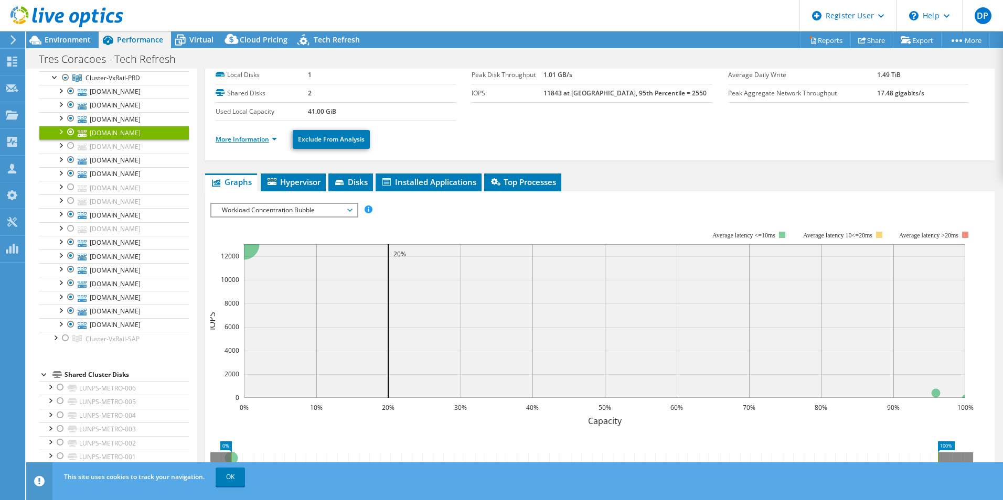
click at [254, 140] on link "More Information" at bounding box center [246, 139] width 61 height 9
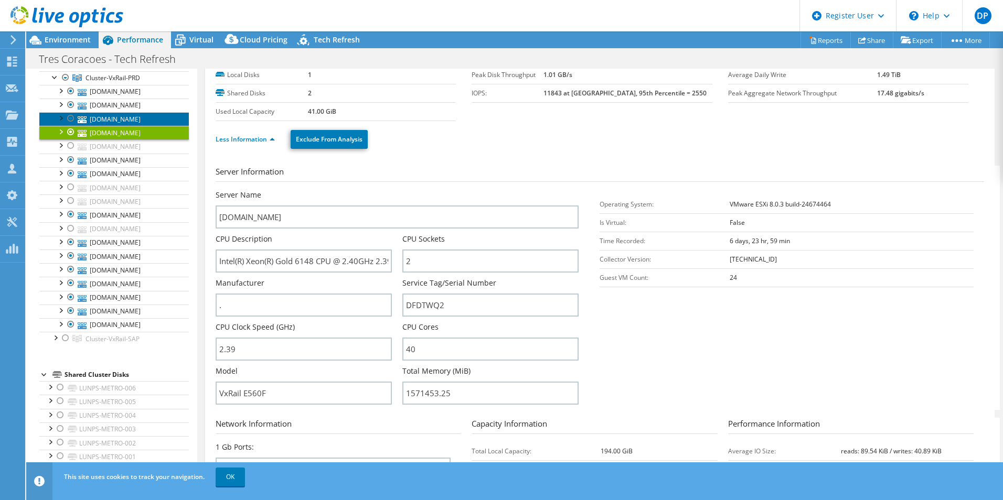
click at [135, 120] on link "[DOMAIN_NAME]" at bounding box center [113, 119] width 149 height 14
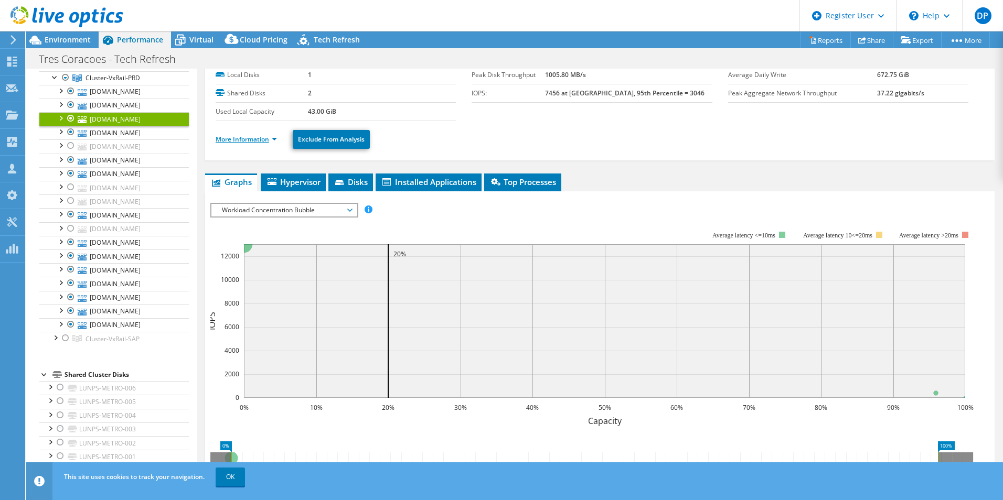
click at [260, 142] on link "More Information" at bounding box center [246, 139] width 61 height 9
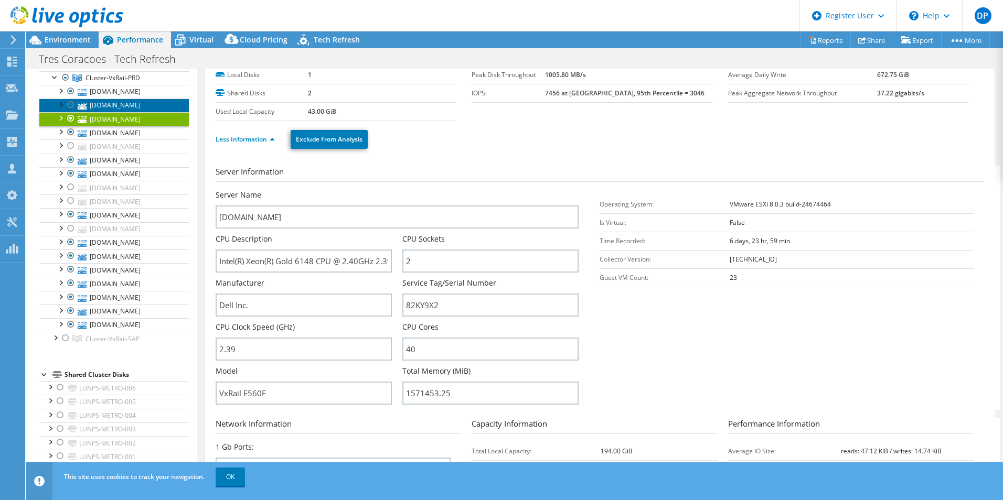
click at [142, 106] on link "[DOMAIN_NAME]" at bounding box center [113, 106] width 149 height 14
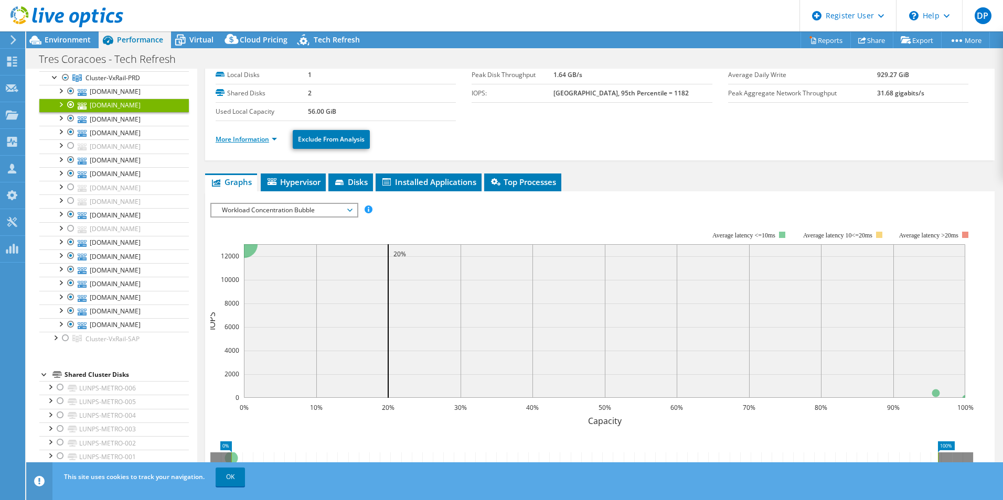
click at [263, 138] on link "More Information" at bounding box center [246, 139] width 61 height 9
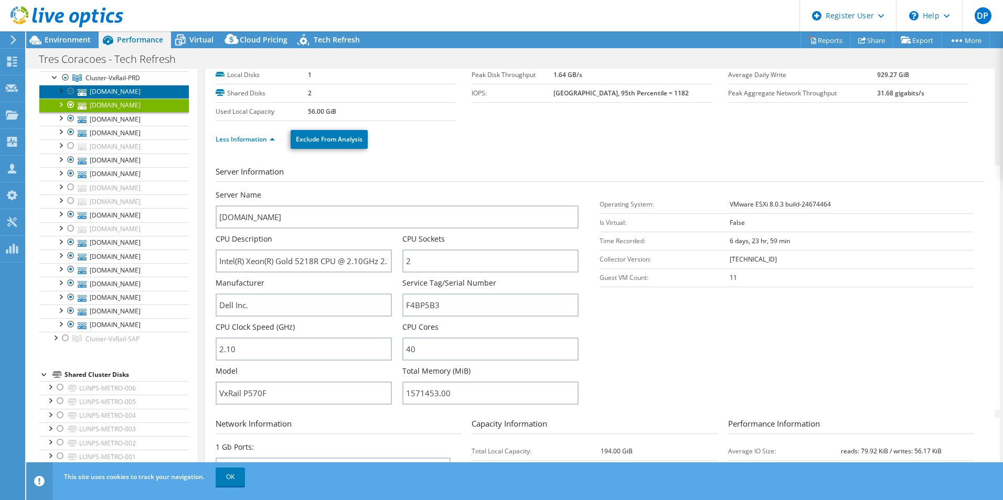
click at [132, 94] on link "[DOMAIN_NAME]" at bounding box center [113, 92] width 149 height 14
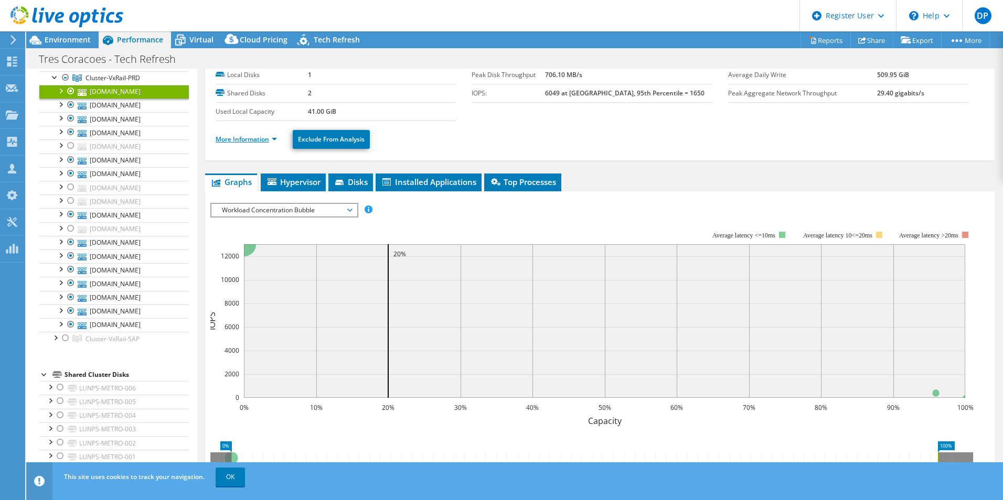
click at [249, 138] on link "More Information" at bounding box center [246, 139] width 61 height 9
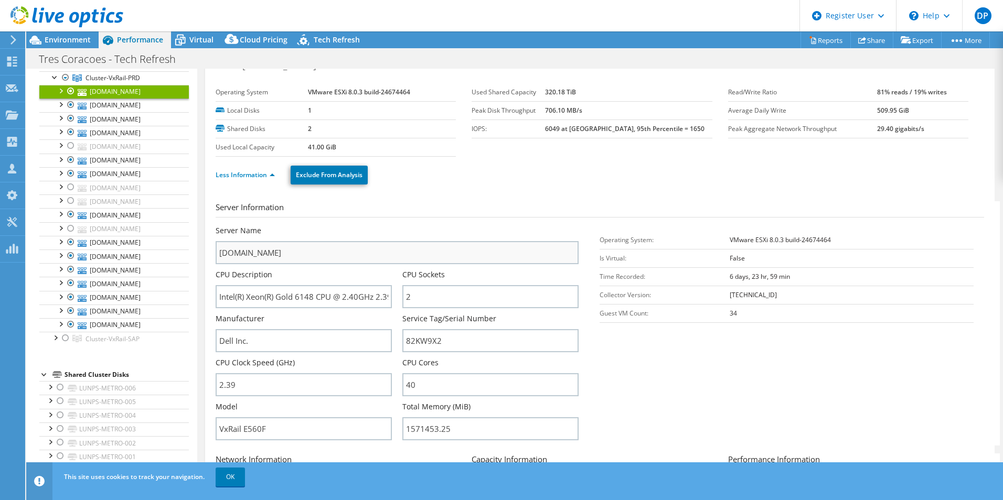
scroll to position [0, 0]
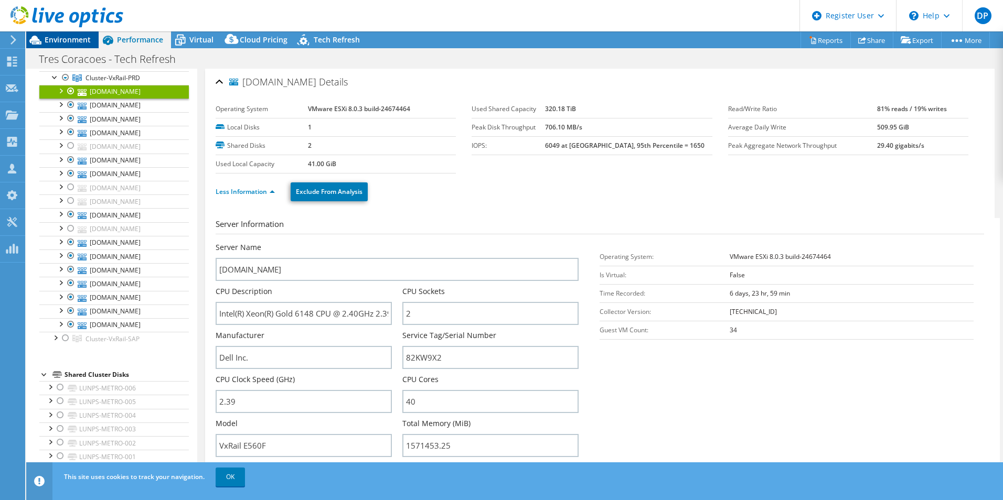
click at [71, 38] on span "Environment" at bounding box center [68, 40] width 46 height 10
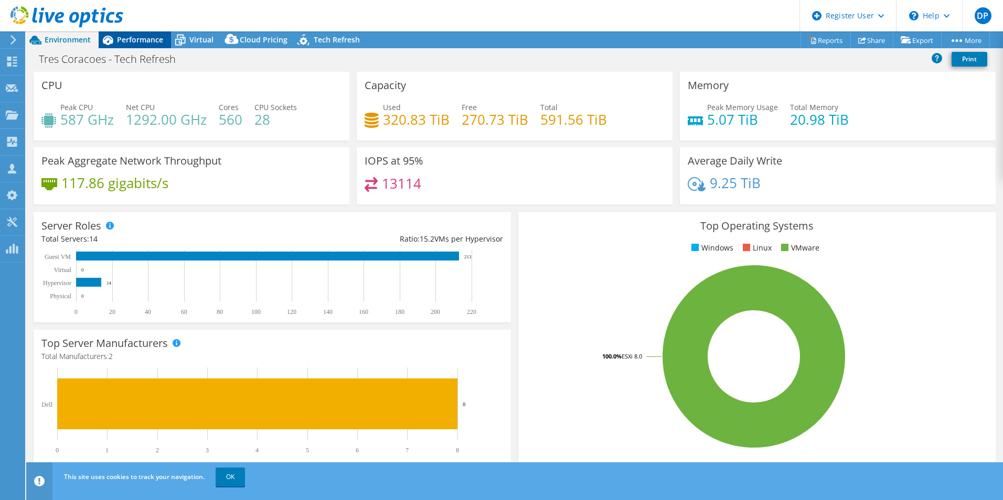
click at [131, 42] on span "Performance" at bounding box center [140, 40] width 46 height 10
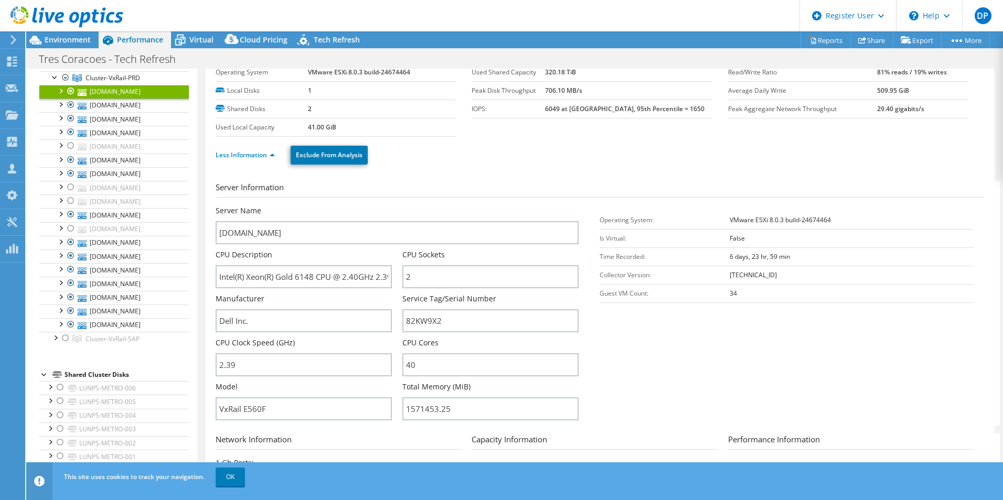
scroll to position [52, 0]
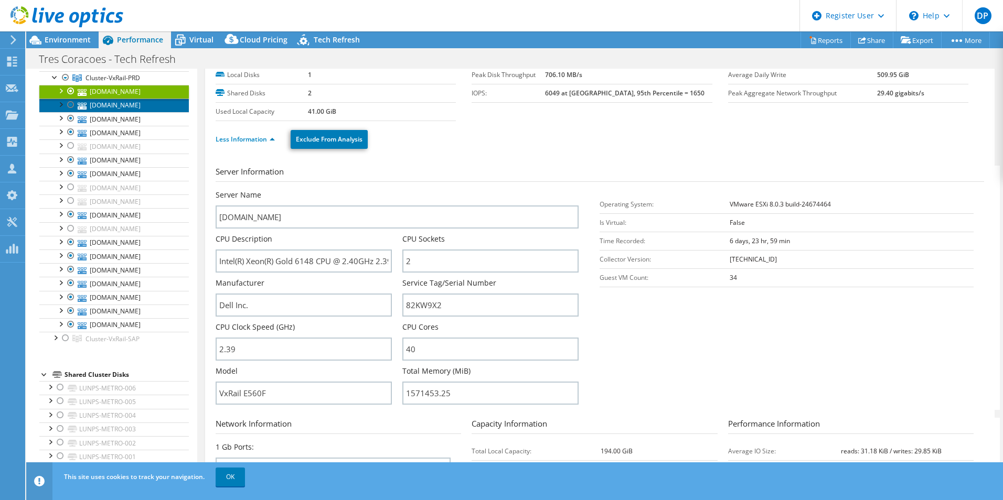
click at [122, 110] on link "[DOMAIN_NAME]" at bounding box center [113, 106] width 149 height 14
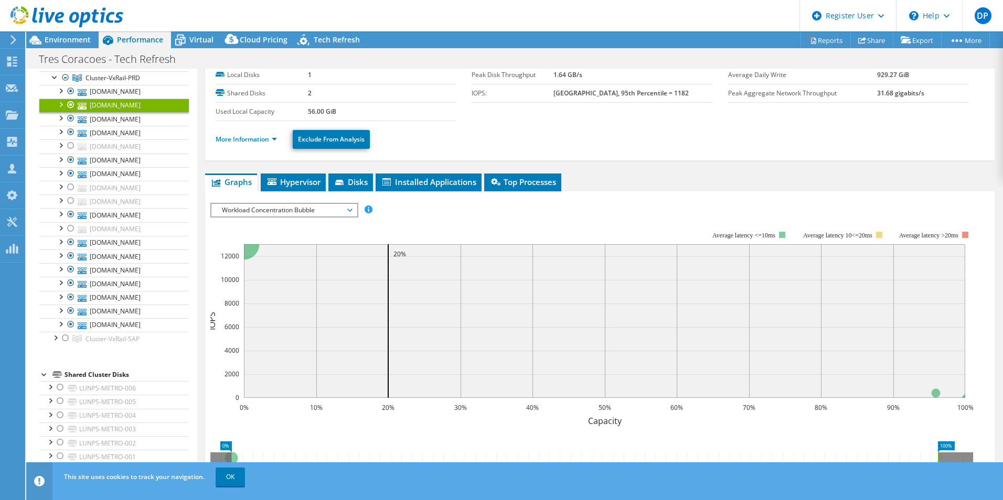
click at [259, 134] on li "More Information" at bounding box center [250, 140] width 68 height 12
click at [256, 138] on link "More Information" at bounding box center [246, 139] width 61 height 9
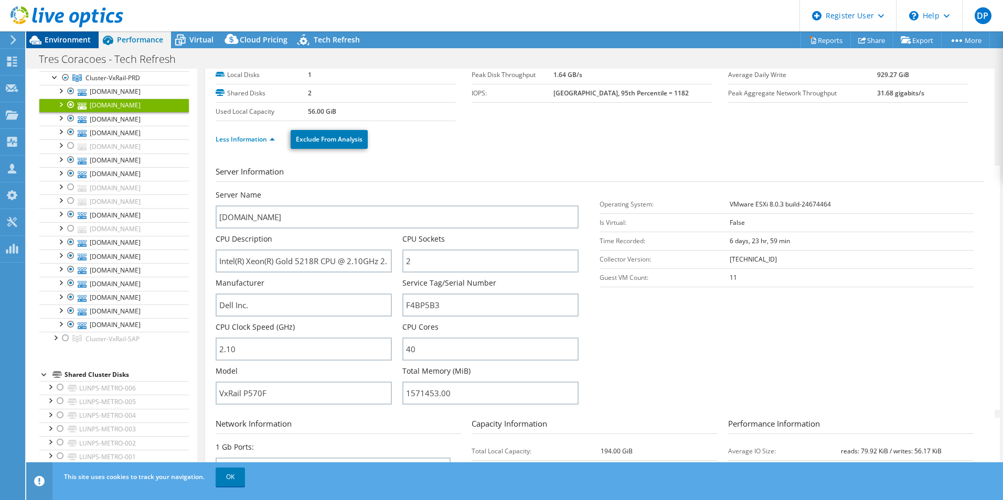
click at [81, 38] on span "Environment" at bounding box center [68, 40] width 46 height 10
